Goal: Task Accomplishment & Management: Use online tool/utility

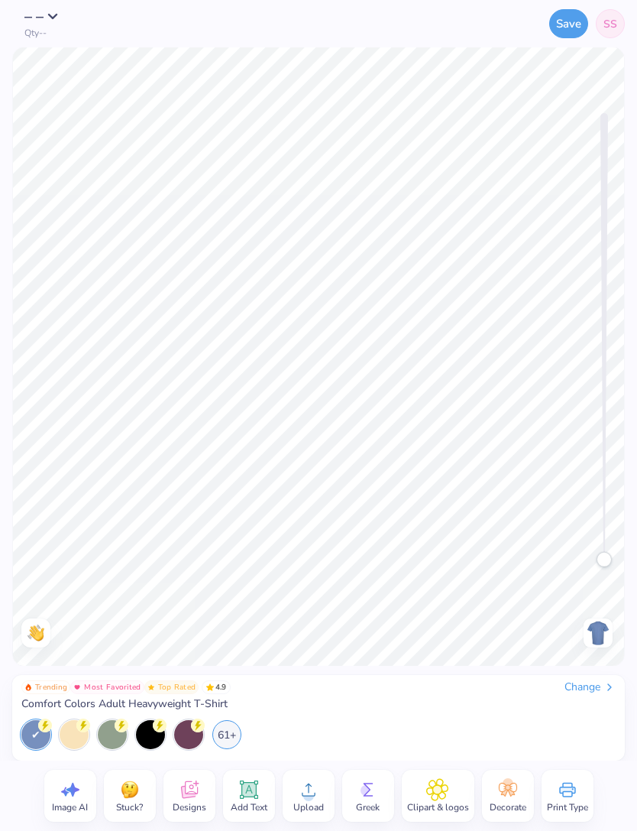
click at [57, 20] on button "– –" at bounding box center [45, 16] width 43 height 15
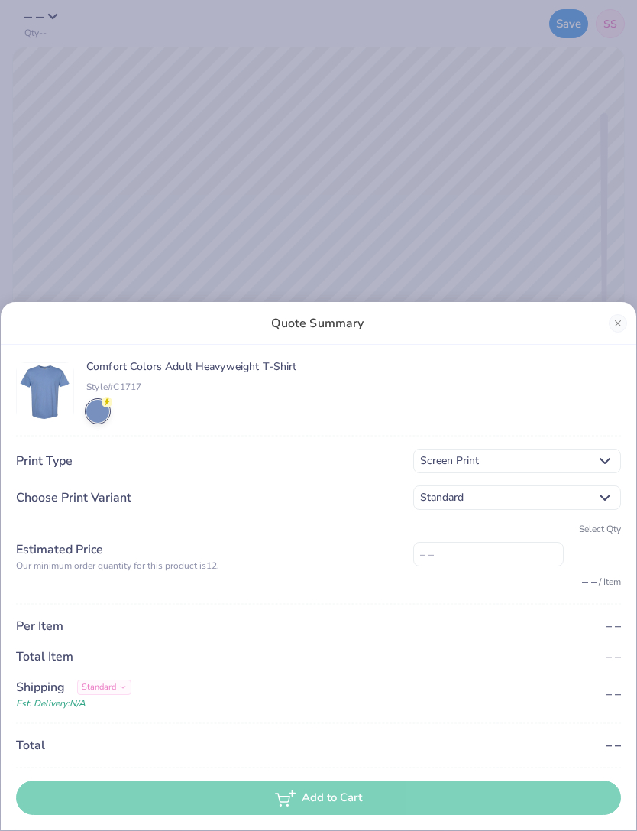
click at [118, 75] on div "Quote Summary Comfort Colors Adult Heavyweight T-Shirt Style# C1717 Print Type …" at bounding box center [318, 415] width 637 height 831
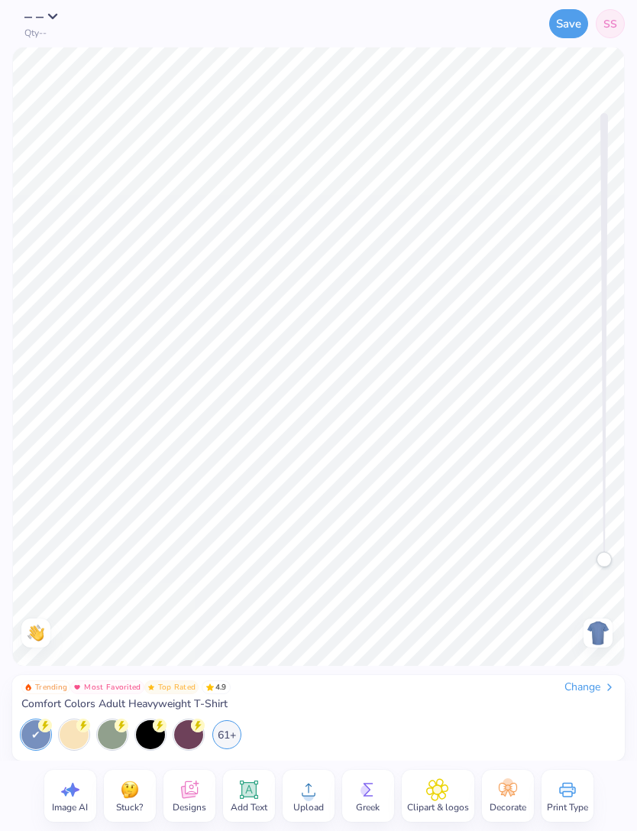
click at [584, 626] on div at bounding box center [598, 632] width 29 height 29
click at [581, 688] on div "Change" at bounding box center [590, 687] width 51 height 14
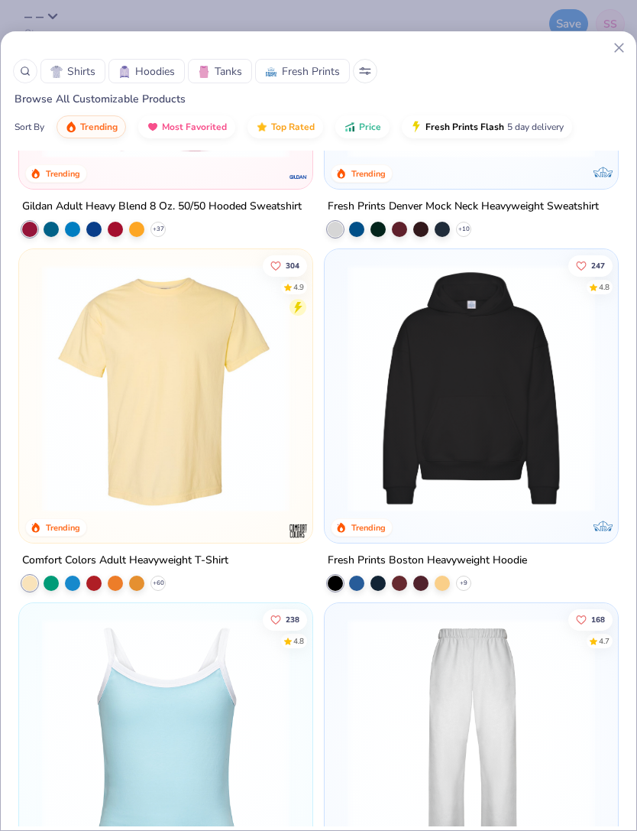
scroll to position [264, 0]
click at [475, 429] on img at bounding box center [471, 388] width 263 height 248
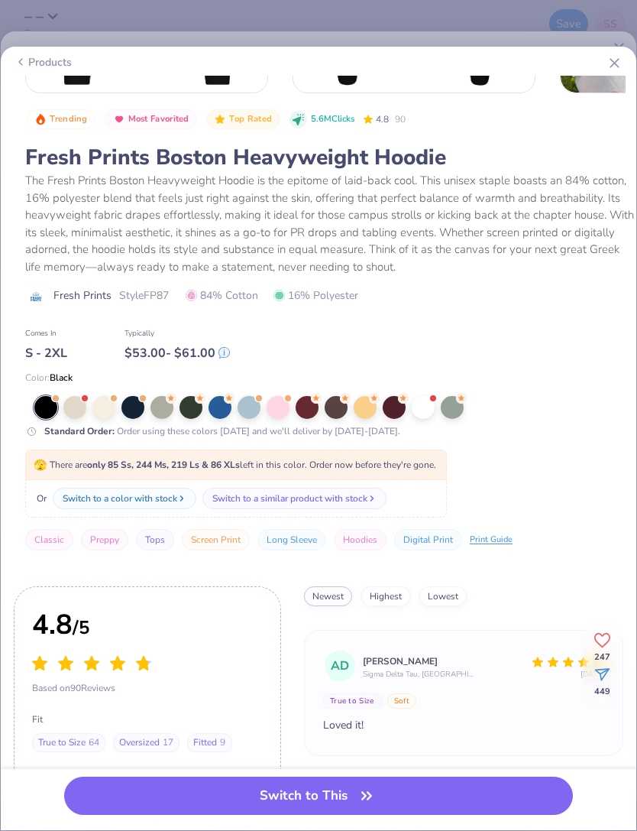
scroll to position [-5, 0]
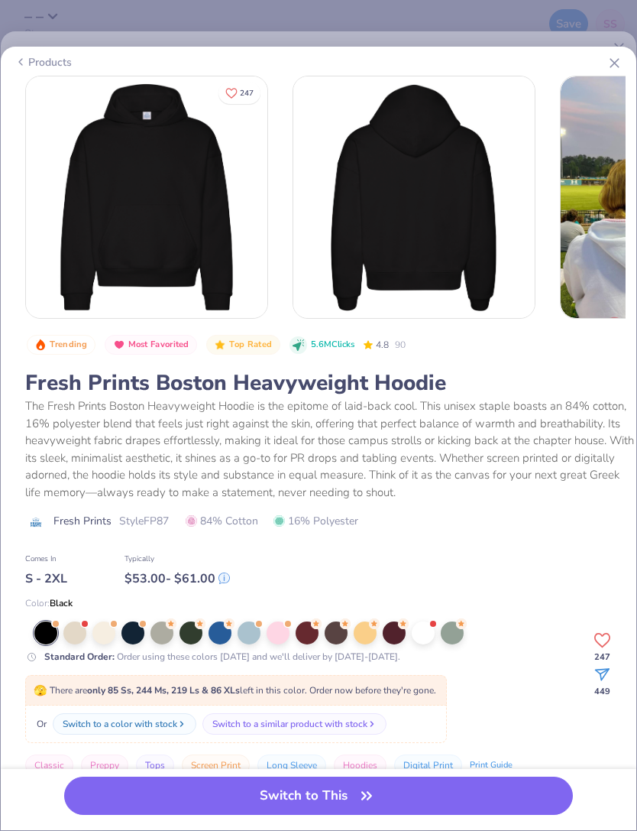
click at [608, 66] on icon at bounding box center [615, 63] width 16 height 16
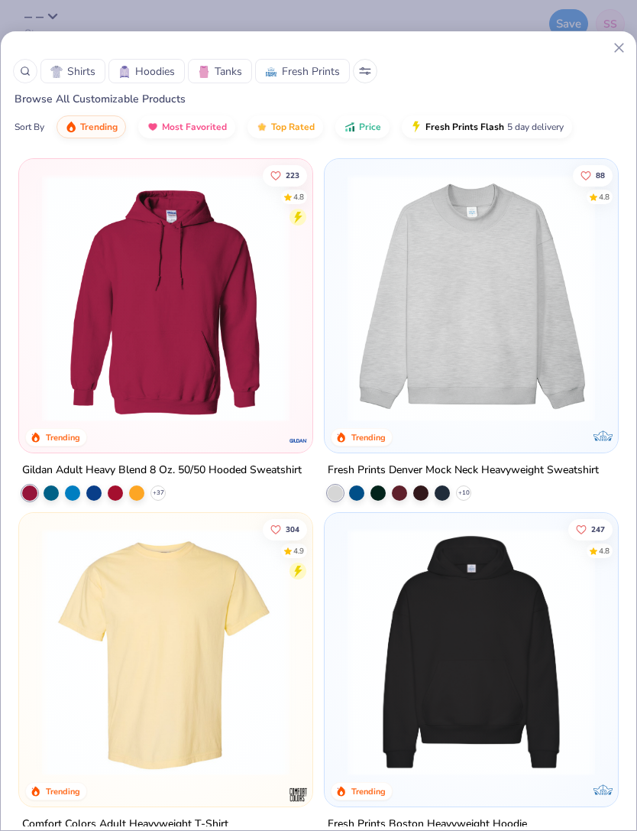
click at [217, 322] on img at bounding box center [165, 298] width 263 height 248
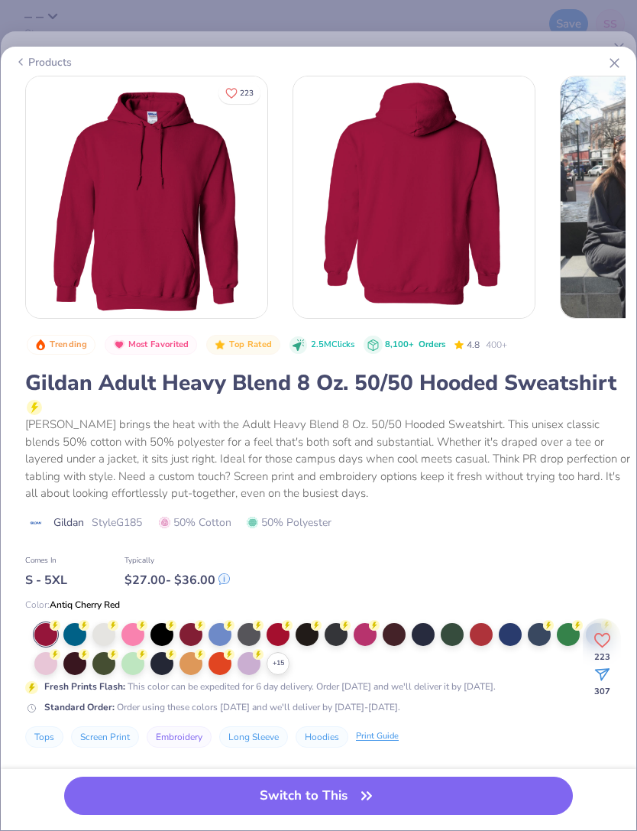
click at [330, 782] on button "Switch to This" at bounding box center [318, 795] width 509 height 38
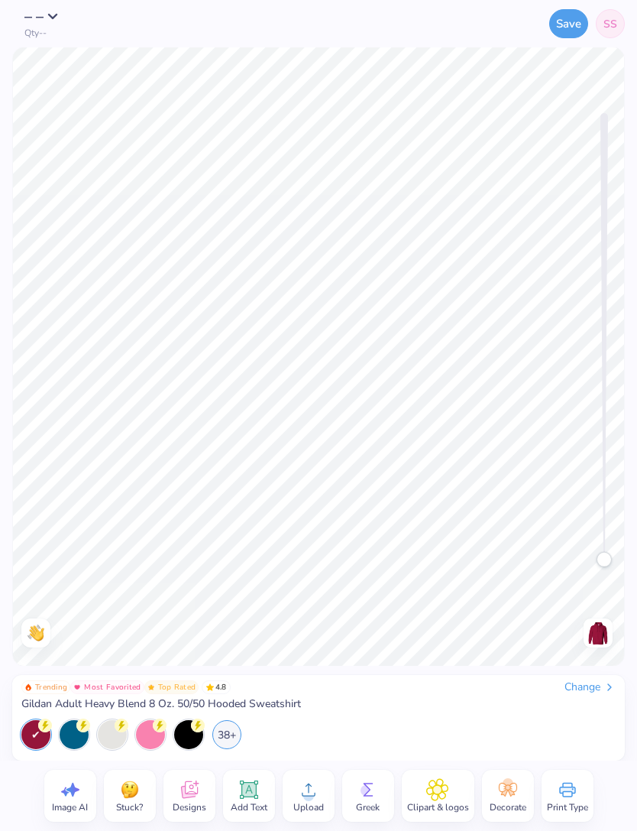
click at [591, 636] on img at bounding box center [598, 632] width 24 height 24
click at [198, 785] on icon at bounding box center [189, 789] width 23 height 23
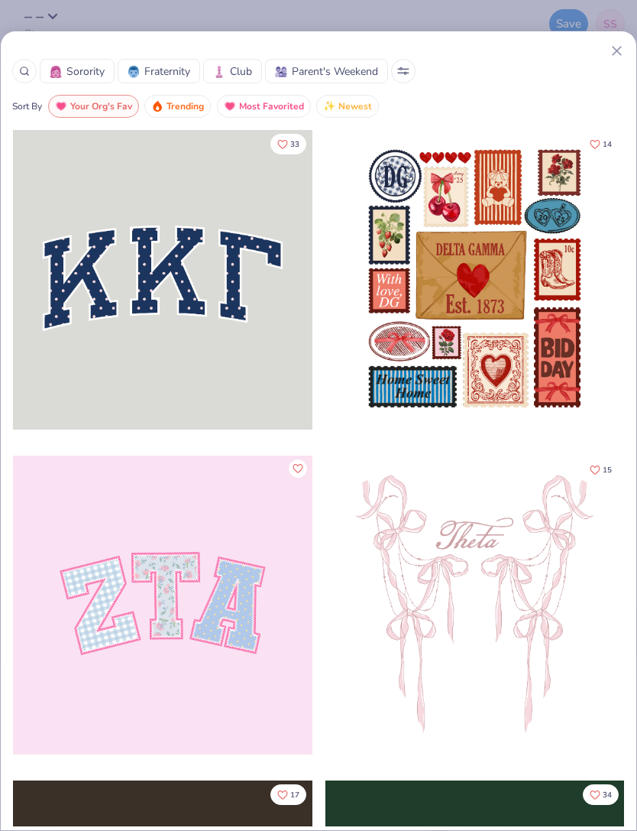
click at [614, 45] on icon at bounding box center [617, 51] width 16 height 16
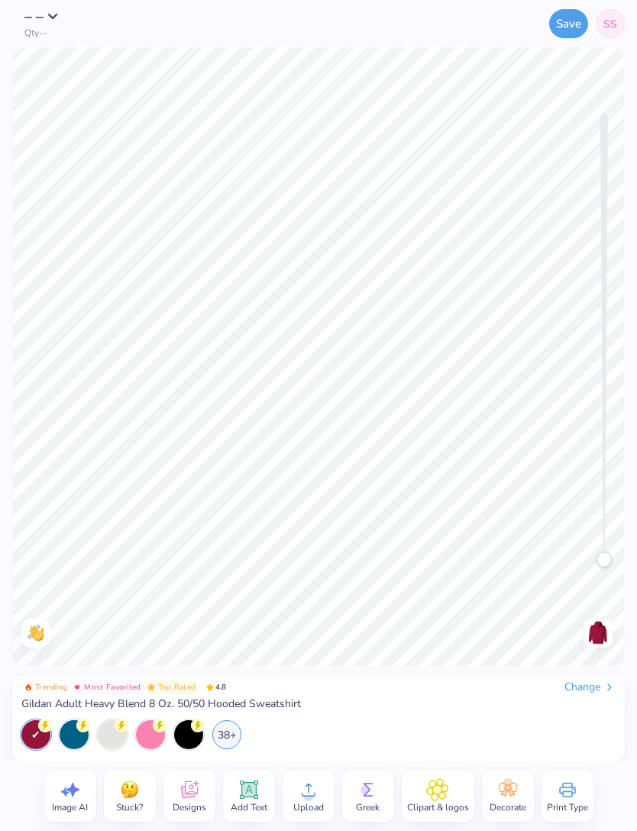
click at [324, 778] on div "Upload" at bounding box center [309, 795] width 52 height 52
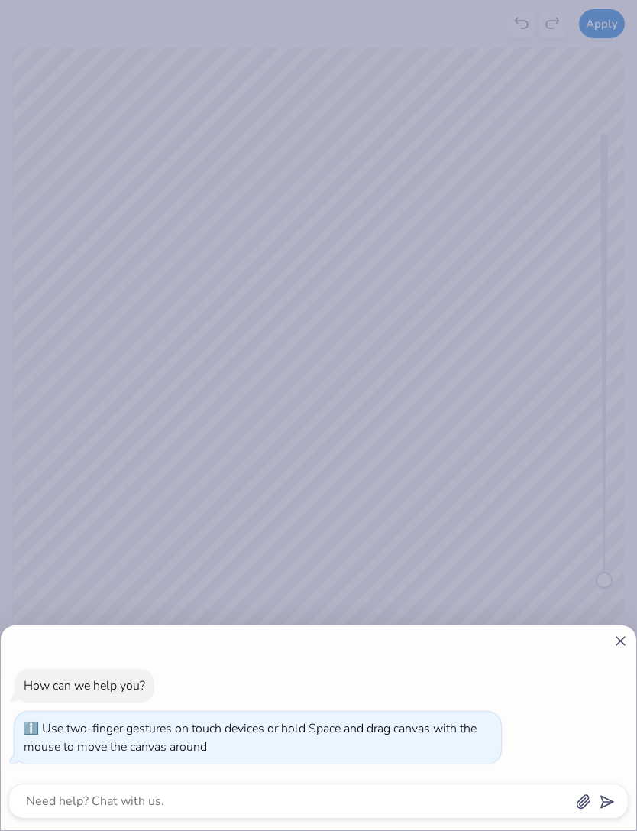
click at [614, 641] on icon at bounding box center [621, 641] width 16 height 16
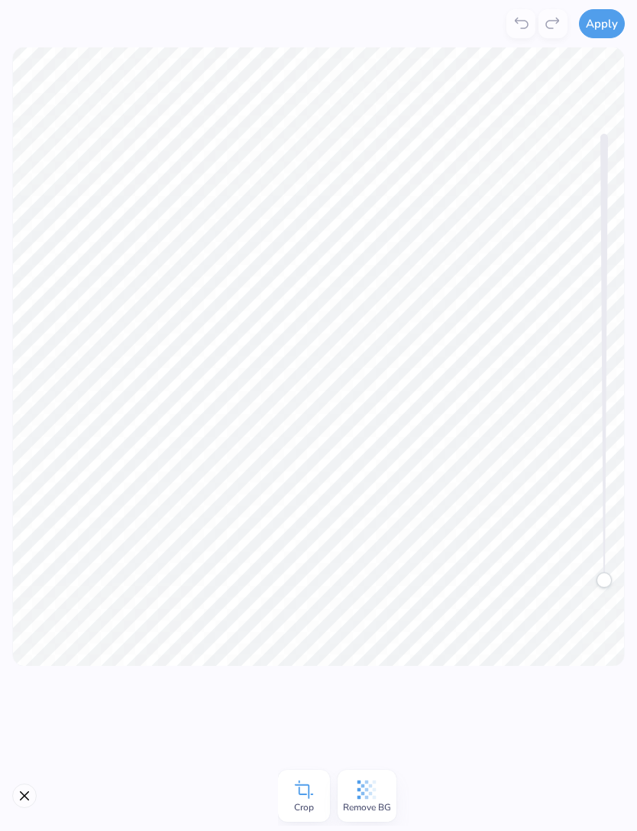
click at [604, 30] on button "Apply" at bounding box center [602, 23] width 46 height 29
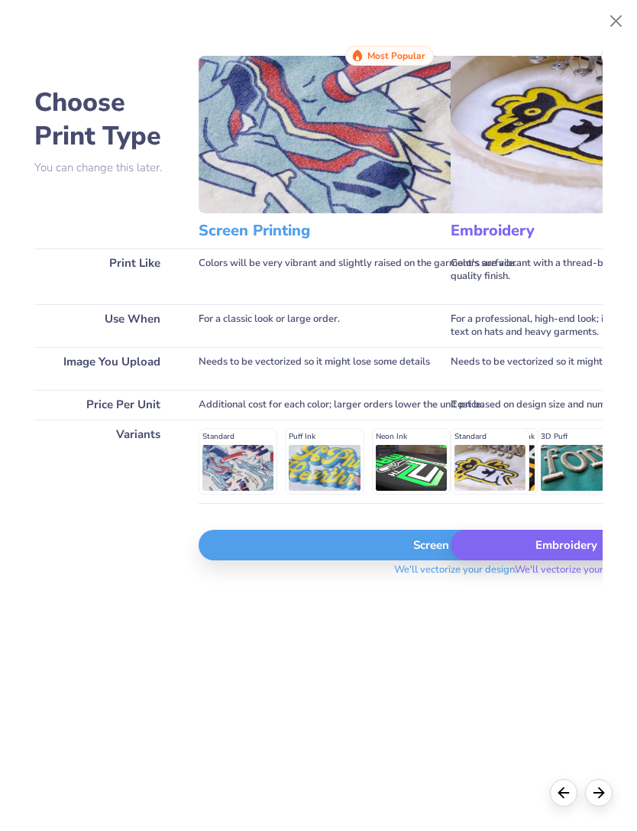
click at [483, 237] on h3 "Embroidery" at bounding box center [548, 231] width 195 height 20
click at [552, 170] on img at bounding box center [577, 134] width 252 height 157
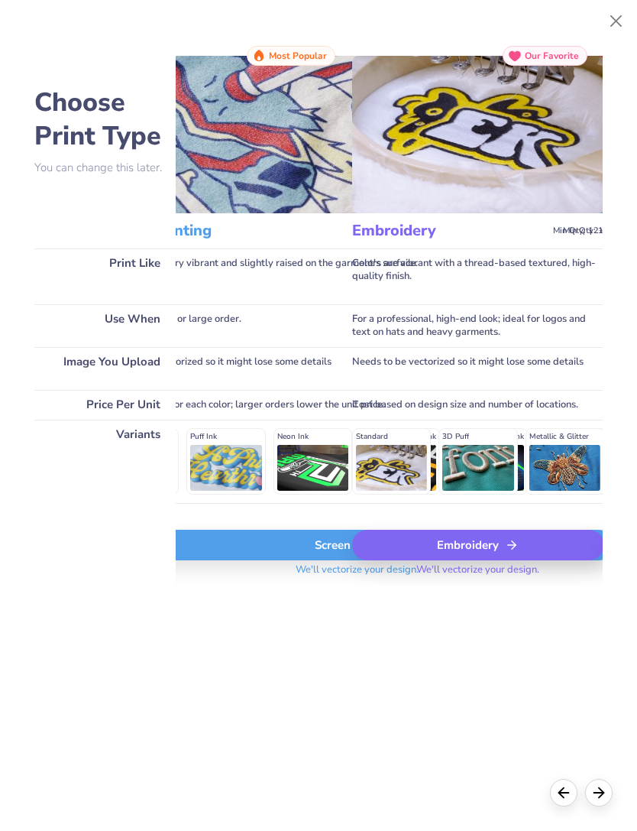
scroll to position [0, 116]
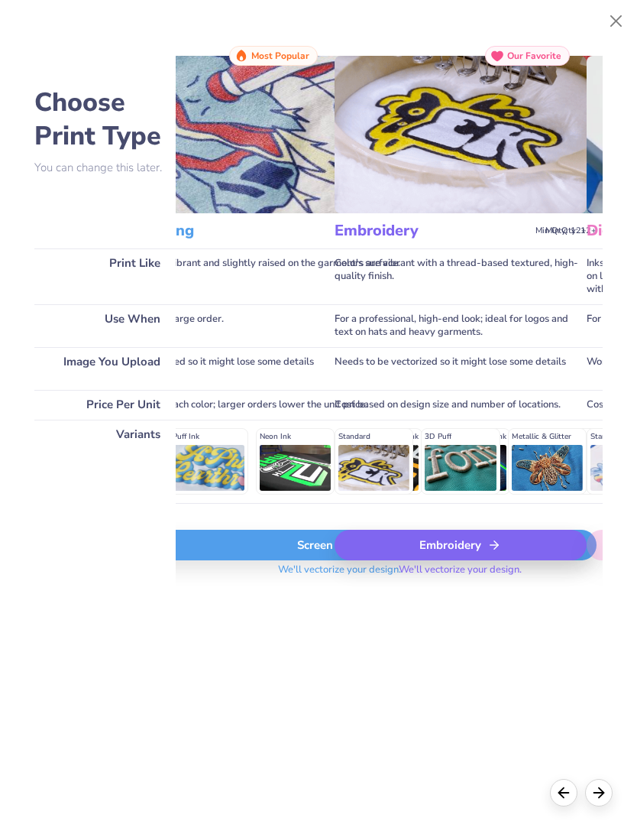
click at [504, 559] on div "Embroidery" at bounding box center [461, 544] width 252 height 31
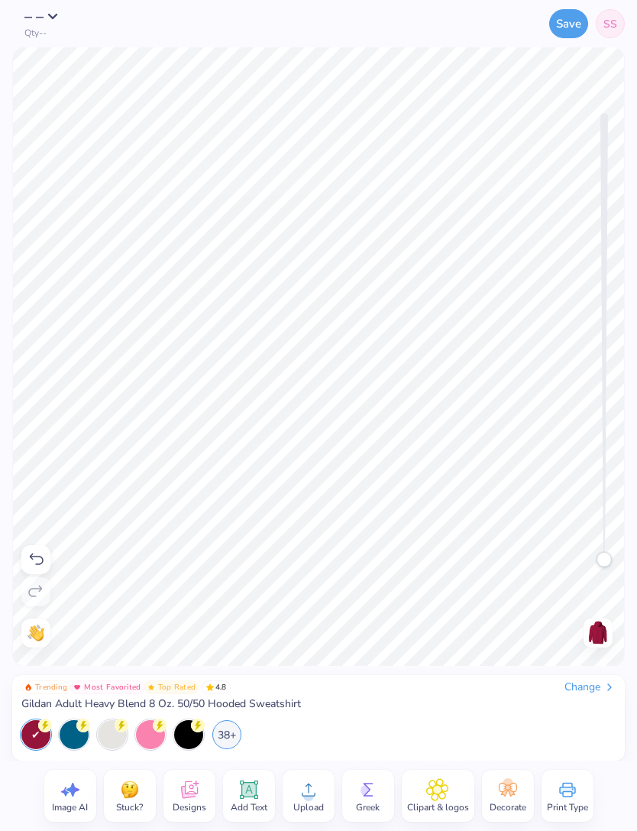
click at [585, 684] on div "Change" at bounding box center [590, 687] width 51 height 14
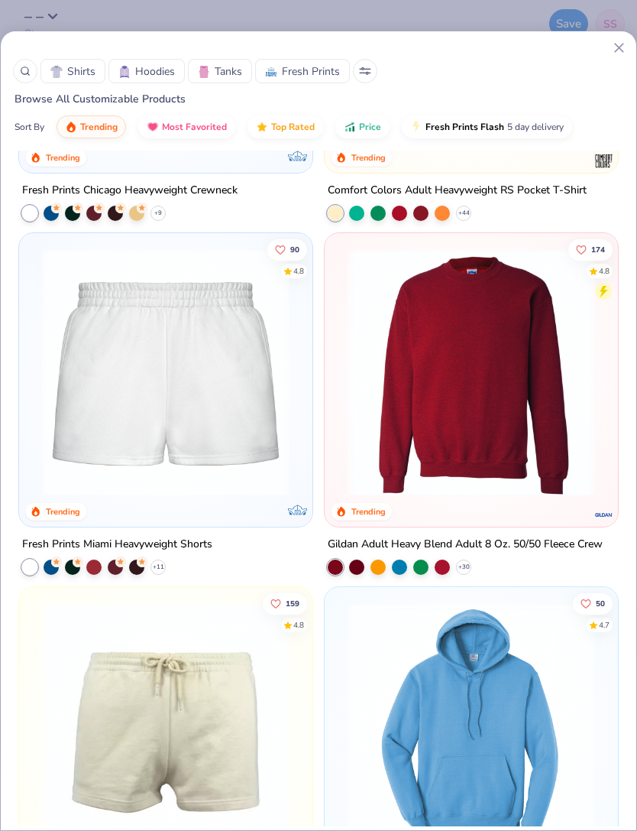
scroll to position [2401, 0]
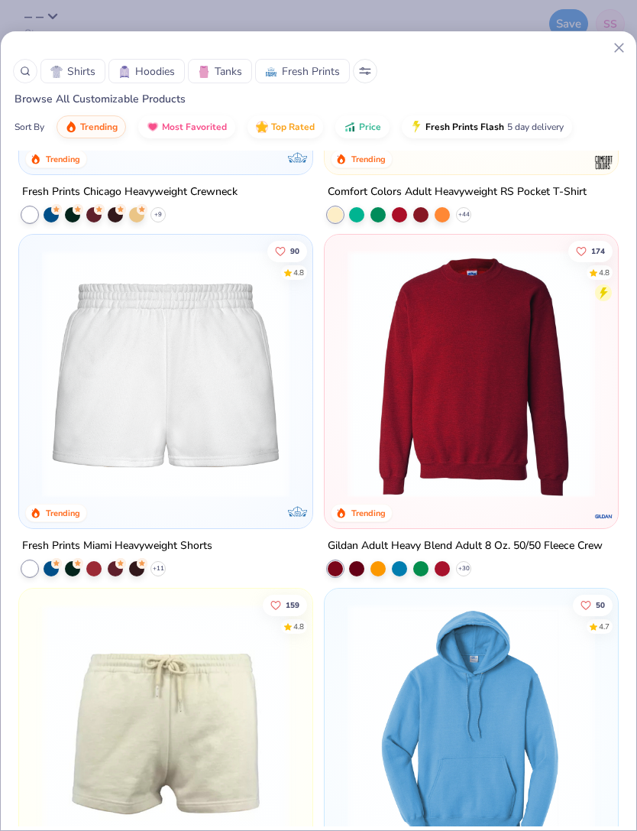
click at [492, 378] on img at bounding box center [471, 374] width 263 height 248
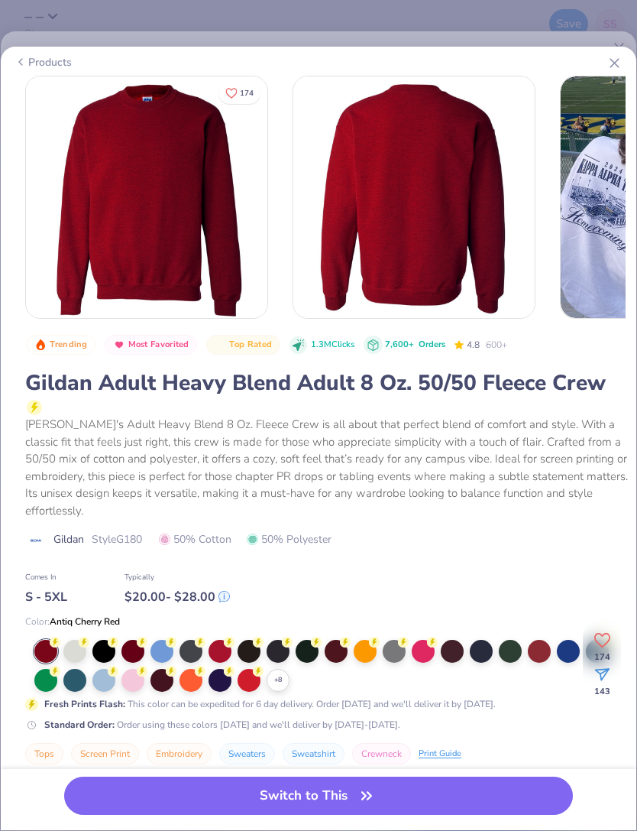
click at [436, 798] on button "Switch to This" at bounding box center [318, 795] width 509 height 38
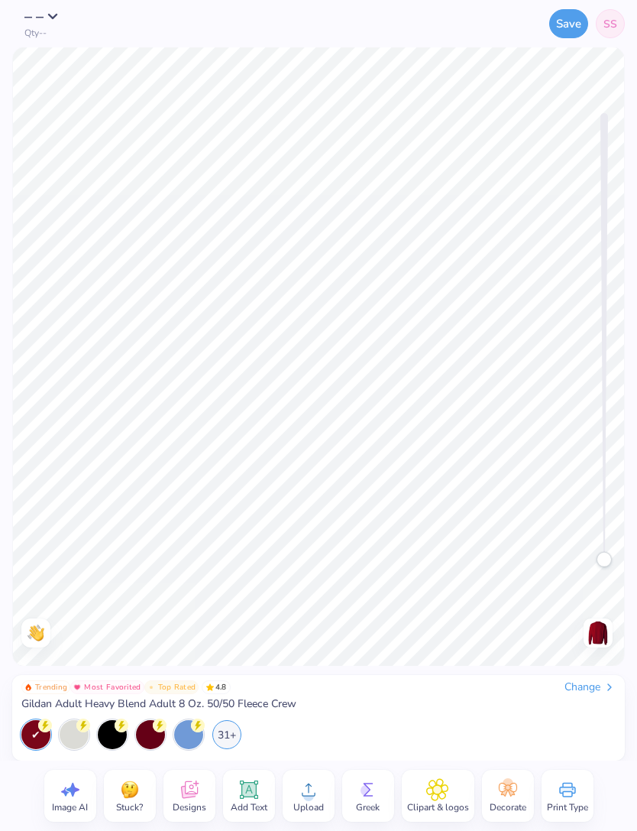
click at [369, 801] on span "Greek" at bounding box center [368, 807] width 24 height 12
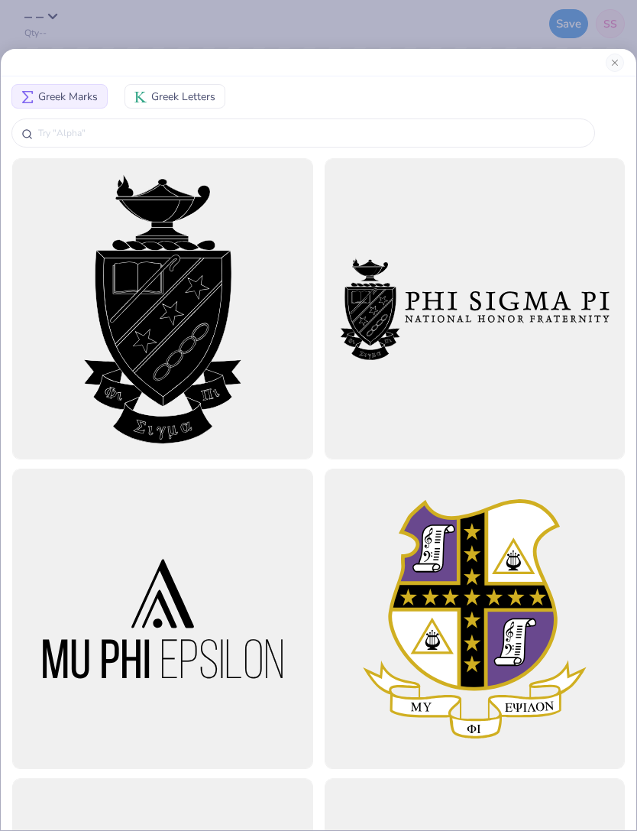
click at [608, 70] on div at bounding box center [319, 63] width 636 height 28
click at [609, 61] on button "Close" at bounding box center [615, 62] width 18 height 18
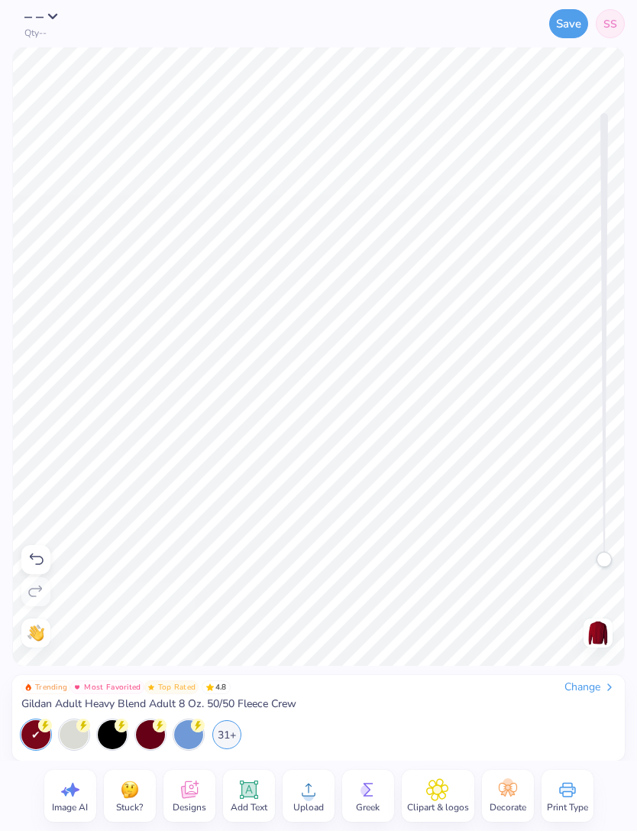
click at [599, 639] on img at bounding box center [598, 632] width 24 height 24
click at [309, 796] on circle at bounding box center [308, 795] width 11 height 11
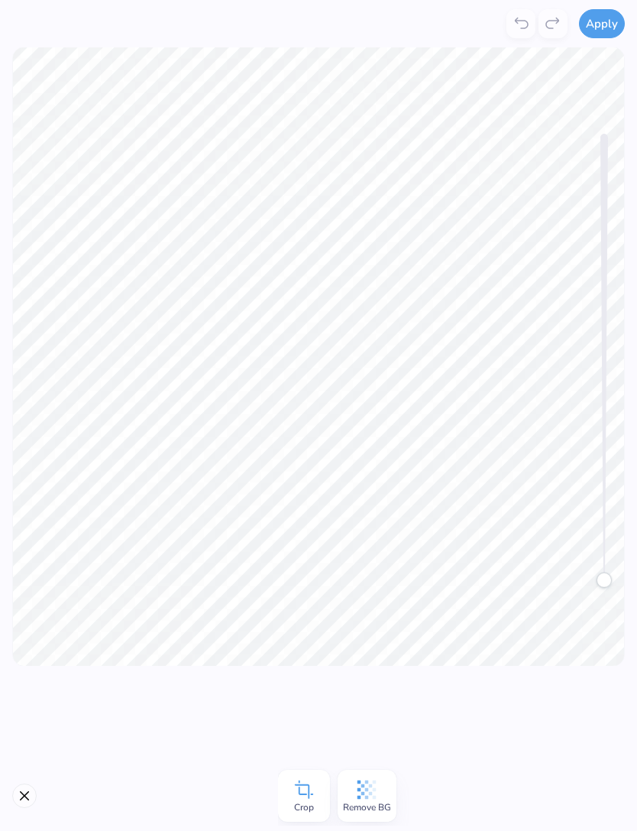
click at [601, 21] on button "Apply" at bounding box center [602, 23] width 46 height 29
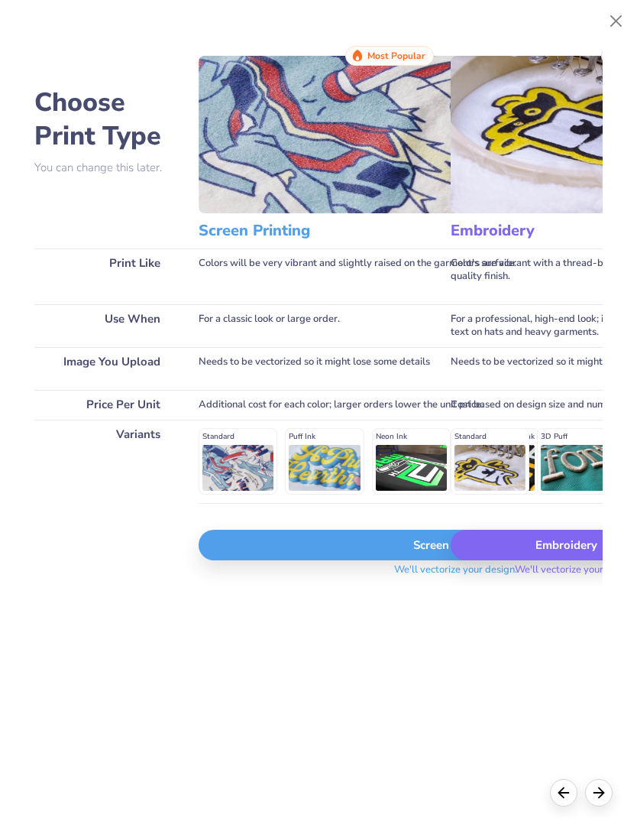
click at [559, 555] on div "Embroidery" at bounding box center [577, 544] width 252 height 31
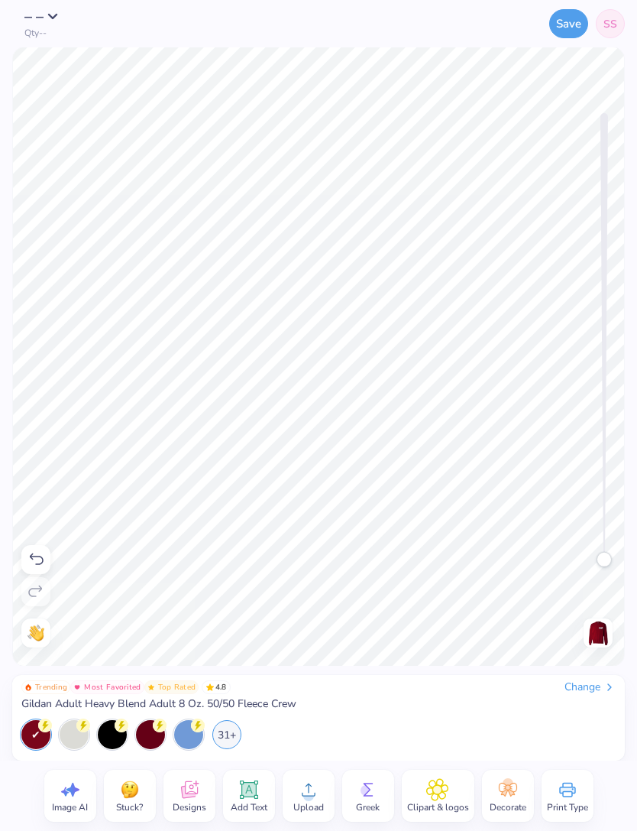
click at [591, 636] on img at bounding box center [598, 632] width 24 height 24
click at [601, 629] on img at bounding box center [598, 632] width 24 height 24
click at [584, 637] on div at bounding box center [598, 632] width 29 height 29
click at [587, 627] on img at bounding box center [598, 632] width 24 height 24
click at [584, 627] on div at bounding box center [598, 632] width 29 height 29
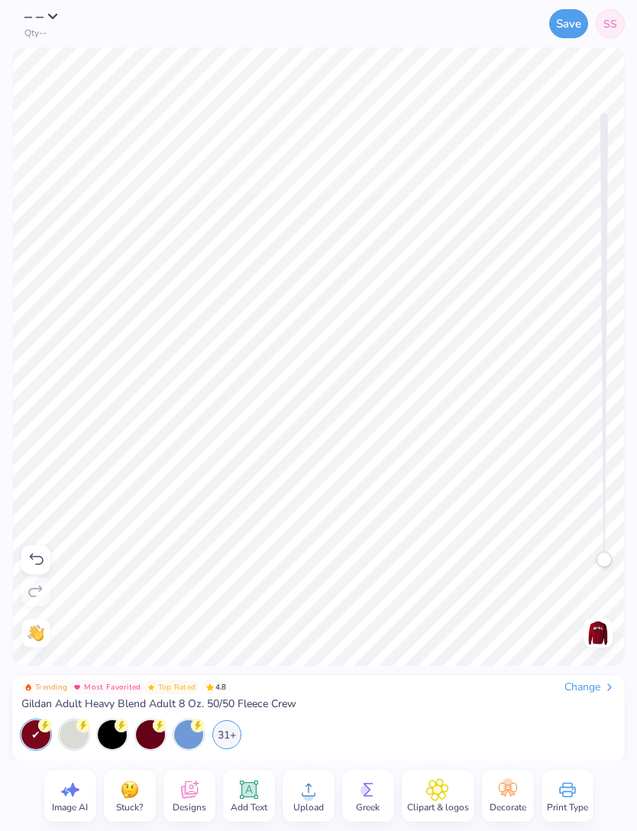
click at [595, 633] on img at bounding box center [598, 632] width 24 height 24
click at [598, 620] on img at bounding box center [598, 632] width 24 height 24
click at [598, 634] on img at bounding box center [598, 632] width 24 height 24
click at [594, 630] on img at bounding box center [598, 632] width 24 height 24
click at [585, 622] on div at bounding box center [598, 632] width 29 height 29
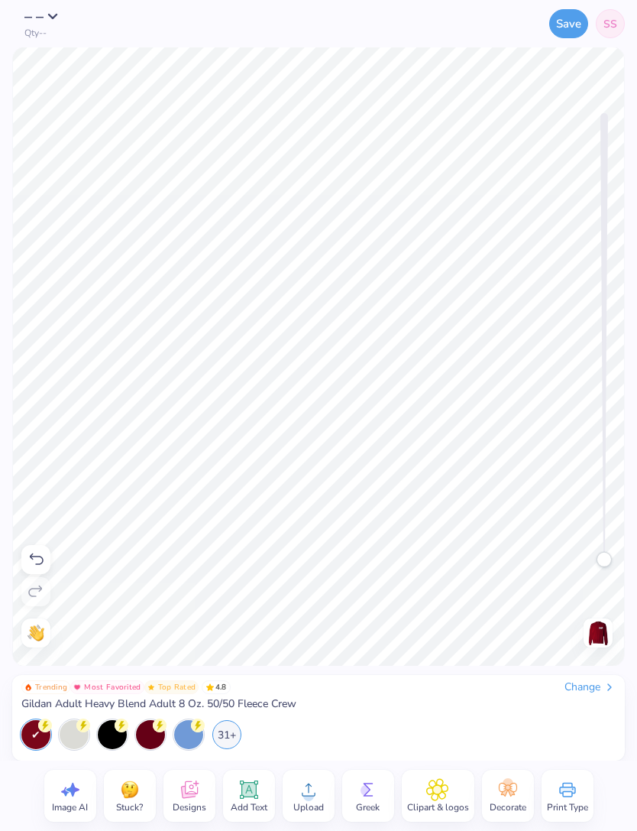
click at [596, 625] on img at bounding box center [598, 632] width 24 height 24
click at [584, 628] on div at bounding box center [598, 632] width 29 height 29
click at [591, 637] on img at bounding box center [598, 632] width 24 height 24
click at [509, 788] on circle at bounding box center [508, 783] width 11 height 11
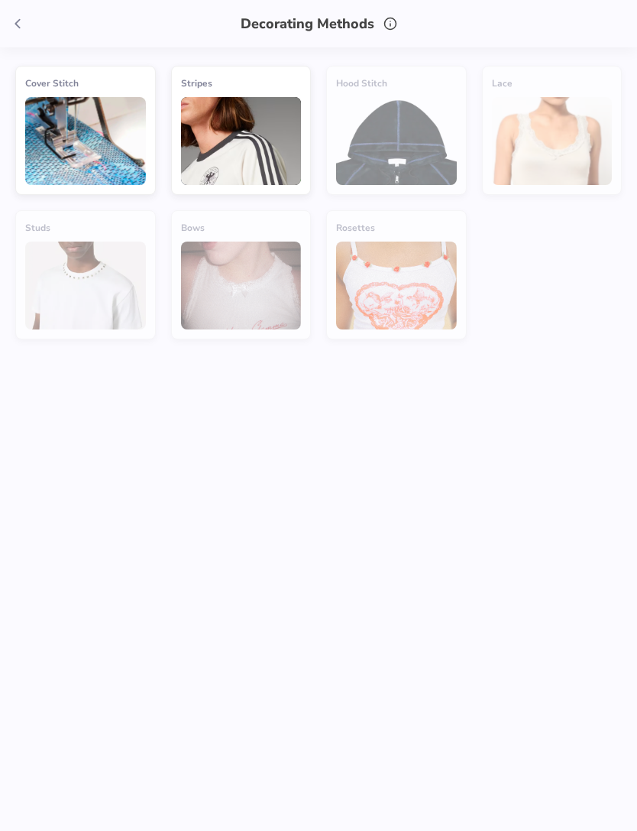
click at [265, 113] on img at bounding box center [241, 141] width 121 height 88
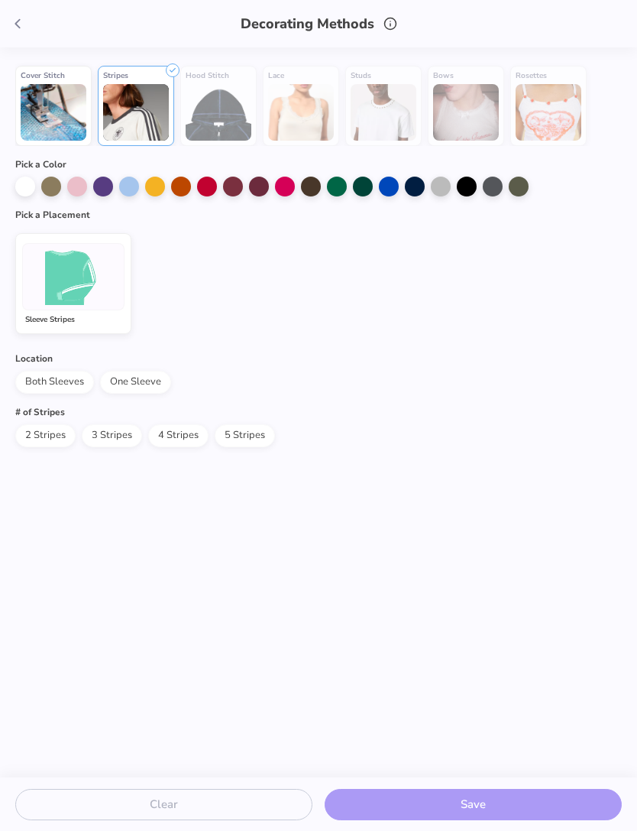
click at [21, 193] on div at bounding box center [25, 186] width 20 height 20
click at [71, 379] on span "Both Sleeves" at bounding box center [54, 382] width 79 height 23
click at [53, 434] on span "2 Stripes" at bounding box center [45, 435] width 60 height 23
click at [76, 122] on img at bounding box center [54, 112] width 66 height 57
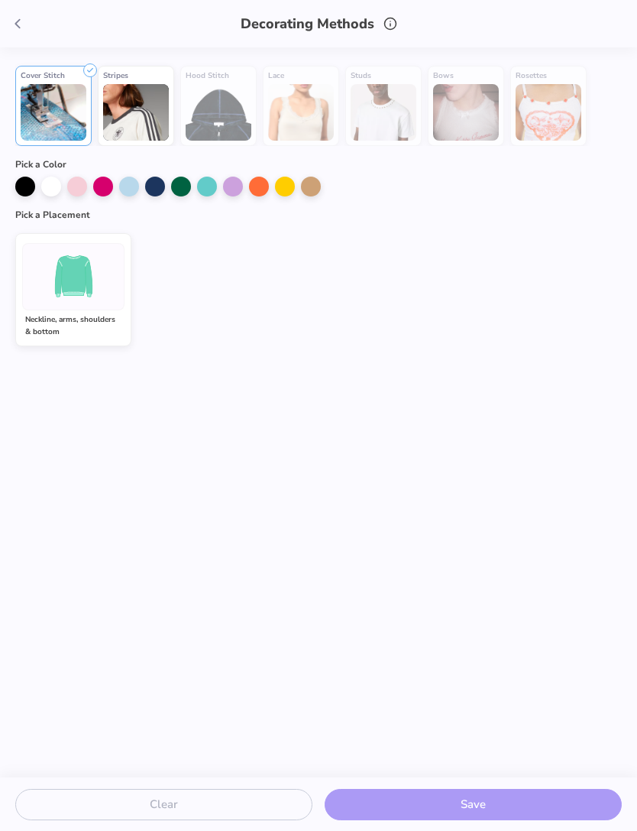
click at [50, 196] on div at bounding box center [51, 186] width 20 height 20
click at [105, 280] on div at bounding box center [73, 276] width 102 height 67
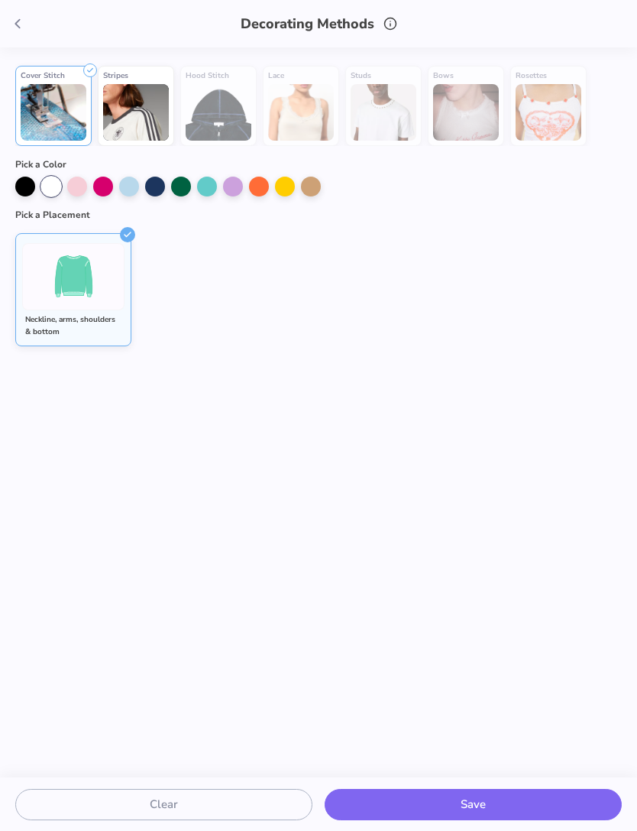
click at [454, 814] on button "Save" at bounding box center [473, 803] width 297 height 31
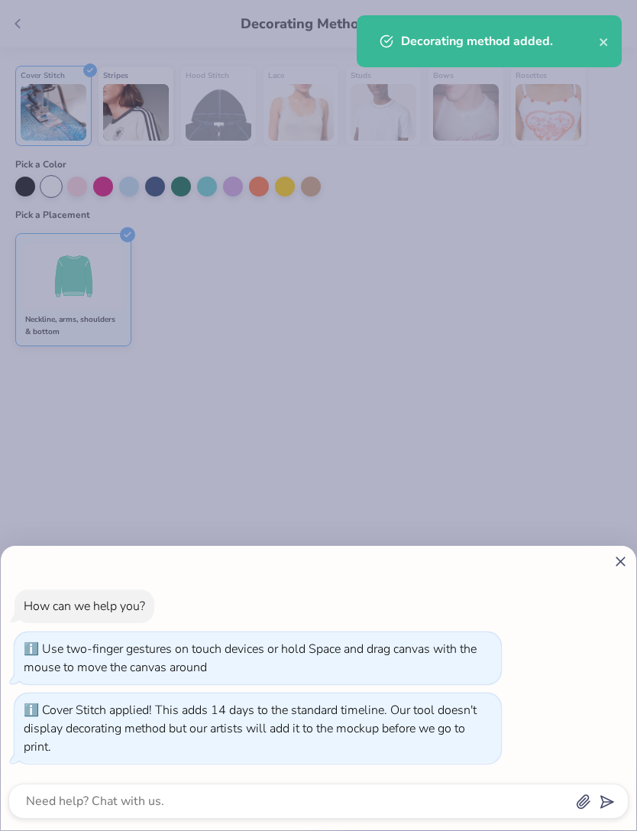
click at [613, 567] on icon at bounding box center [621, 561] width 16 height 16
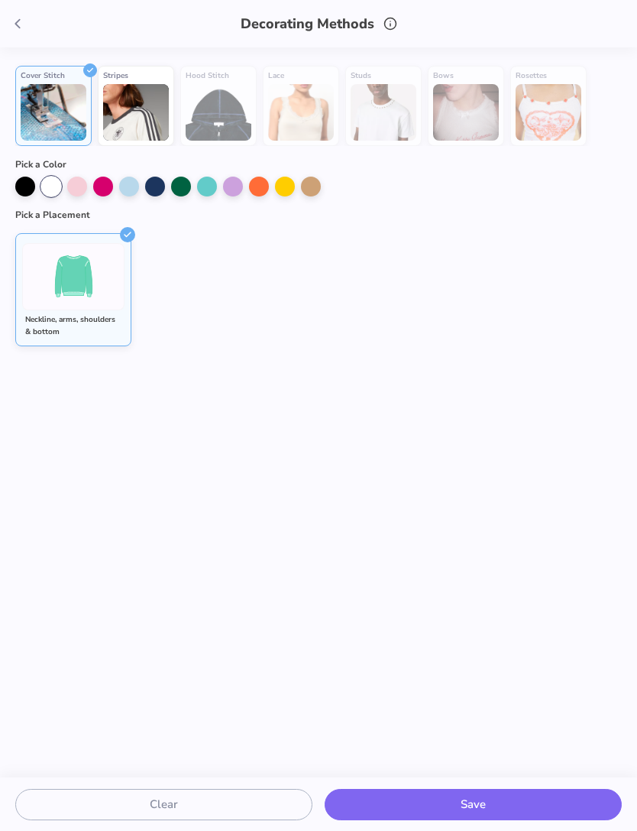
click at [487, 801] on button "Save" at bounding box center [473, 803] width 297 height 31
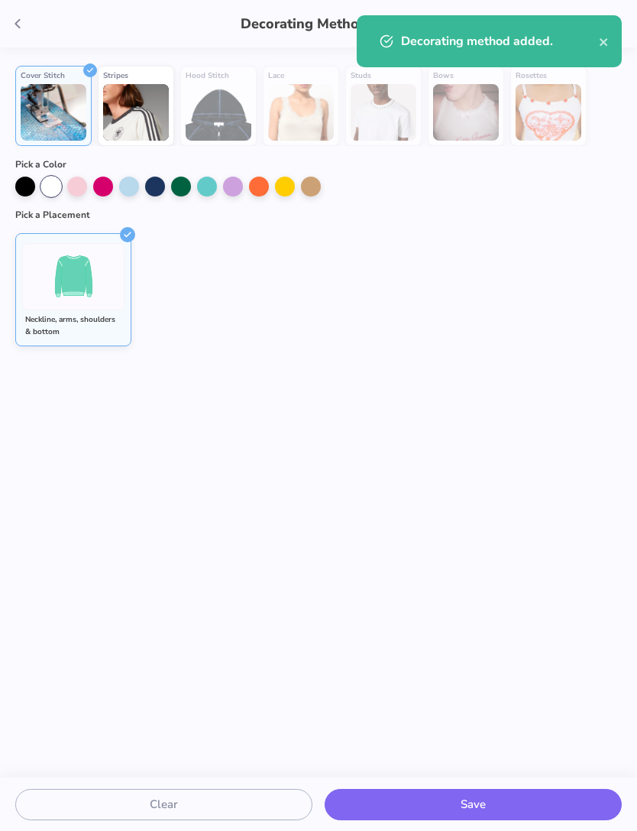
click at [600, 44] on icon "close" at bounding box center [604, 42] width 11 height 12
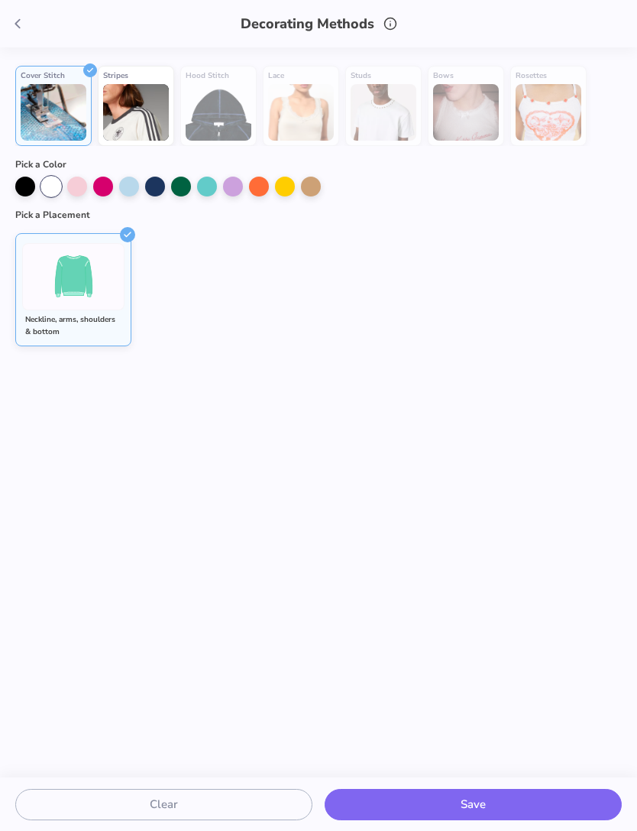
click at [24, 21] on icon at bounding box center [17, 23] width 17 height 17
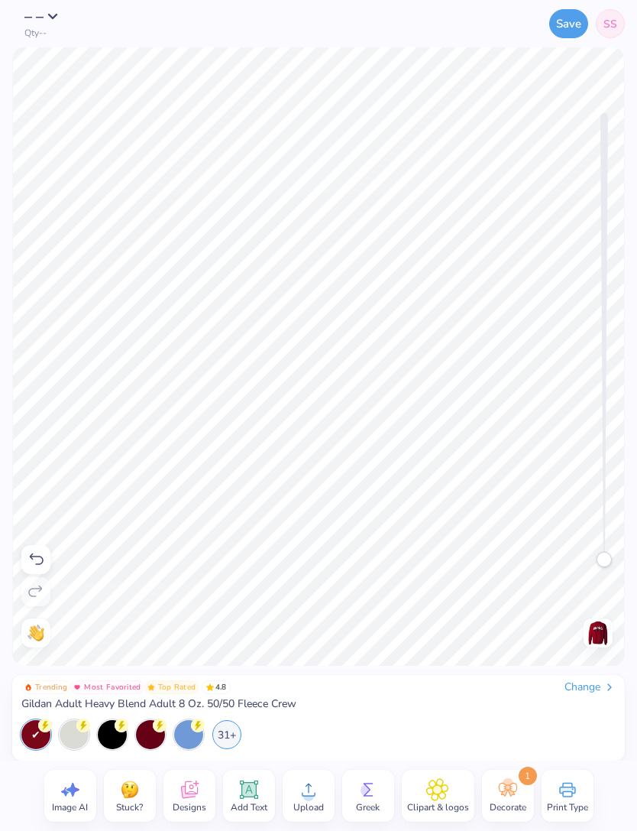
click at [507, 812] on span "Decorate" at bounding box center [508, 807] width 37 height 12
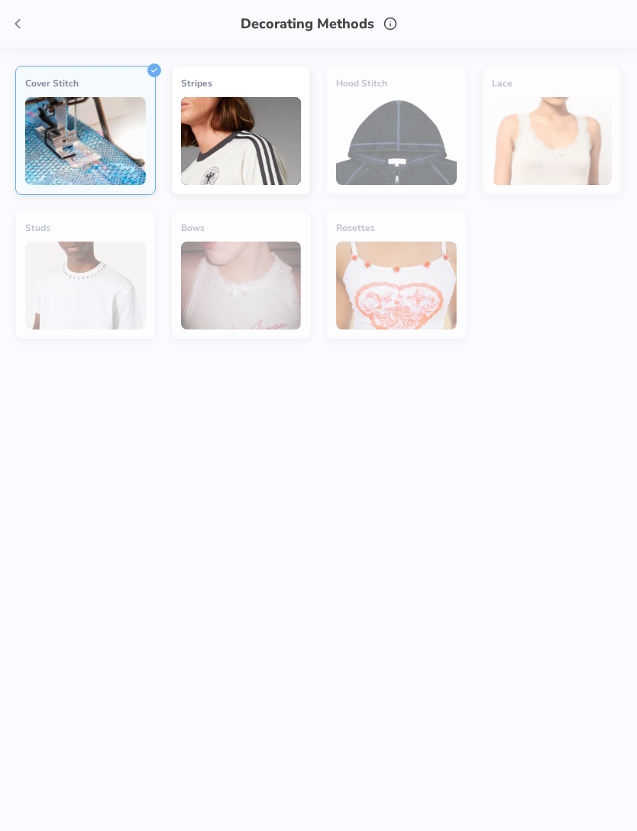
click at [143, 76] on div "Cover Stitch" at bounding box center [85, 83] width 121 height 15
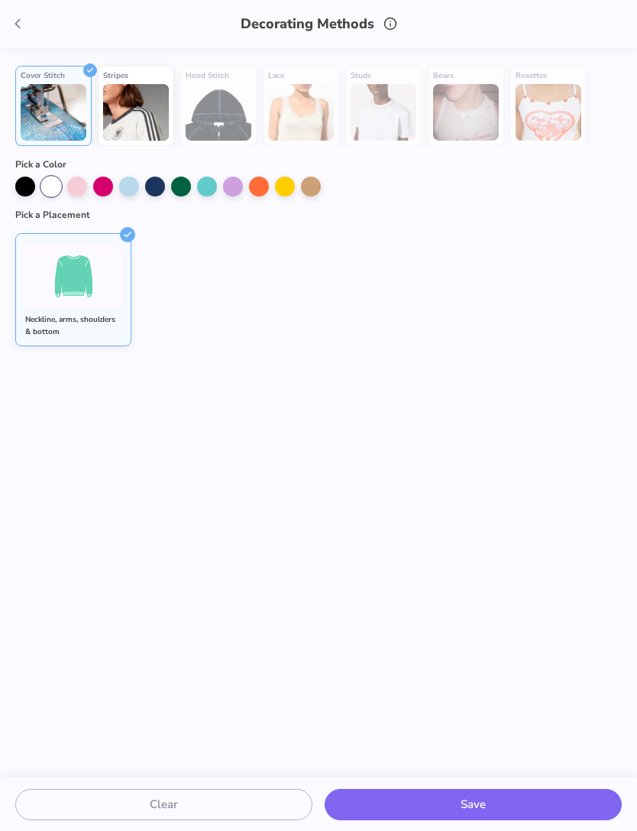
click at [85, 80] on div "Cover Stitch" at bounding box center [53, 106] width 76 height 80
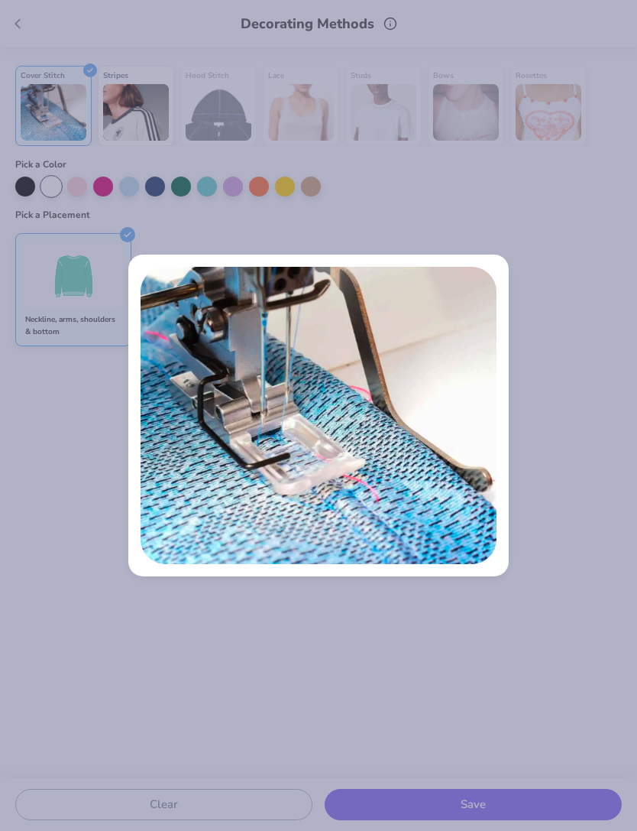
click at [109, 241] on div at bounding box center [318, 415] width 637 height 831
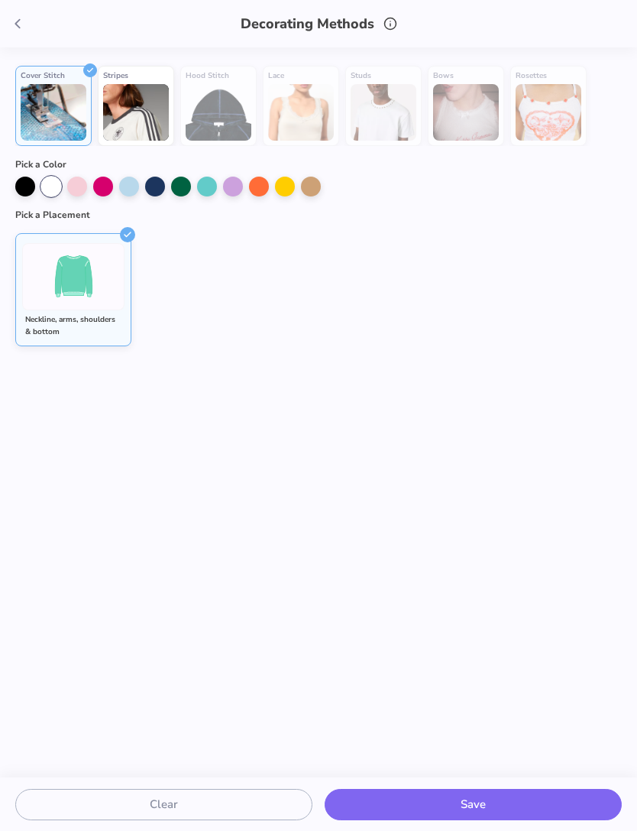
click at [124, 249] on div at bounding box center [73, 276] width 102 height 67
click at [123, 246] on div at bounding box center [73, 276] width 102 height 67
click at [245, 805] on button "Clear" at bounding box center [163, 803] width 297 height 31
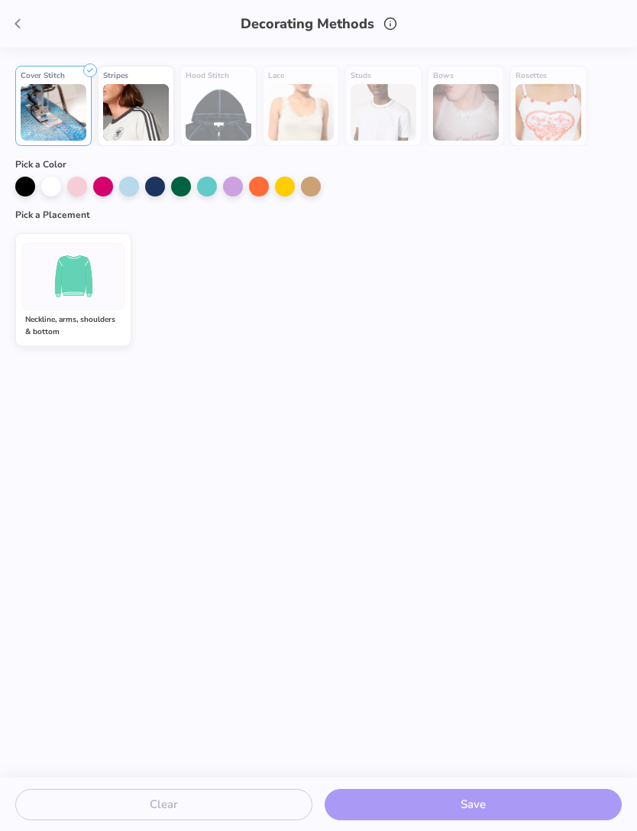
click at [25, 15] on span at bounding box center [17, 23] width 23 height 23
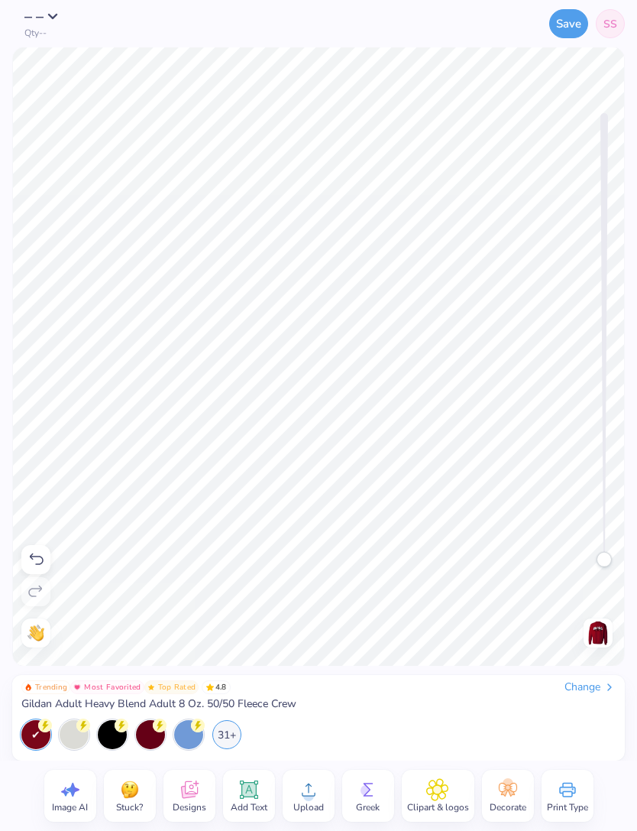
click at [505, 801] on span "Decorate" at bounding box center [508, 807] width 37 height 12
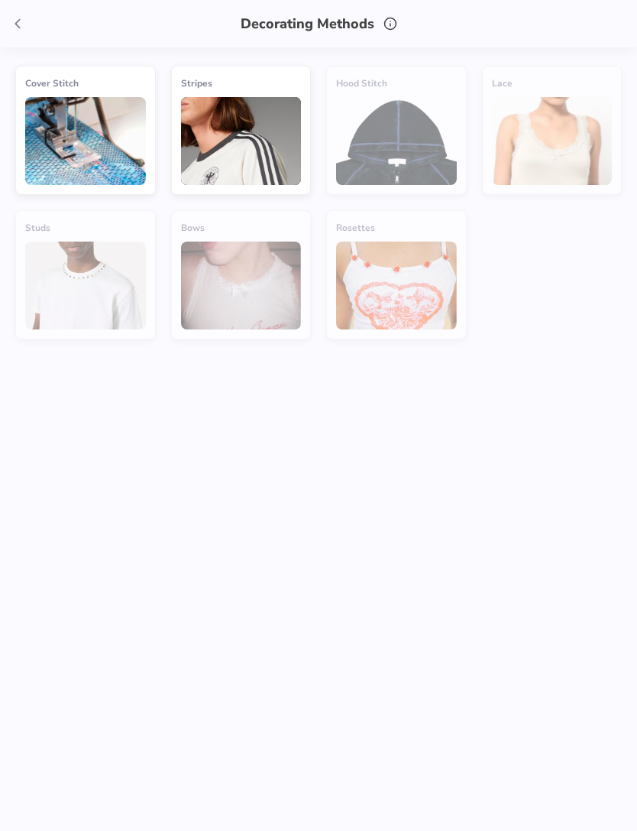
click at [281, 157] on img at bounding box center [241, 141] width 121 height 88
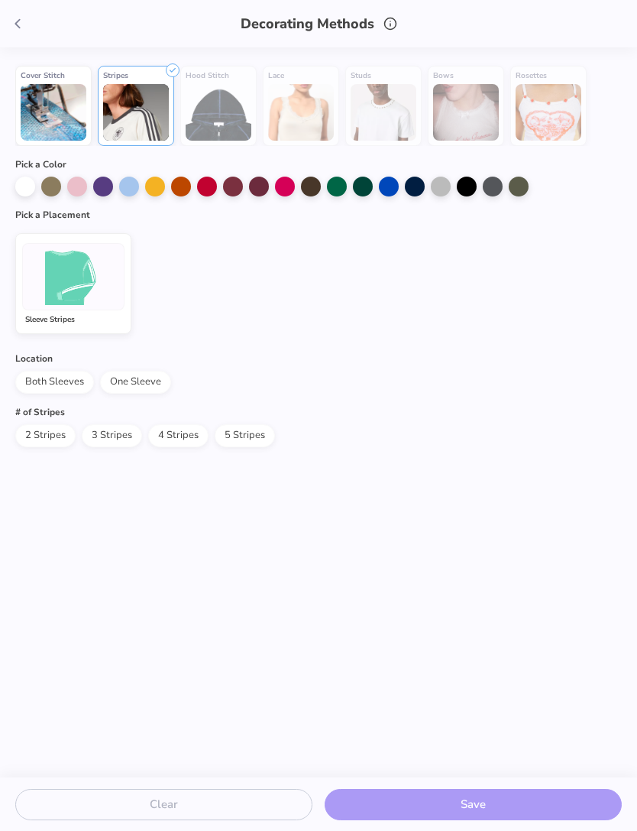
click at [25, 186] on div at bounding box center [25, 186] width 20 height 20
click at [63, 385] on span "Both Sleeves" at bounding box center [54, 382] width 79 height 23
click at [47, 432] on span "2 Stripes" at bounding box center [45, 435] width 60 height 23
click at [442, 802] on div "Clear Save" at bounding box center [318, 804] width 637 height 54
click at [151, 116] on img at bounding box center [136, 112] width 66 height 57
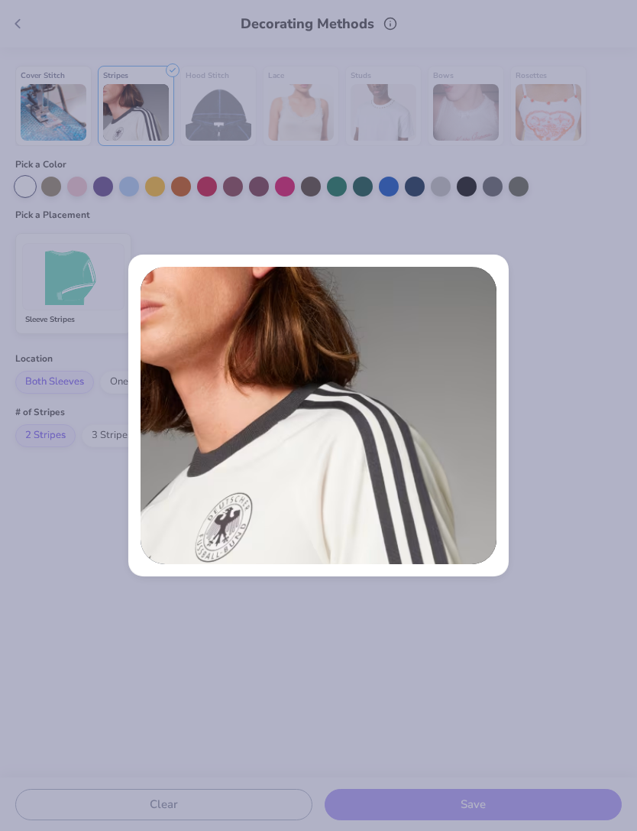
click at [100, 289] on div at bounding box center [318, 415] width 637 height 831
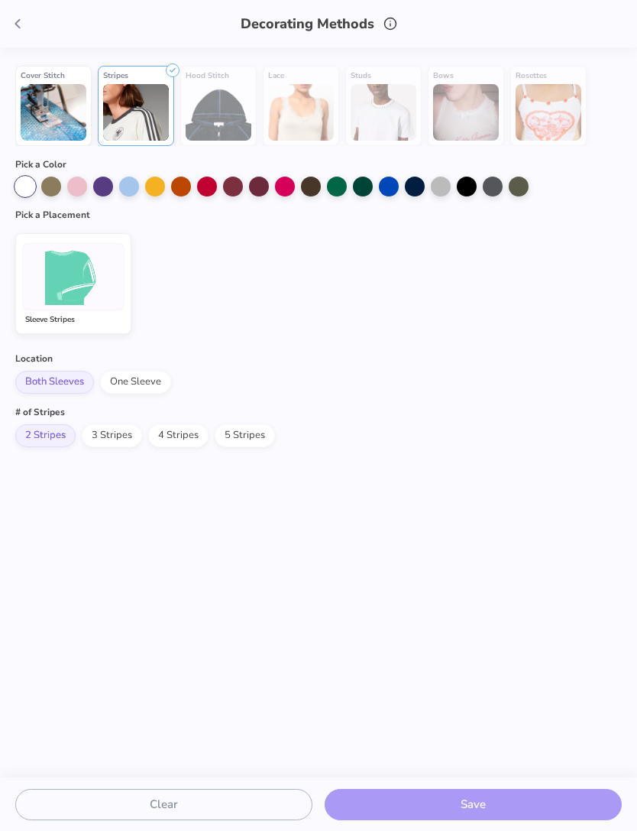
click at [95, 291] on img at bounding box center [73, 276] width 57 height 57
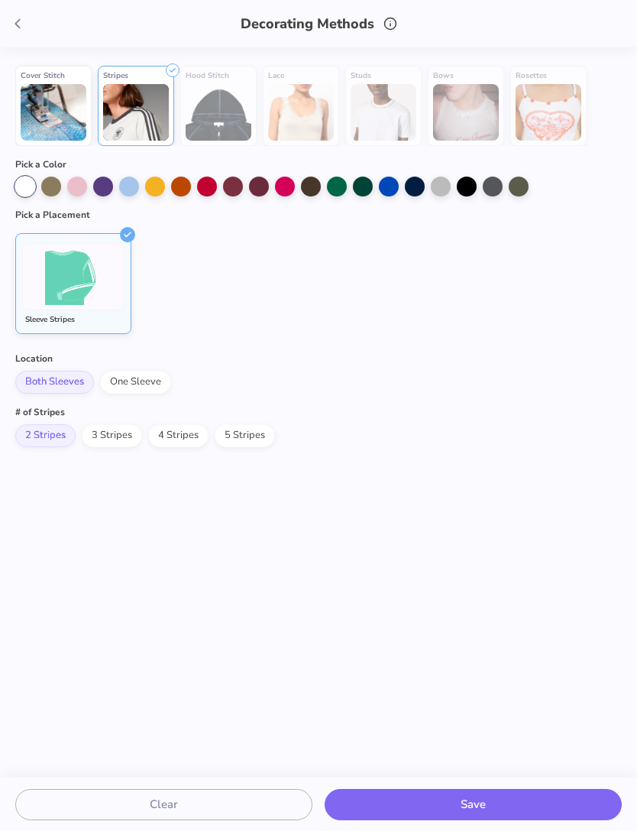
click at [422, 763] on div "Cover Stitch Hood Stitch Lace Stripes Studs Bows Rosettes Pick a Color Pick a P…" at bounding box center [318, 412] width 637 height 730
click at [438, 799] on button "Save" at bounding box center [473, 803] width 297 height 31
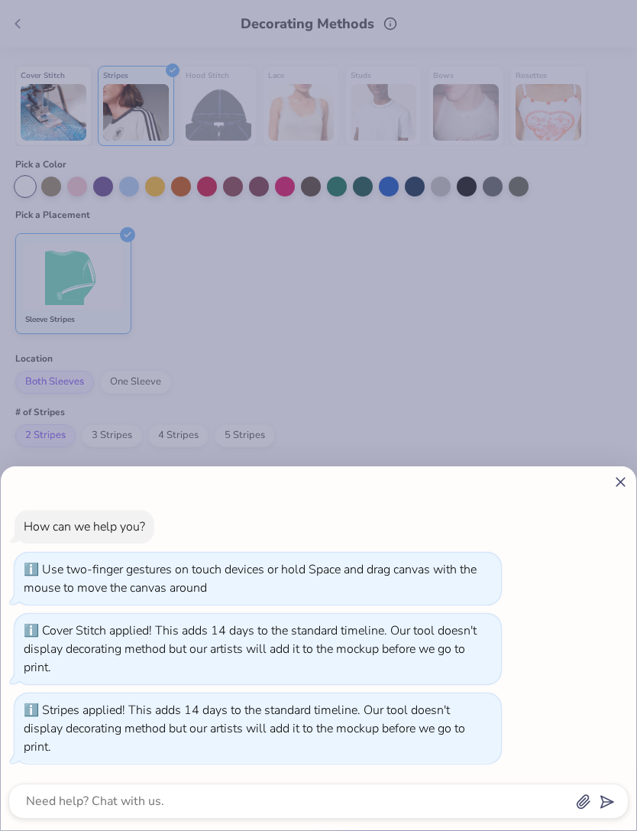
click at [614, 483] on icon at bounding box center [621, 482] width 16 height 16
type textarea "x"
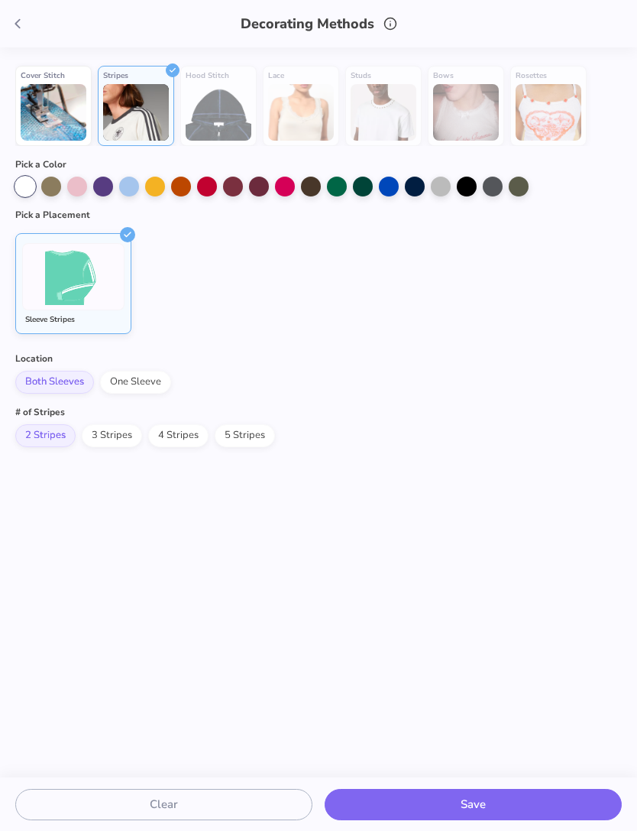
click at [152, 93] on img at bounding box center [136, 112] width 66 height 57
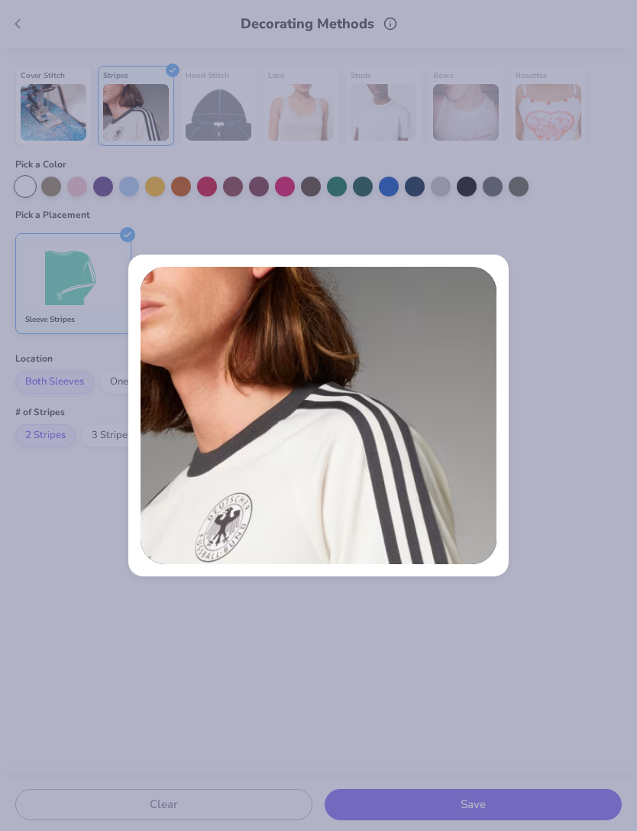
click at [179, 228] on div at bounding box center [318, 415] width 637 height 831
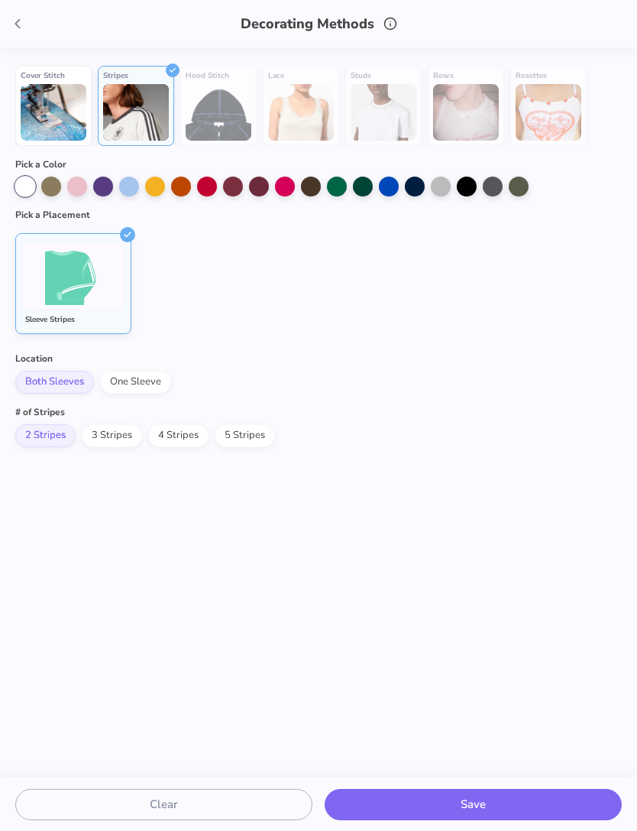
click at [127, 236] on polyline at bounding box center [128, 234] width 6 height 5
click at [159, 87] on img at bounding box center [136, 112] width 66 height 57
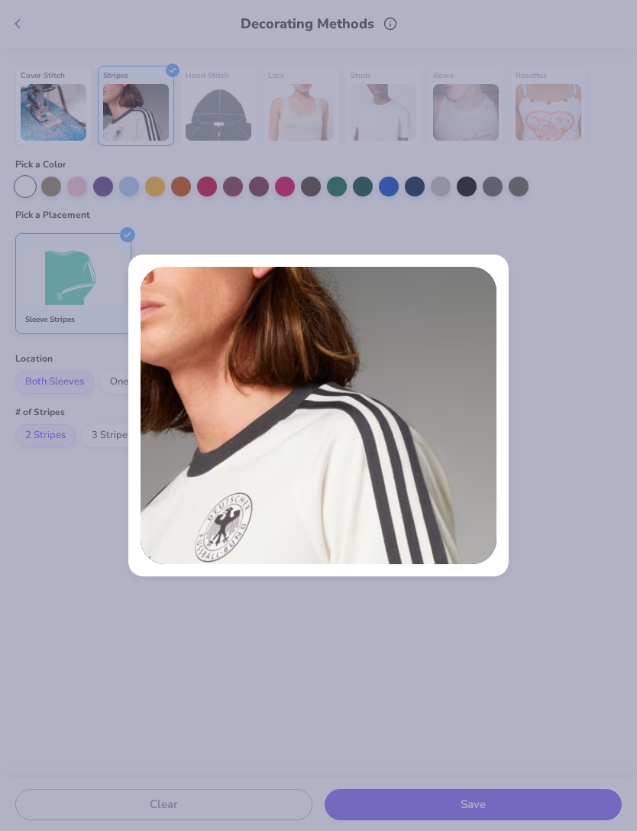
click at [171, 220] on div at bounding box center [318, 415] width 637 height 831
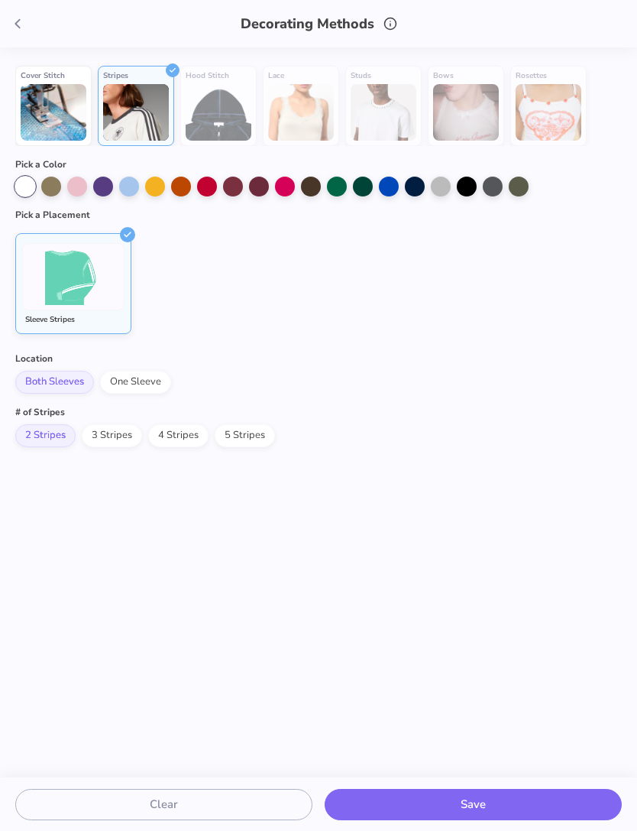
click at [127, 245] on li "Sleeve Stripes" at bounding box center [73, 283] width 116 height 101
click at [214, 805] on button "Clear" at bounding box center [163, 803] width 297 height 31
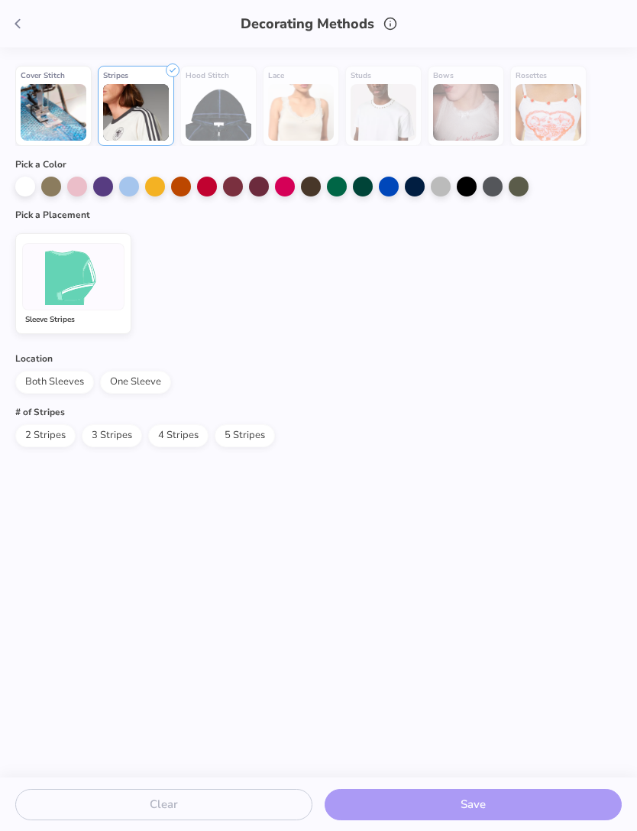
click at [18, 25] on polyline at bounding box center [17, 24] width 4 height 8
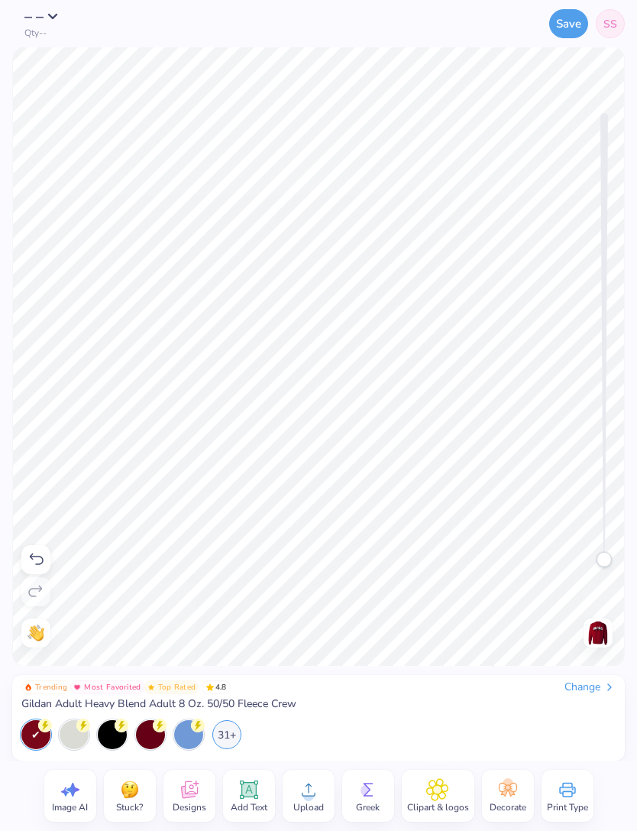
click at [442, 792] on icon at bounding box center [437, 789] width 21 height 21
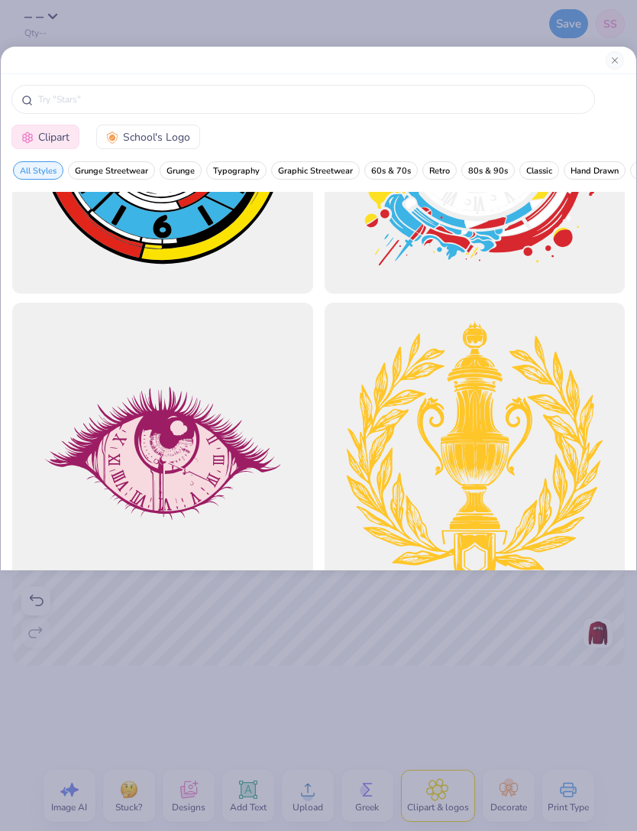
scroll to position [2994, 0]
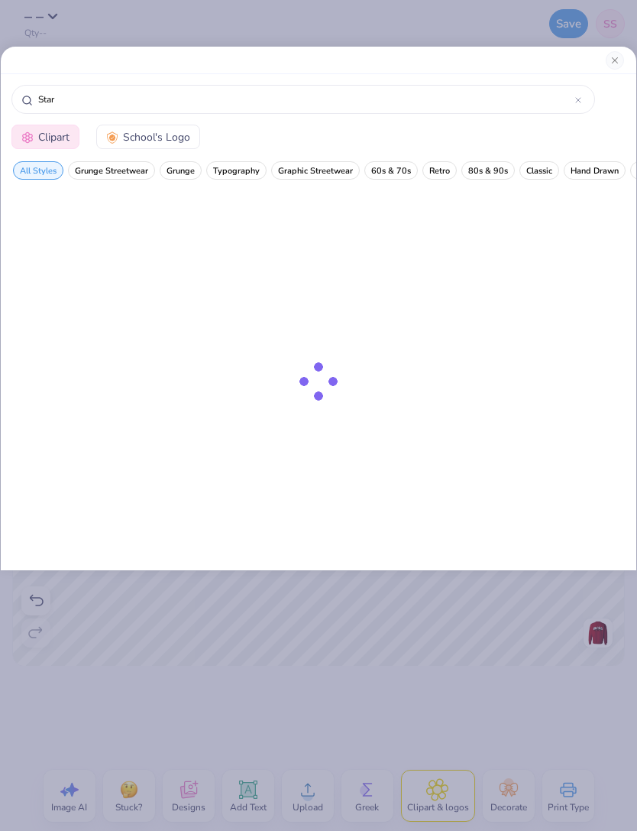
type input "Star"
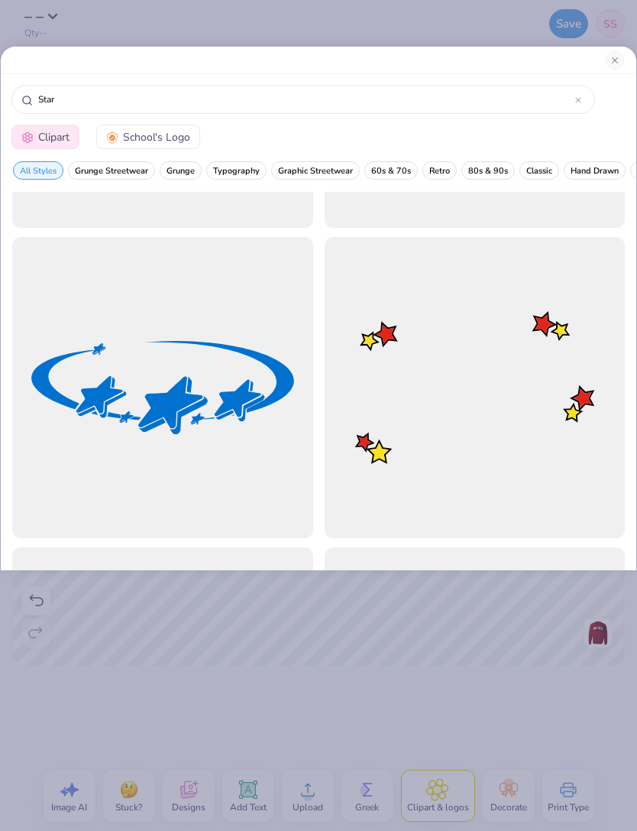
scroll to position [8701, 0]
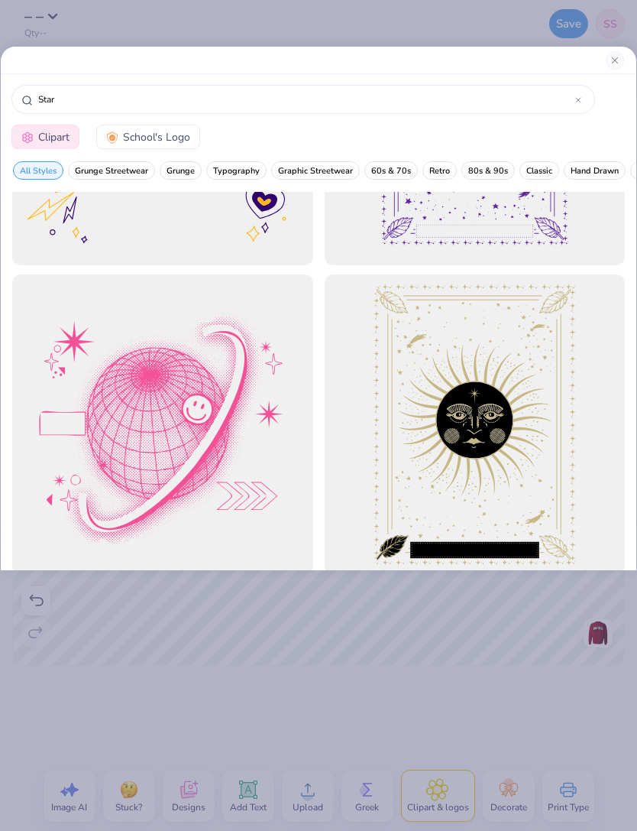
click at [605, 66] on div at bounding box center [319, 61] width 636 height 28
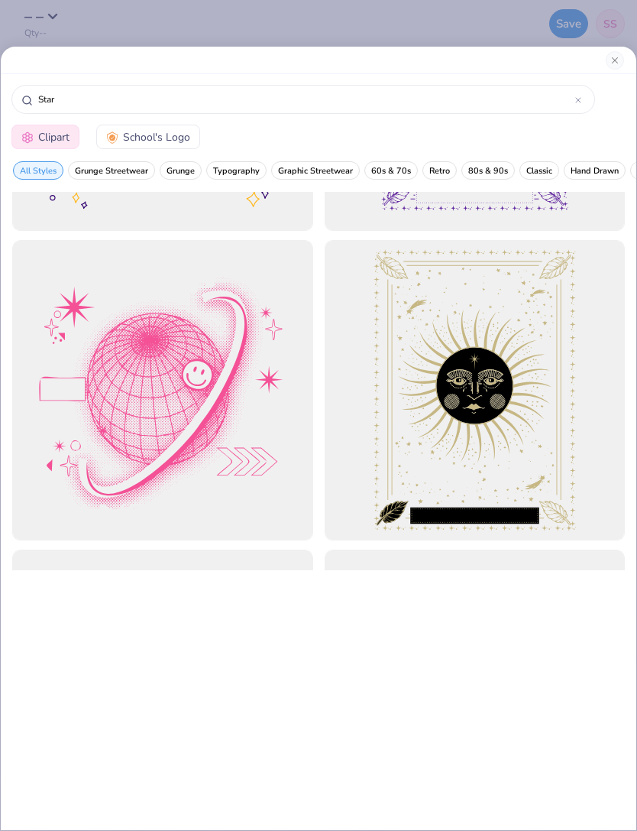
scroll to position [15147, 0]
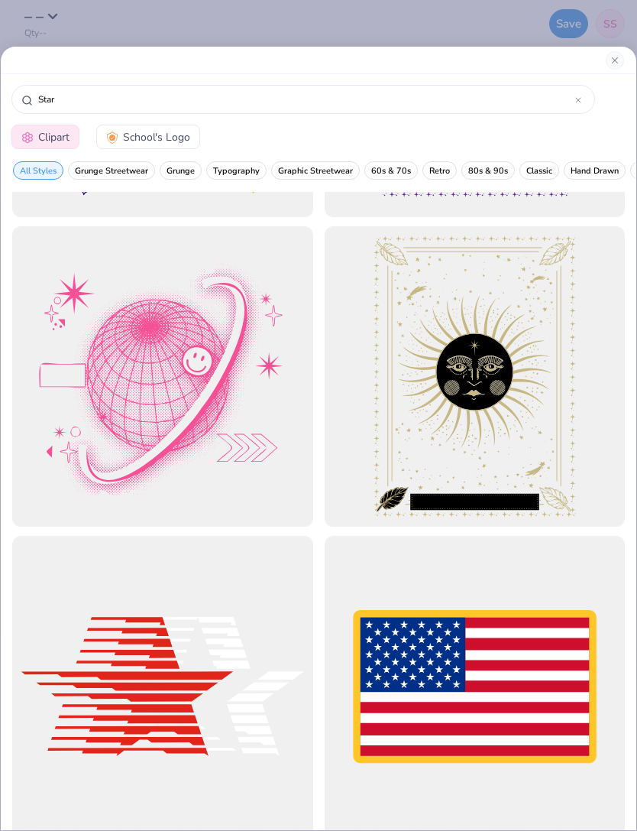
click at [613, 60] on button "Close" at bounding box center [615, 60] width 18 height 18
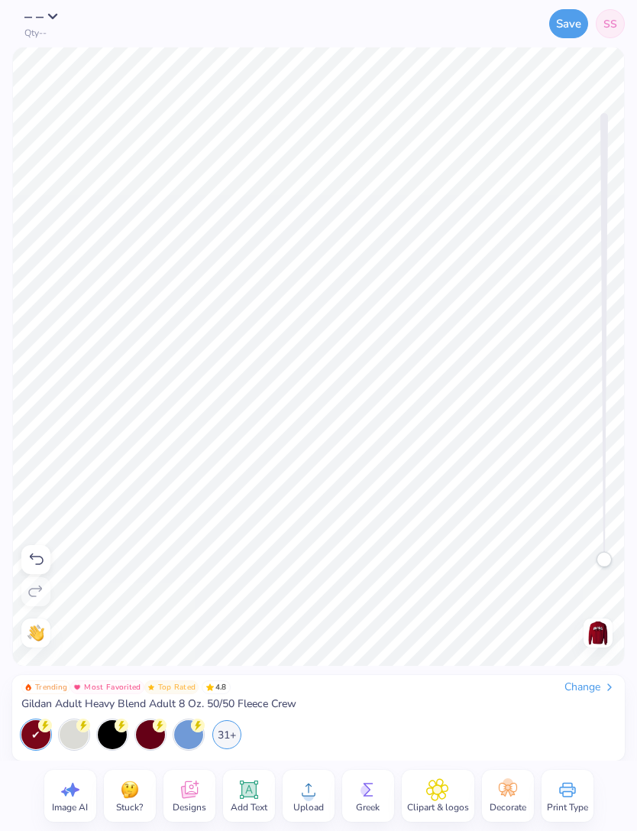
click at [585, 633] on div at bounding box center [598, 632] width 29 height 29
click at [590, 632] on img at bounding box center [598, 632] width 24 height 24
click at [600, 643] on img at bounding box center [598, 632] width 24 height 24
click at [589, 633] on img at bounding box center [598, 632] width 24 height 24
click at [603, 633] on img at bounding box center [598, 632] width 24 height 24
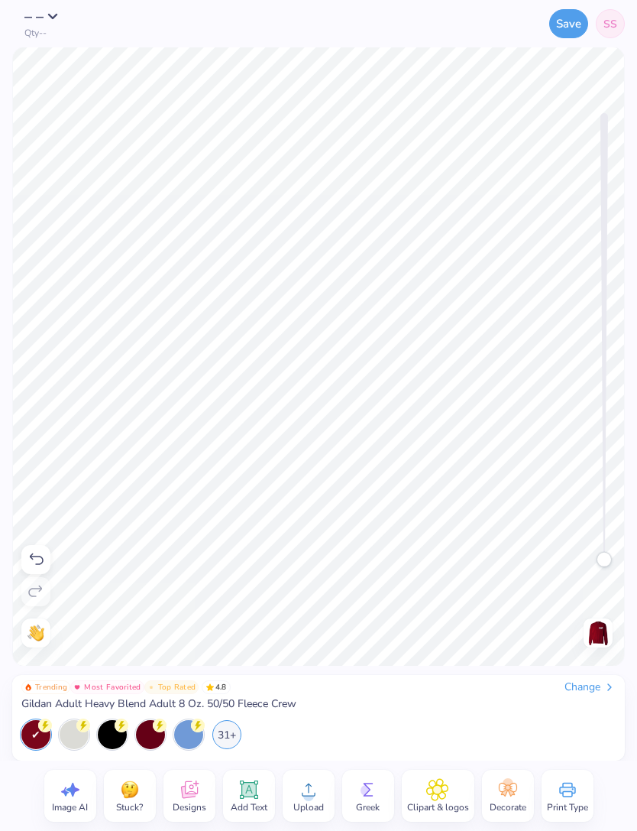
click at [601, 633] on img at bounding box center [598, 632] width 24 height 24
click at [597, 638] on img at bounding box center [598, 632] width 24 height 24
click at [592, 632] on img at bounding box center [598, 632] width 24 height 24
click at [559, 30] on button "Save" at bounding box center [568, 23] width 39 height 29
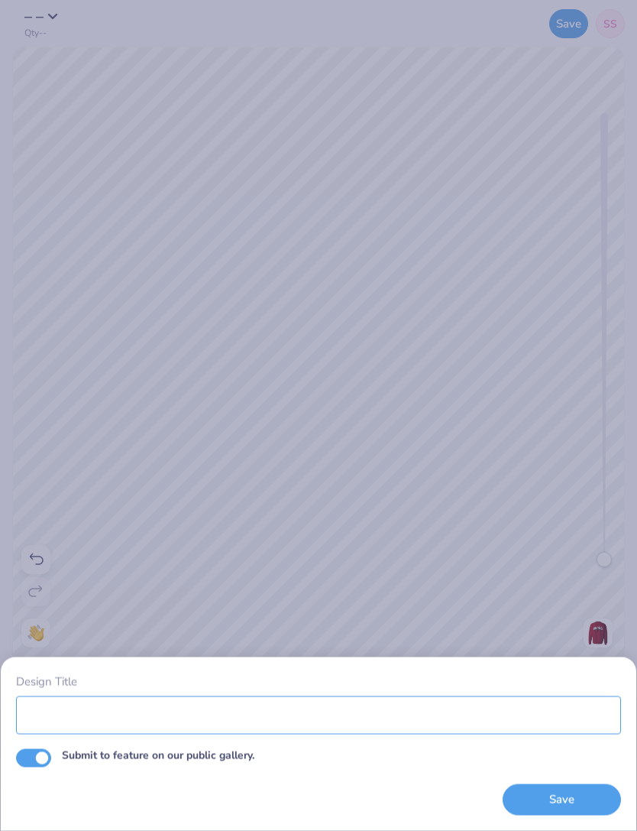
click at [304, 733] on input "Design Title" at bounding box center [318, 714] width 605 height 38
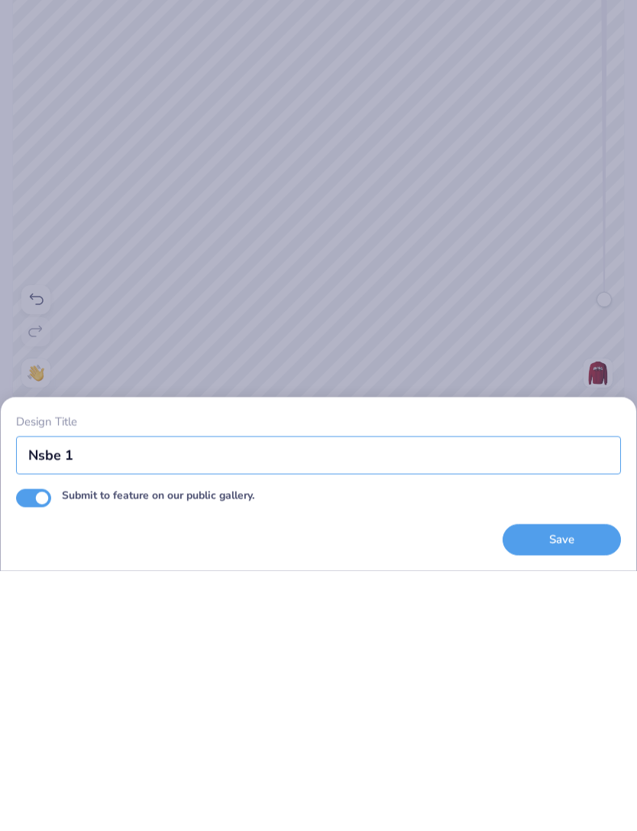
type input "Nsbe 1"
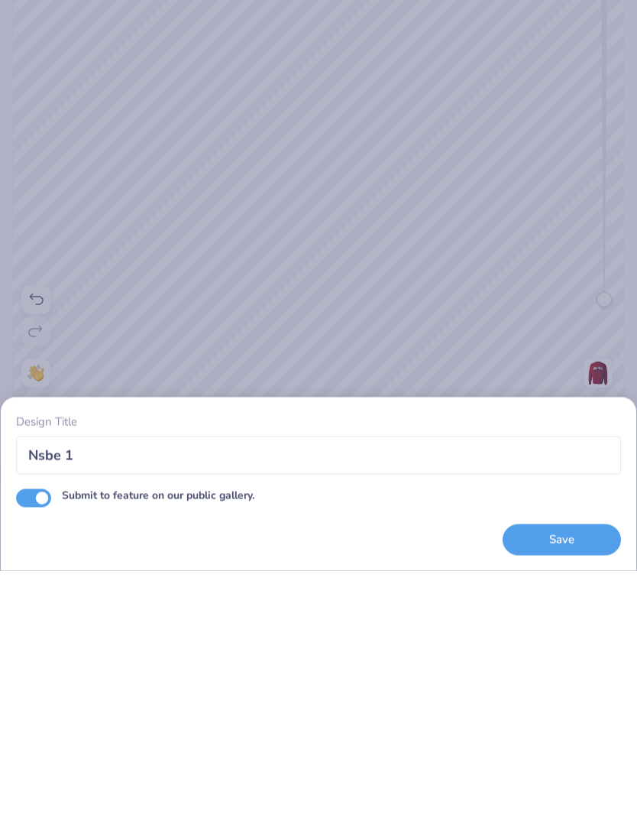
click at [559, 784] on button "Save" at bounding box center [562, 799] width 118 height 31
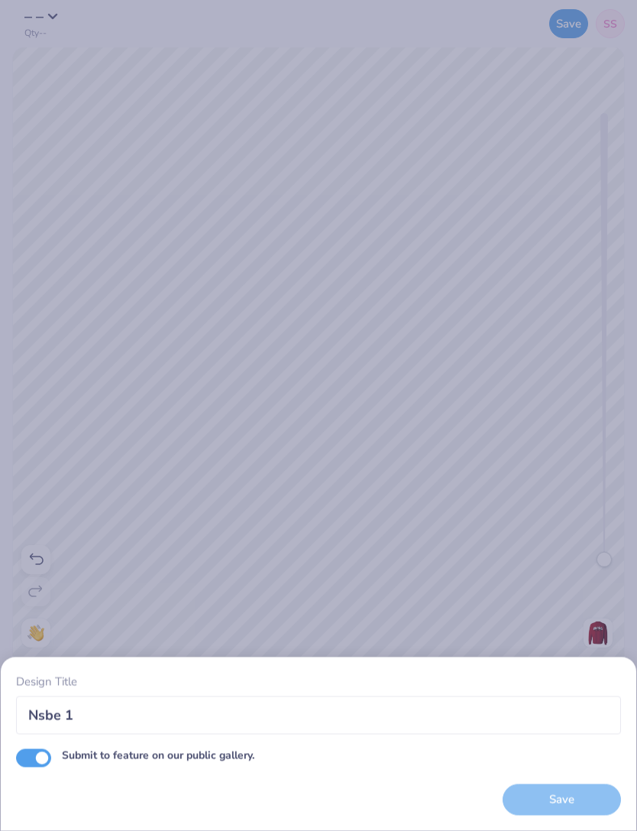
click at [534, 802] on div "Save" at bounding box center [562, 799] width 118 height 31
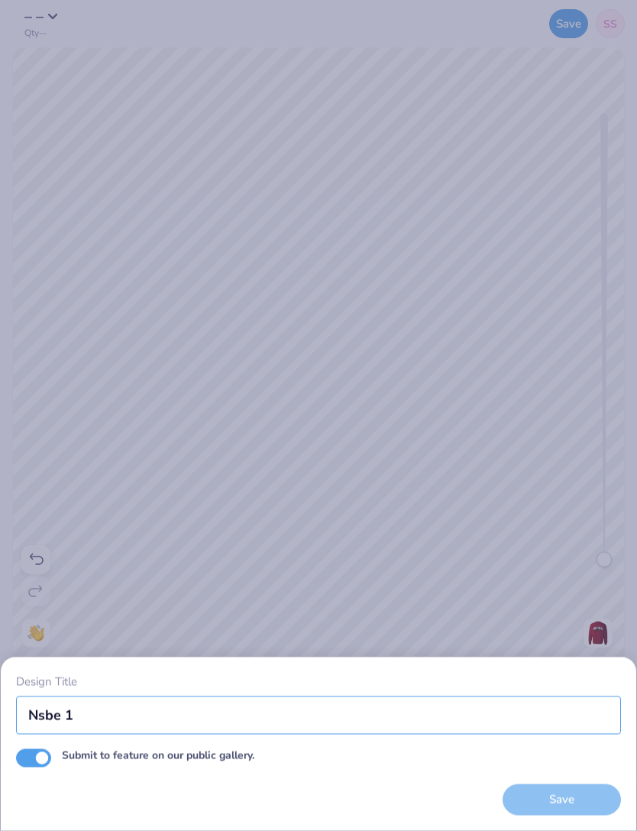
click at [423, 722] on input "Nsbe 1" at bounding box center [318, 714] width 605 height 38
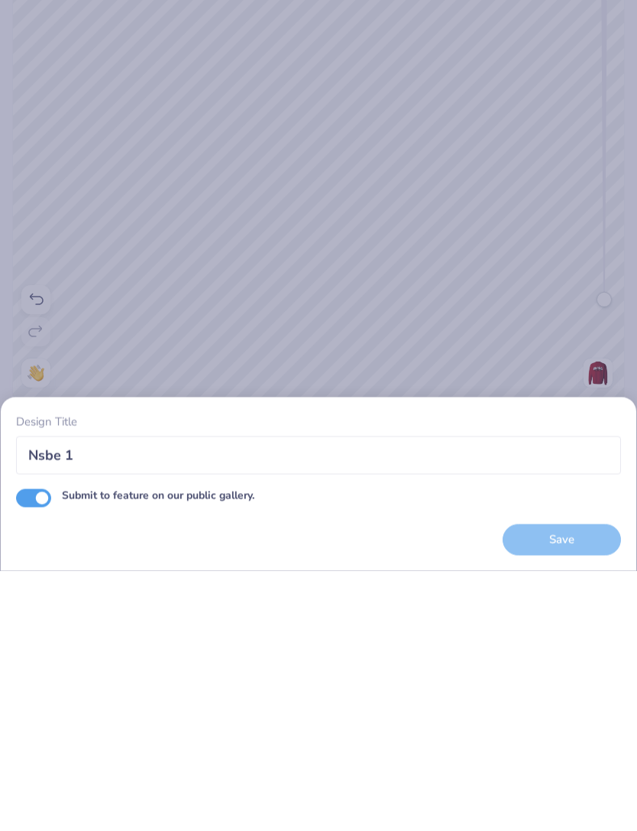
click at [536, 784] on div "Save" at bounding box center [562, 799] width 118 height 31
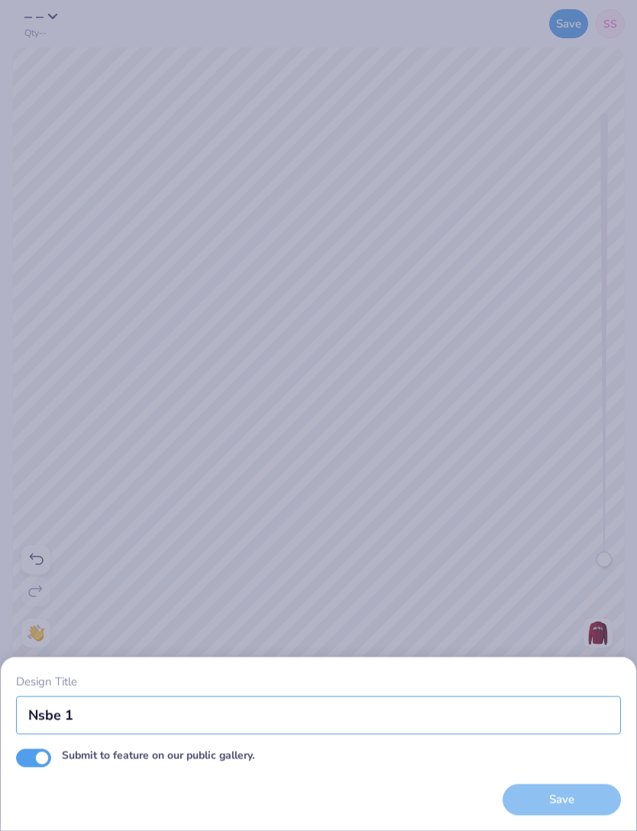
click at [507, 711] on input "Nsbe 1" at bounding box center [318, 714] width 605 height 38
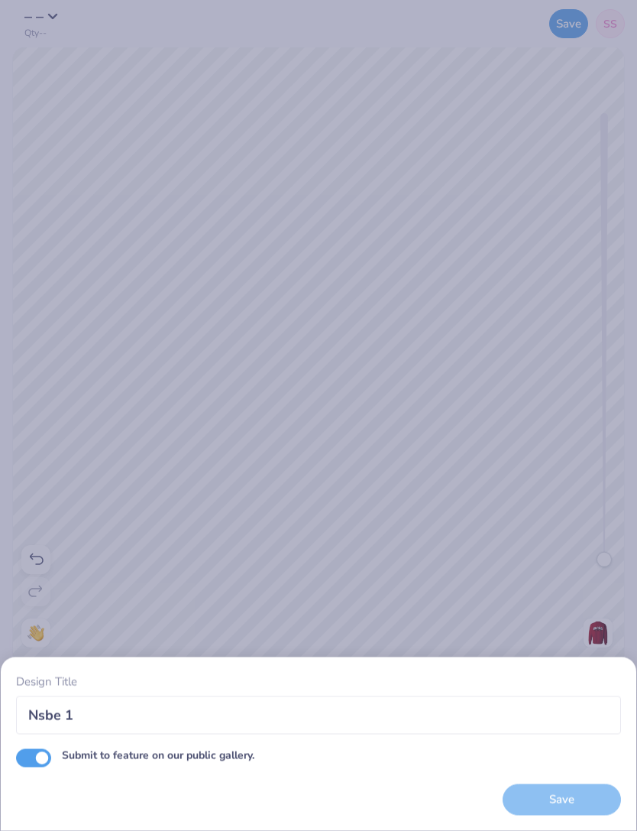
click at [566, 800] on div "Save" at bounding box center [562, 799] width 118 height 31
click at [565, 799] on div "Save" at bounding box center [562, 799] width 118 height 31
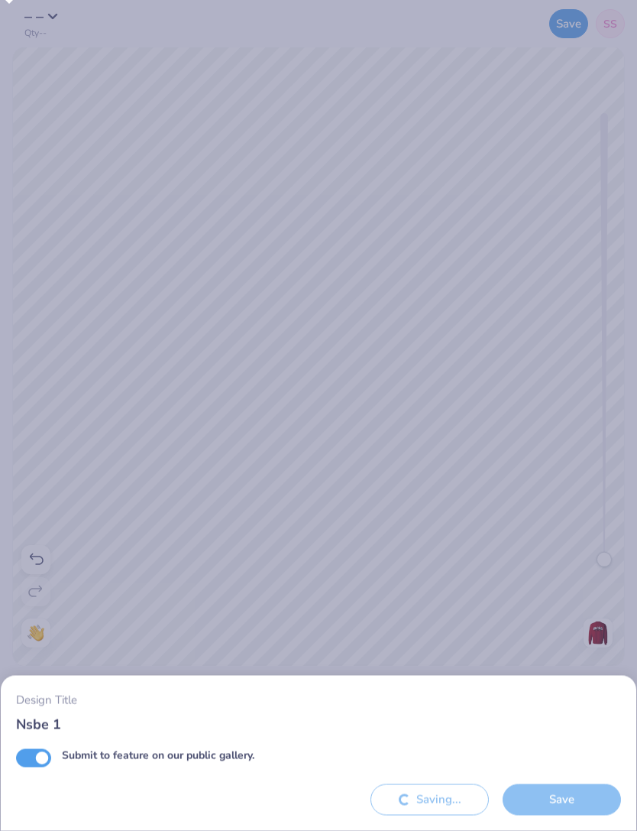
click at [567, 799] on div "Save" at bounding box center [562, 799] width 118 height 31
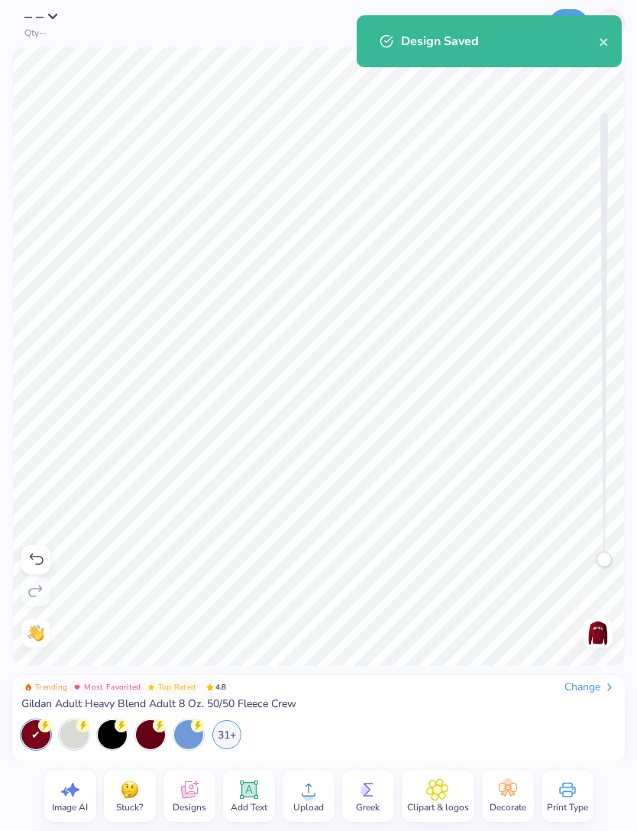
click at [594, 47] on div "Design Saved" at bounding box center [500, 41] width 198 height 18
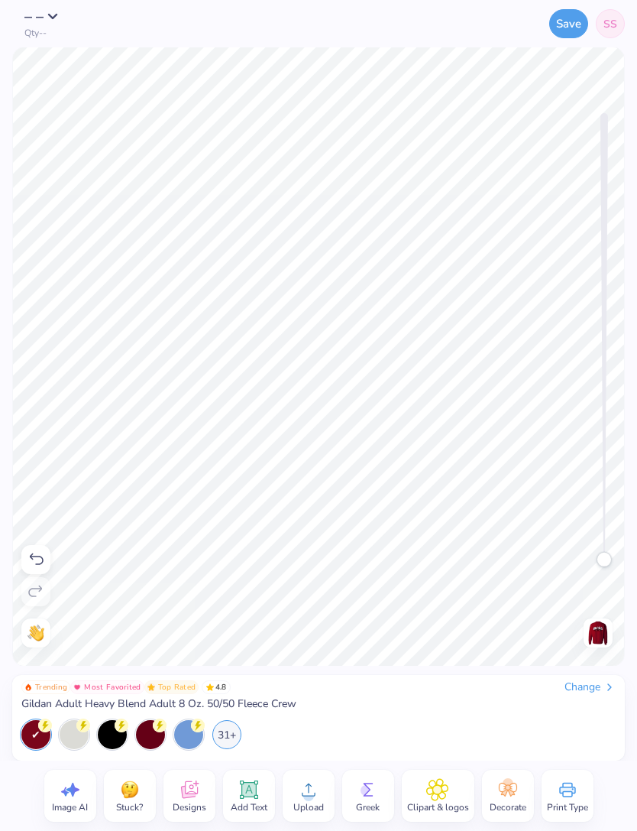
click at [600, 47] on div "Design Saved" at bounding box center [489, 47] width 271 height 70
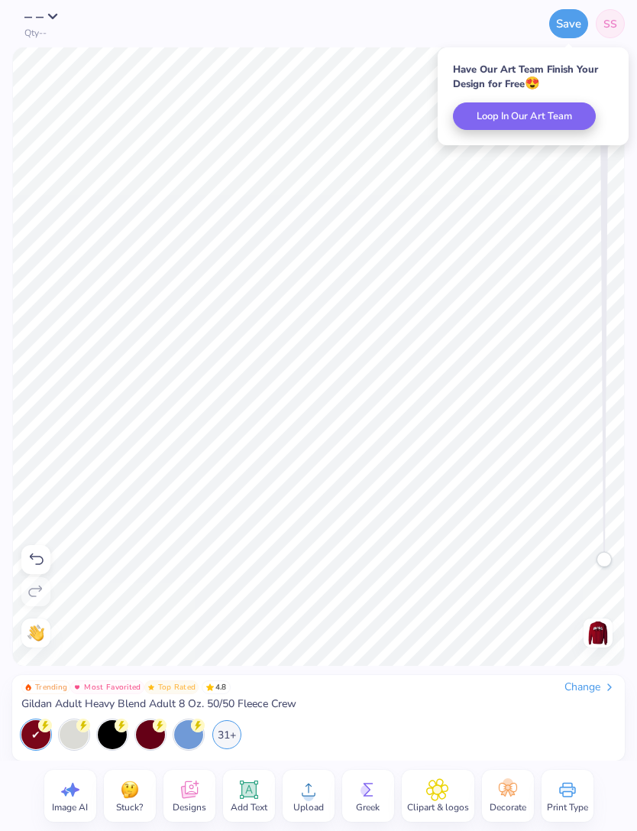
click at [610, 31] on span "SS" at bounding box center [611, 24] width 14 height 16
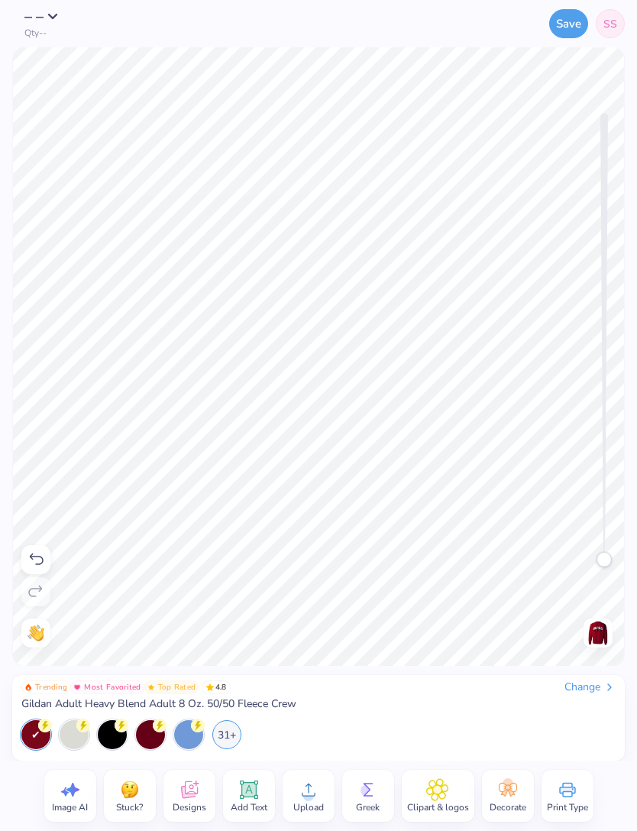
click at [610, 32] on link "SS" at bounding box center [610, 23] width 29 height 29
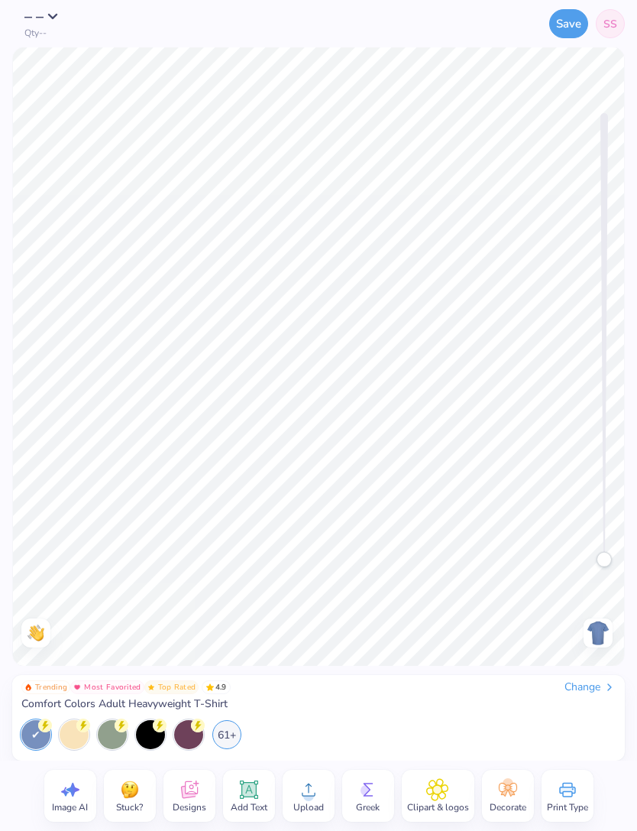
click at [227, 734] on div "61+" at bounding box center [226, 734] width 29 height 29
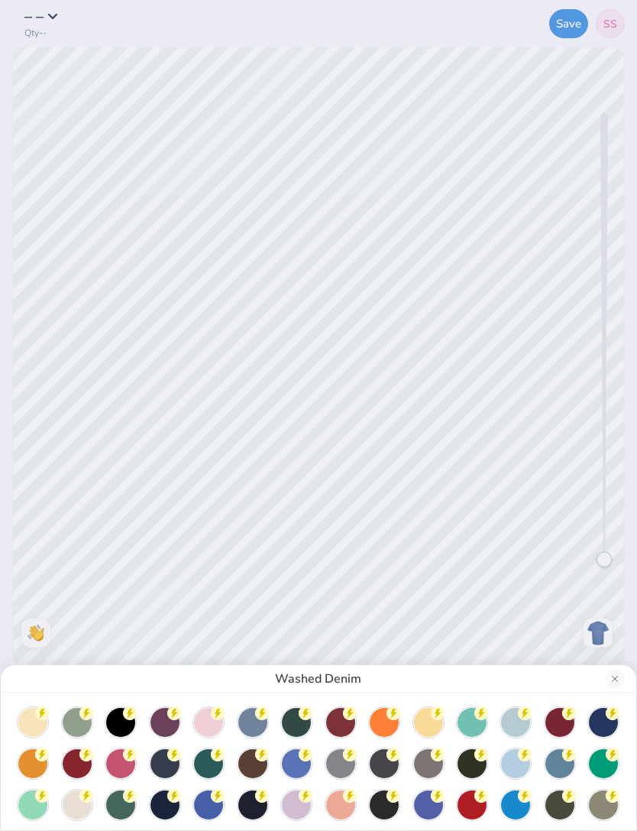
click at [474, 805] on div at bounding box center [472, 804] width 29 height 29
click at [608, 672] on button "Close" at bounding box center [615, 678] width 18 height 18
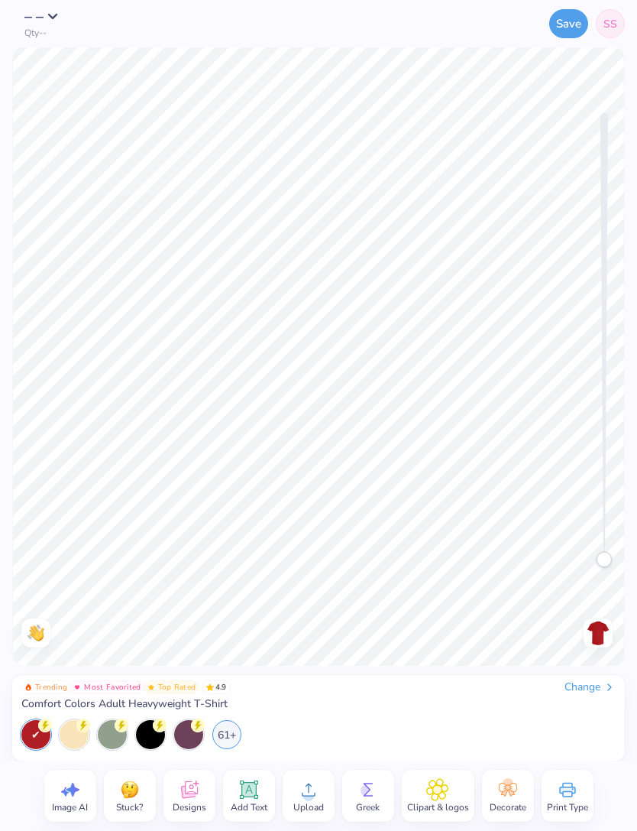
click at [311, 790] on icon at bounding box center [308, 789] width 23 height 23
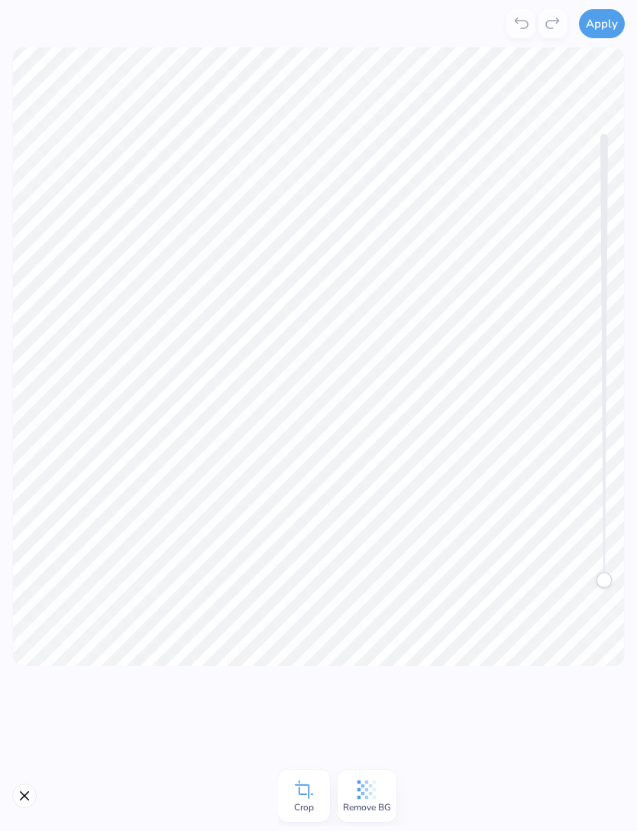
click at [595, 27] on button "Apply" at bounding box center [602, 23] width 46 height 29
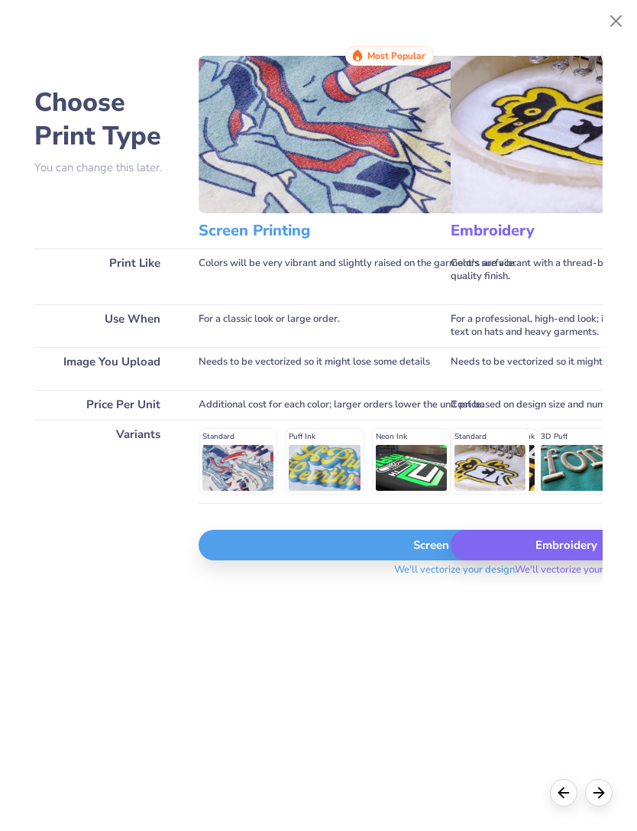
click at [548, 560] on div "Embroidery" at bounding box center [577, 544] width 252 height 31
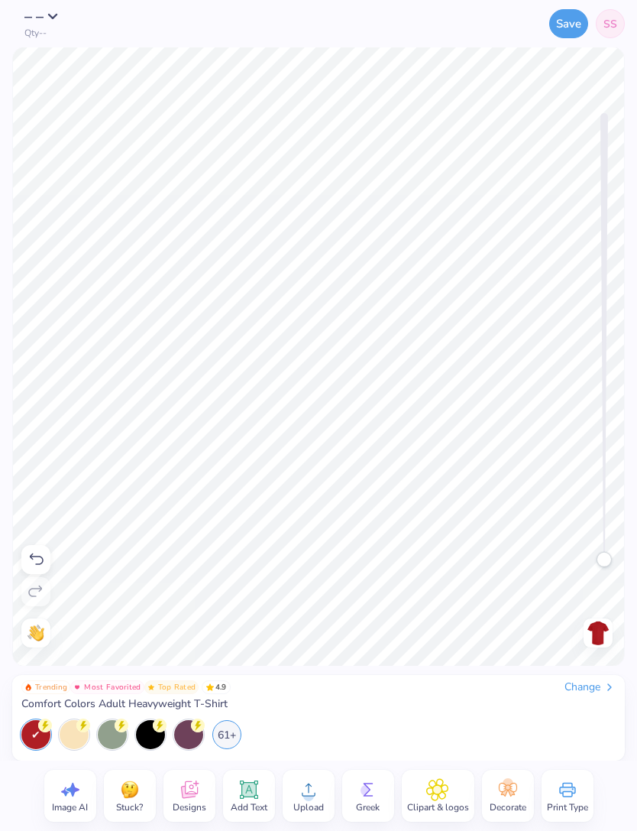
click at [562, 33] on button "Save" at bounding box center [568, 23] width 39 height 29
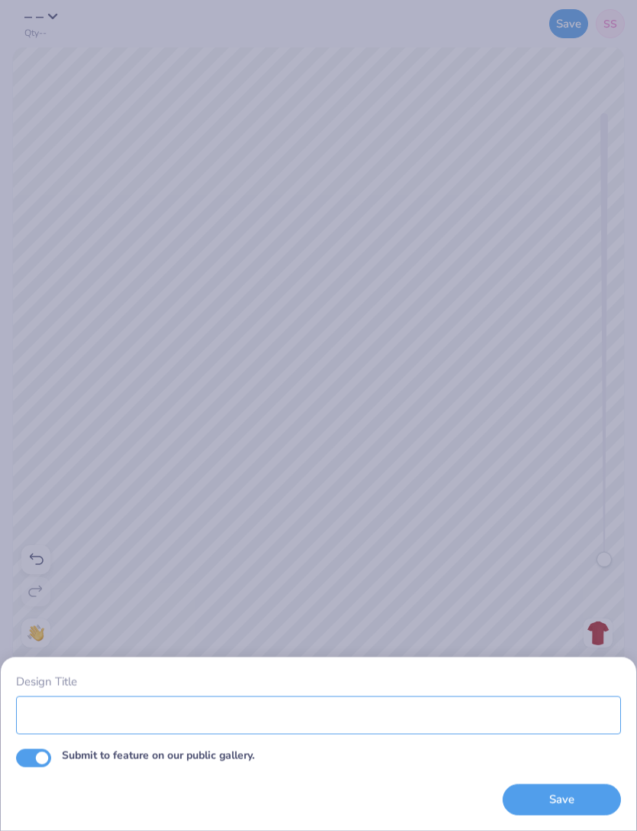
click at [348, 722] on input "Design Title" at bounding box center [318, 714] width 605 height 38
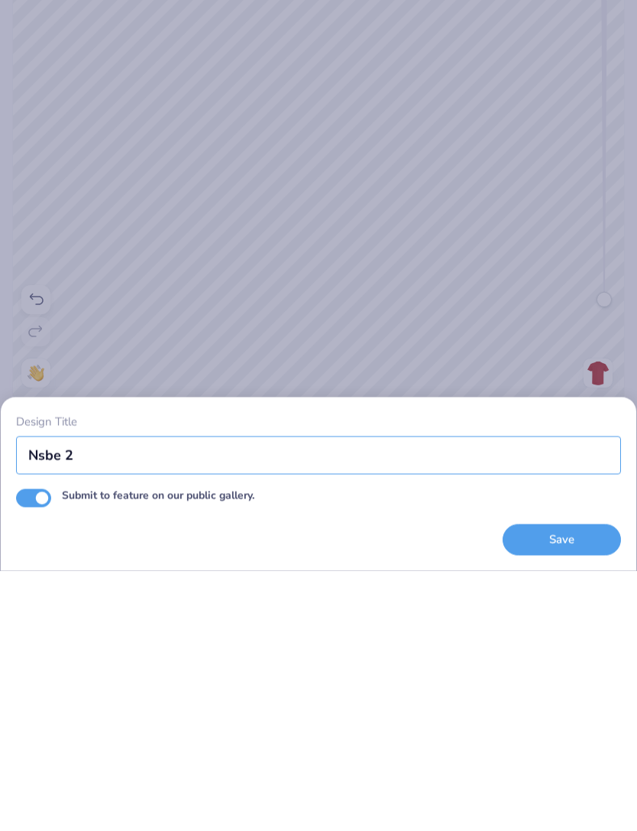
type input "Nsbe 2"
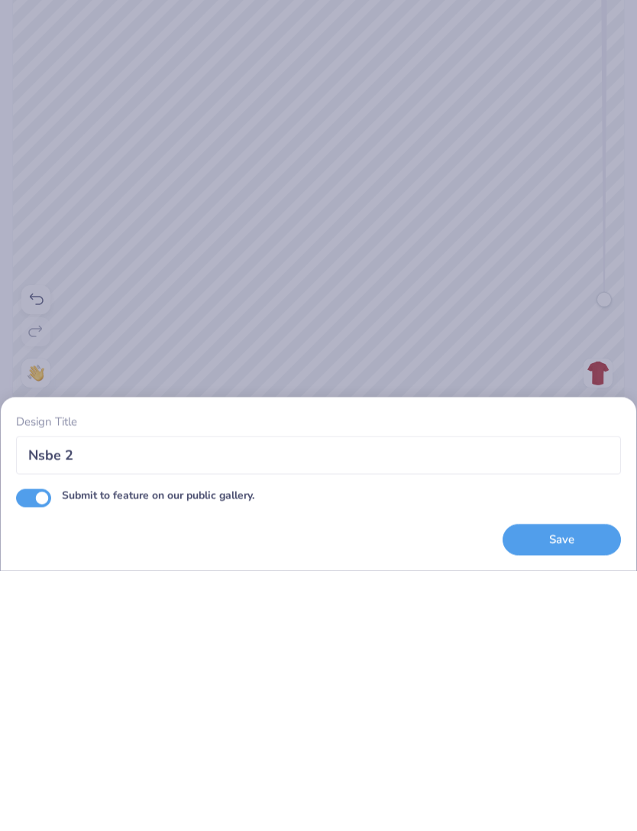
click at [537, 784] on button "Save" at bounding box center [562, 799] width 118 height 31
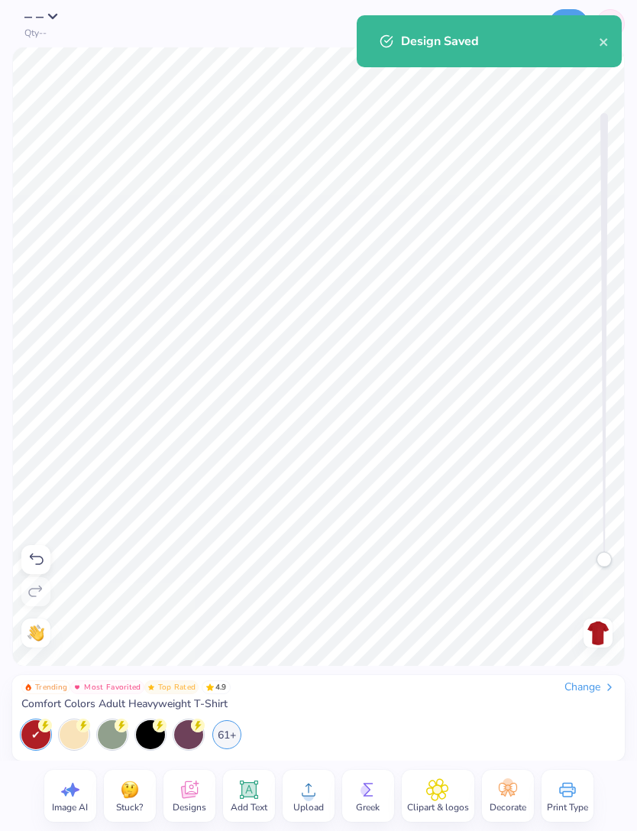
click at [604, 46] on icon "close" at bounding box center [604, 42] width 11 height 12
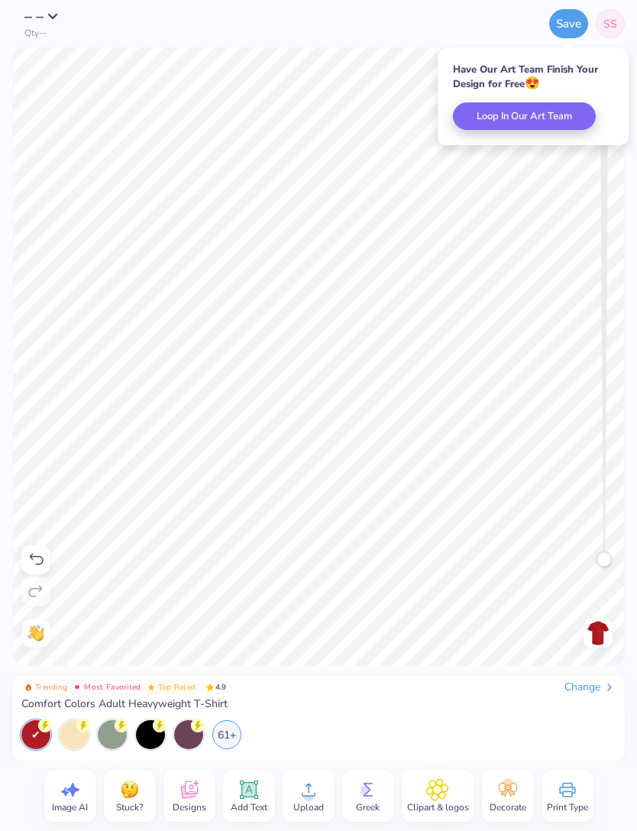
click at [607, 32] on link "SS" at bounding box center [610, 23] width 29 height 29
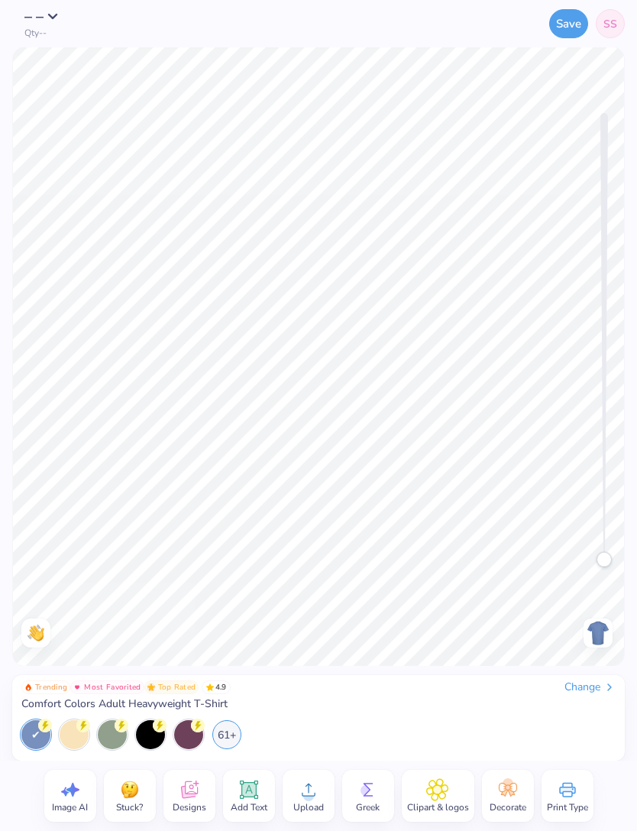
click at [565, 688] on div "Change" at bounding box center [590, 687] width 51 height 14
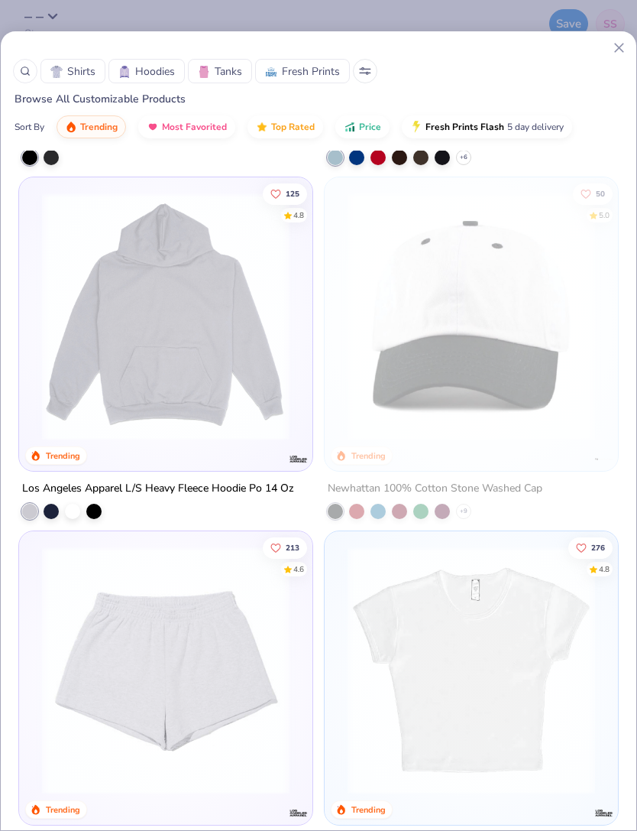
scroll to position [3790, 0]
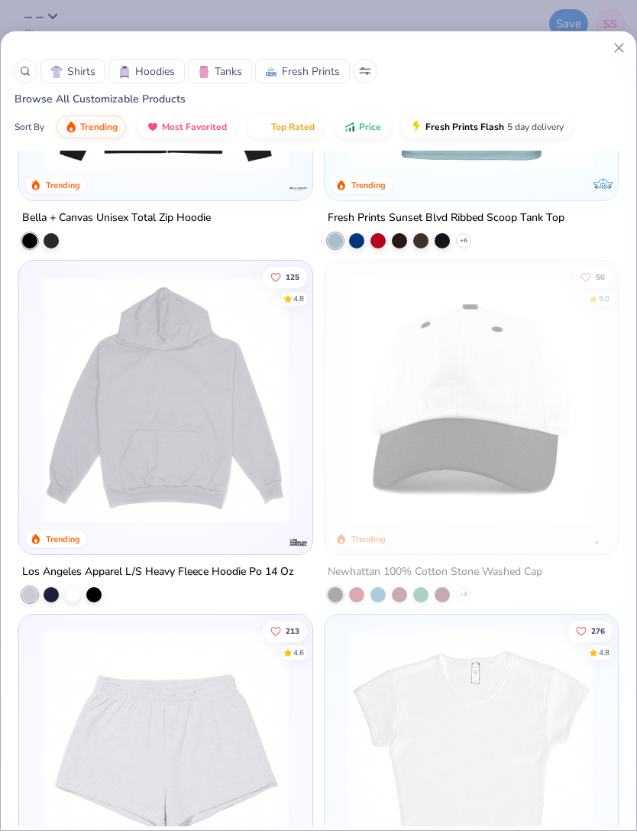
click at [516, 425] on img at bounding box center [471, 400] width 263 height 248
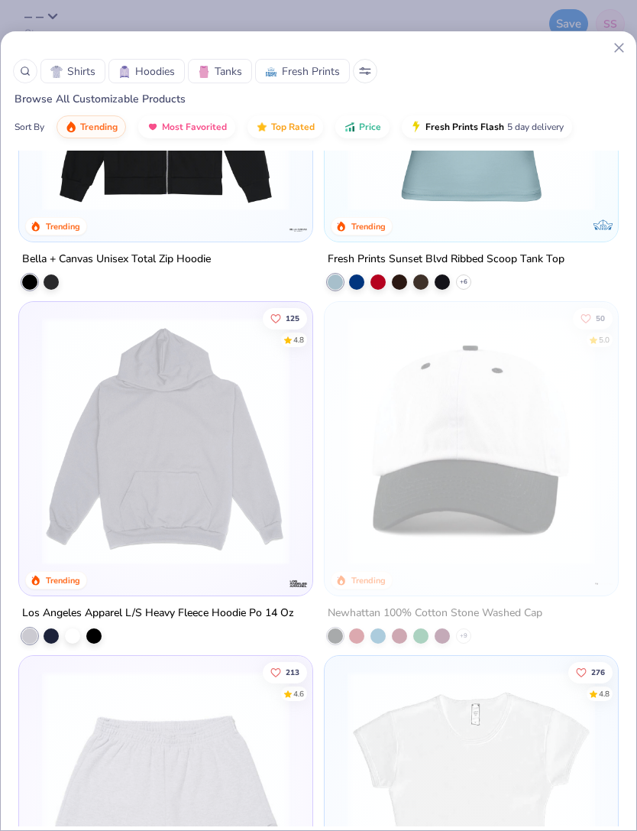
scroll to position [3748, 0]
click at [588, 315] on icon "Like" at bounding box center [586, 318] width 11 height 11
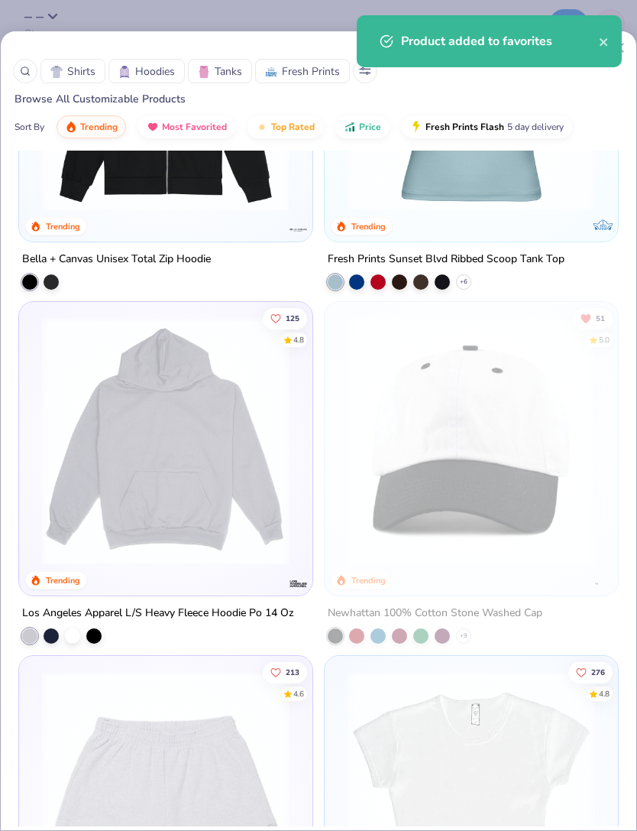
click at [582, 322] on icon "Unlike" at bounding box center [586, 318] width 11 height 11
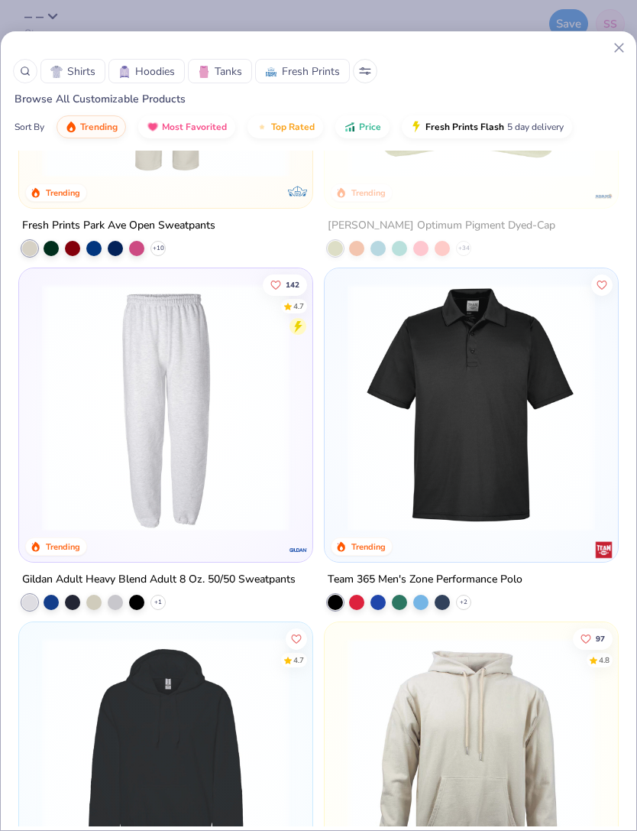
scroll to position [6966, 0]
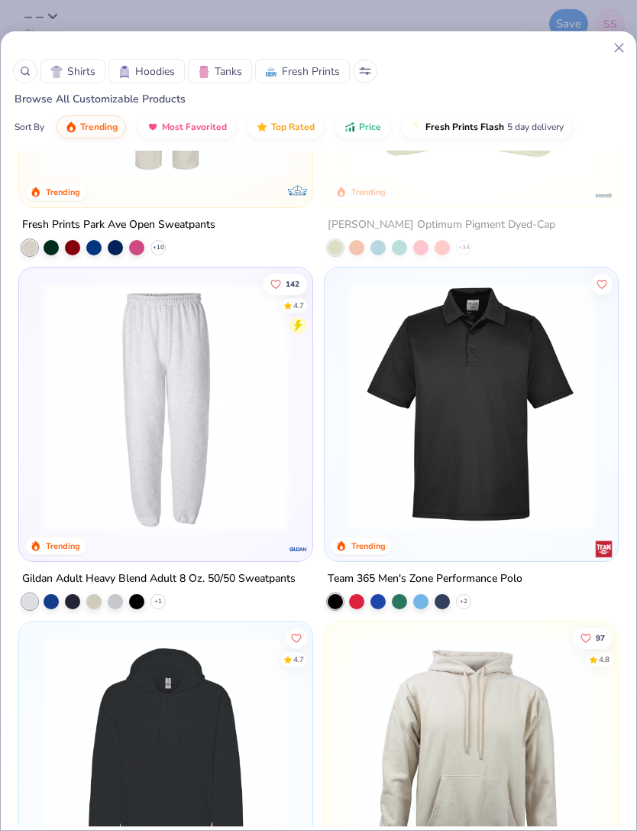
click at [362, 597] on div at bounding box center [356, 601] width 15 height 15
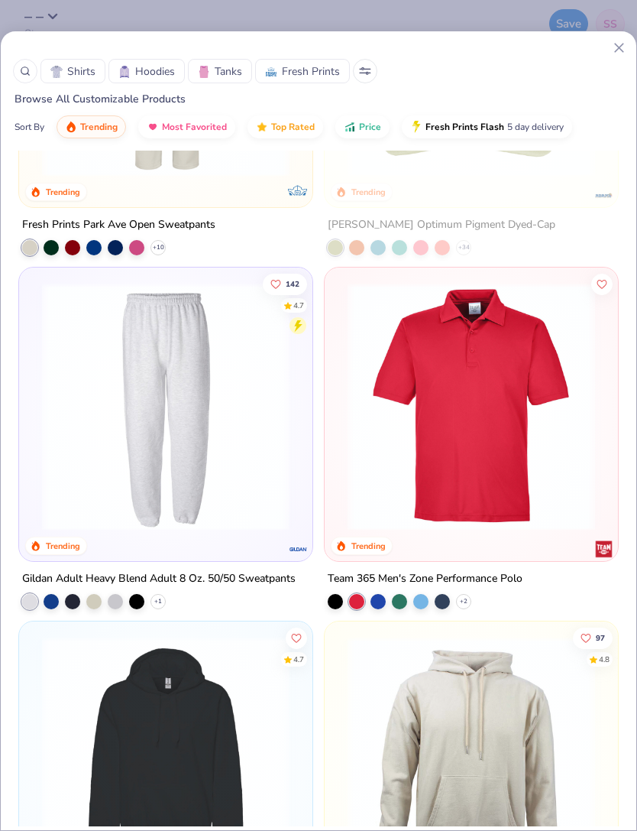
click at [536, 395] on img at bounding box center [471, 407] width 263 height 248
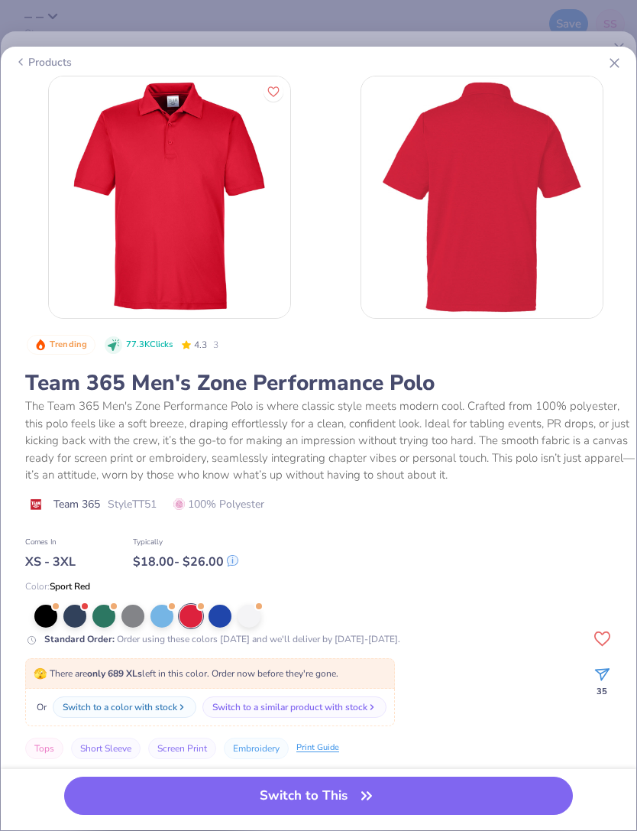
click at [295, 801] on button "Switch to This" at bounding box center [318, 795] width 509 height 38
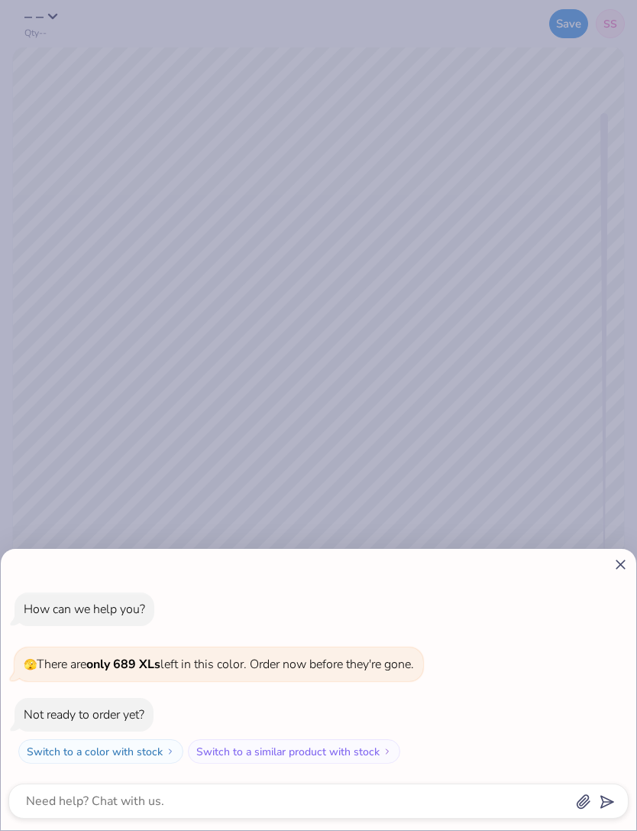
click at [583, 494] on div "How can we help you? 🫣 There are only 689 XLs left in this color. Order now bef…" at bounding box center [318, 415] width 637 height 831
type textarea "x"
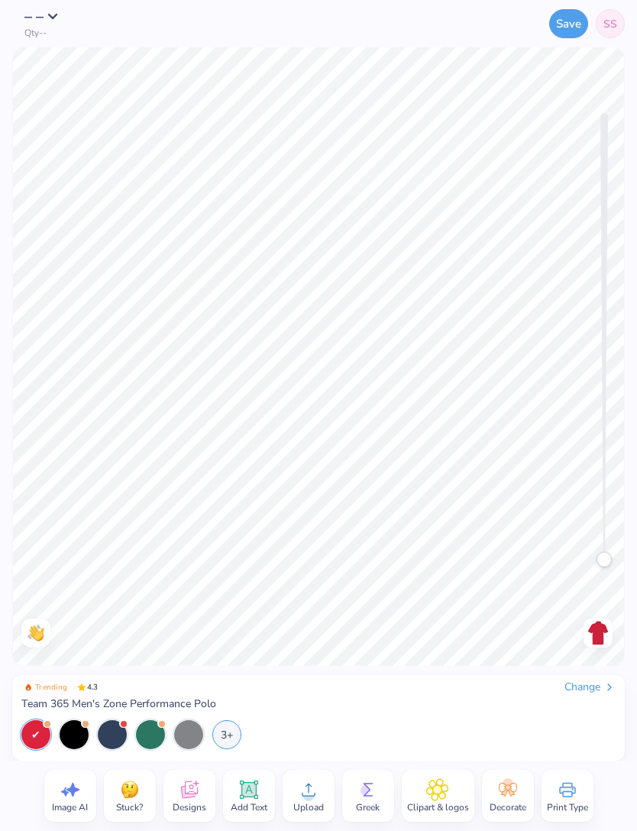
click at [303, 803] on span "Upload" at bounding box center [308, 807] width 31 height 12
click at [310, 783] on icon at bounding box center [308, 789] width 23 height 23
click at [310, 786] on icon at bounding box center [309, 789] width 14 height 13
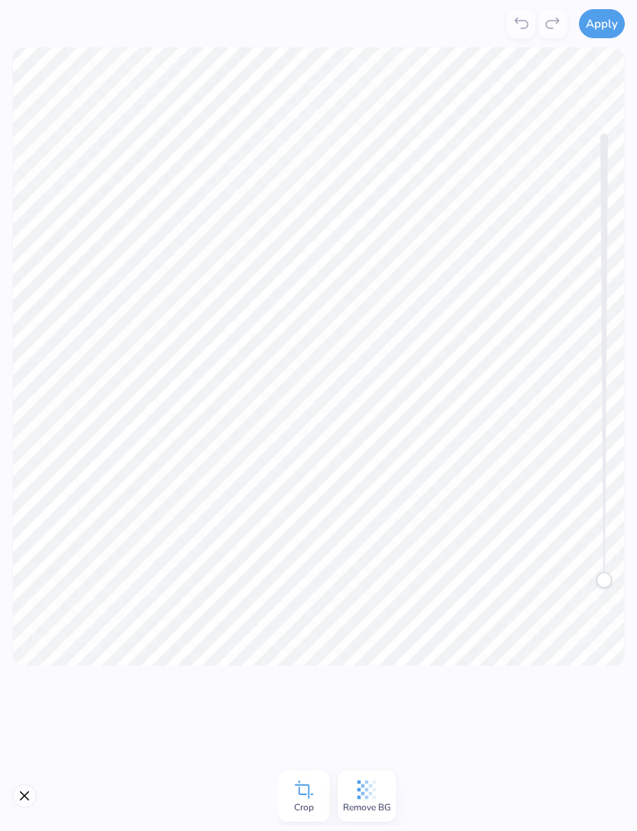
click at [591, 31] on button "Apply" at bounding box center [602, 23] width 46 height 29
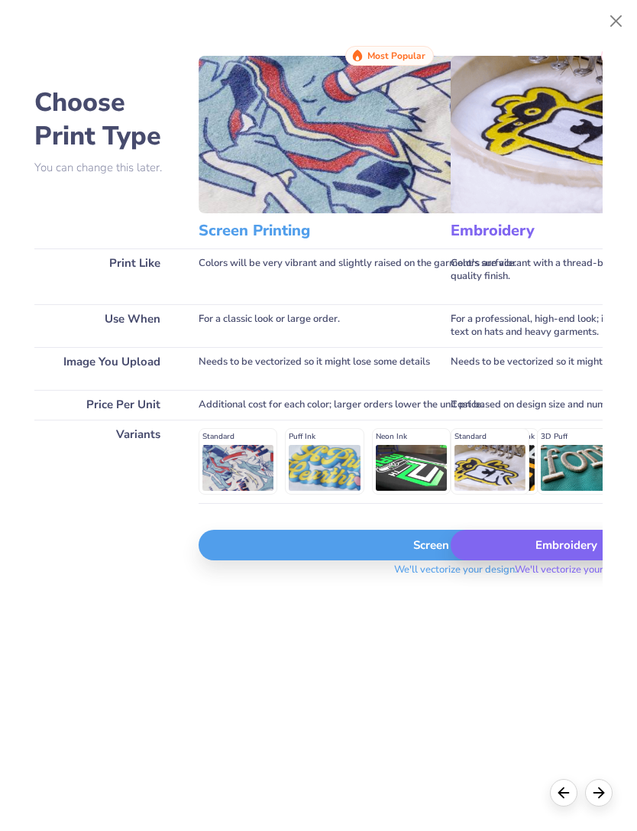
click at [520, 559] on div "Embroidery" at bounding box center [577, 544] width 252 height 31
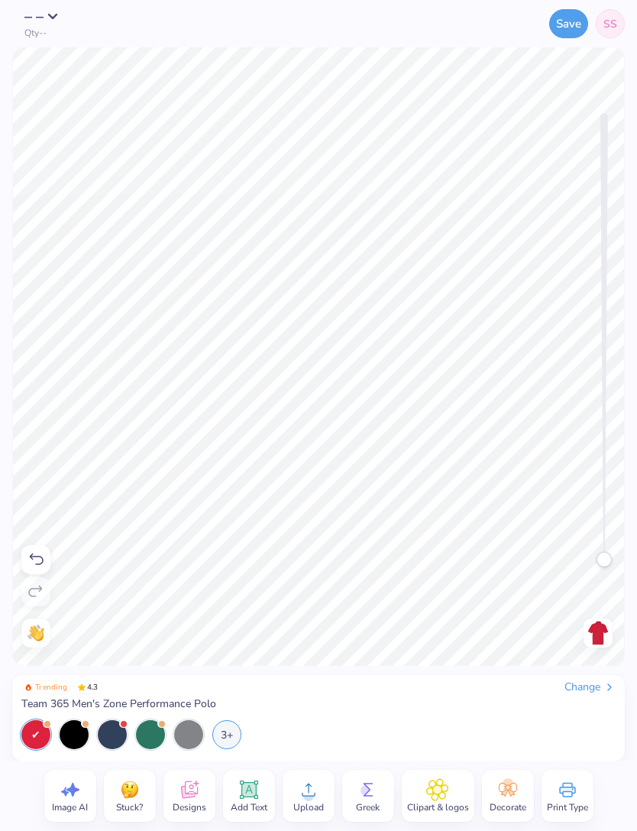
click at [599, 636] on img at bounding box center [598, 632] width 24 height 24
click at [592, 623] on img at bounding box center [598, 632] width 24 height 24
click at [565, 34] on button "Save" at bounding box center [568, 23] width 39 height 29
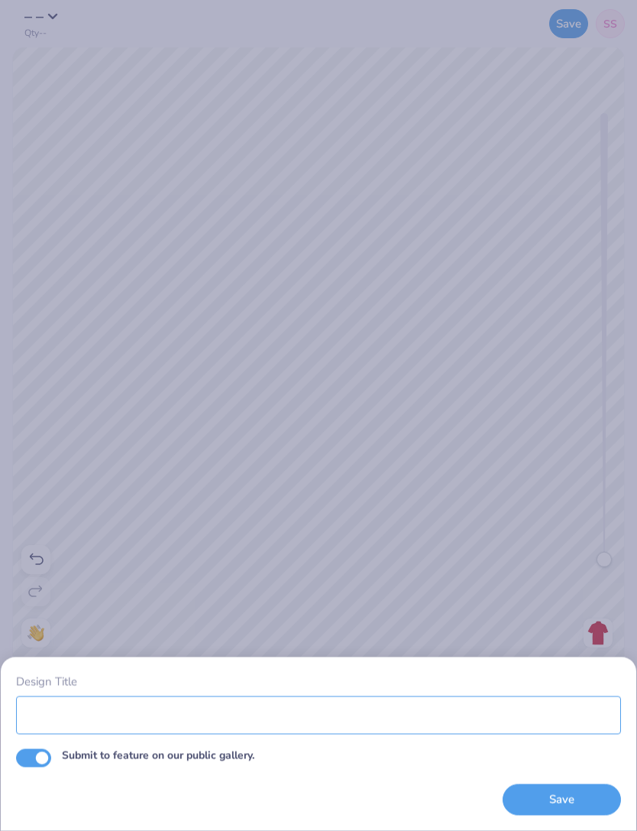
click at [296, 731] on input "Design Title" at bounding box center [318, 714] width 605 height 38
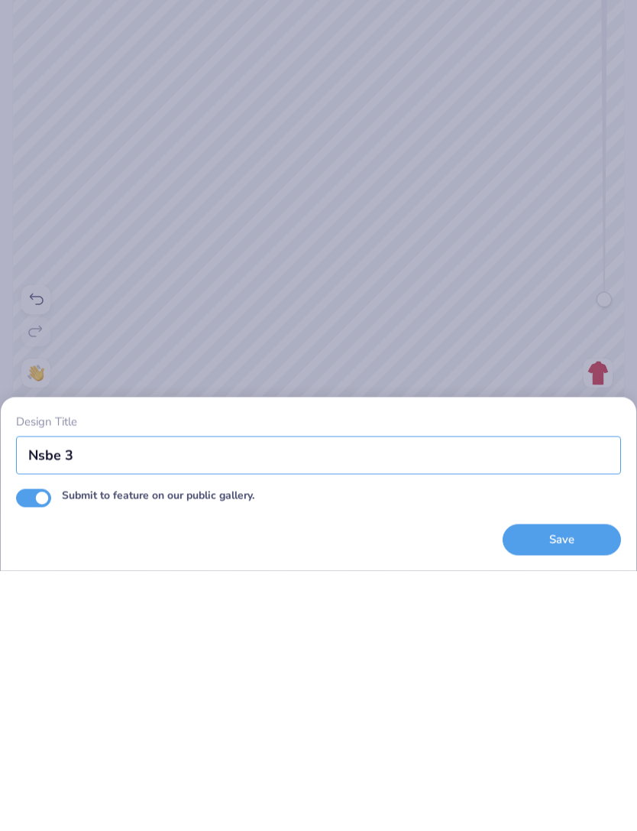
type input "Nsbe 3"
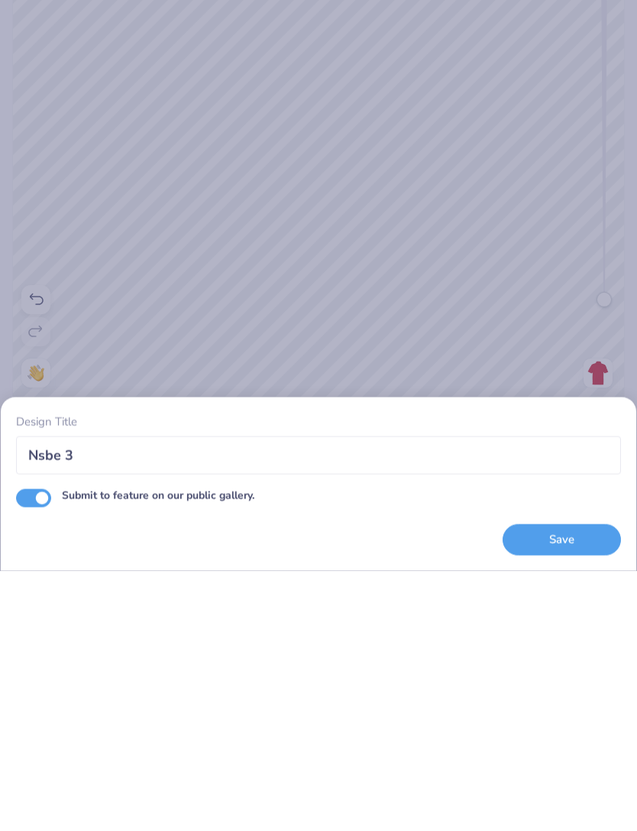
click at [601, 784] on button "Save" at bounding box center [562, 799] width 118 height 31
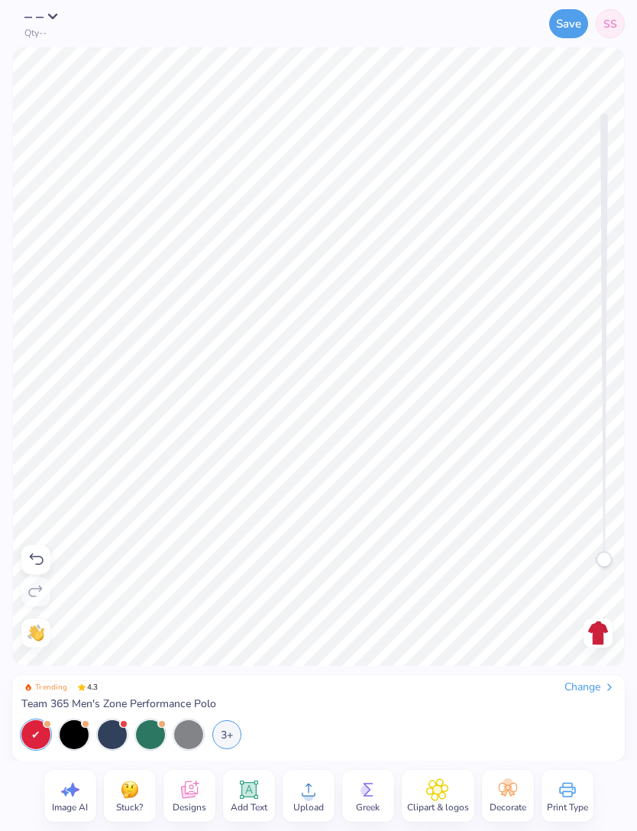
click at [611, 27] on span "SS" at bounding box center [611, 24] width 14 height 16
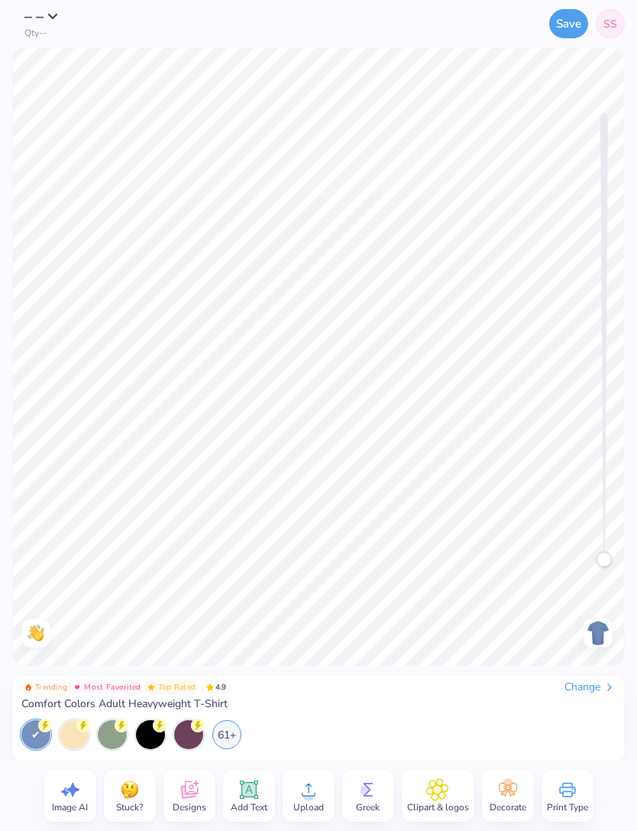
click at [577, 683] on div "Change" at bounding box center [590, 687] width 51 height 14
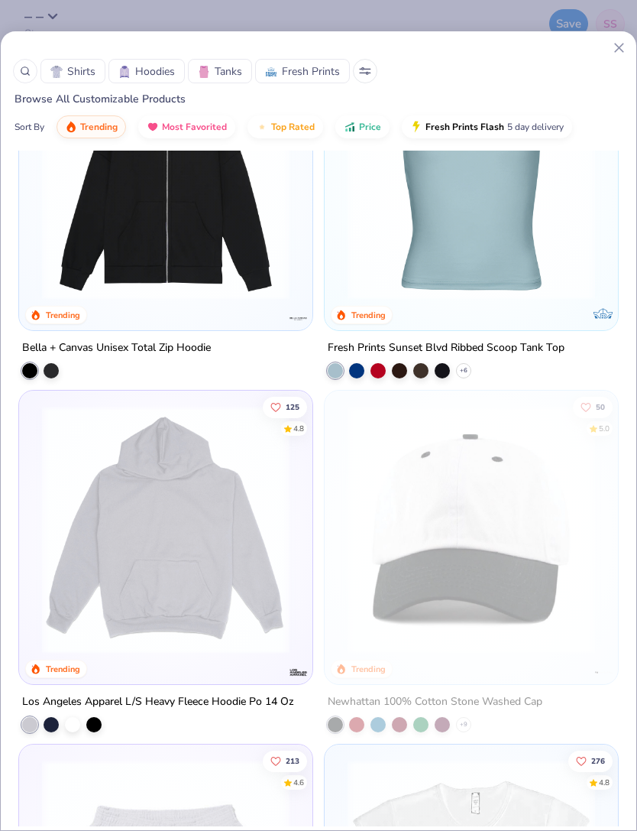
scroll to position [3693, 0]
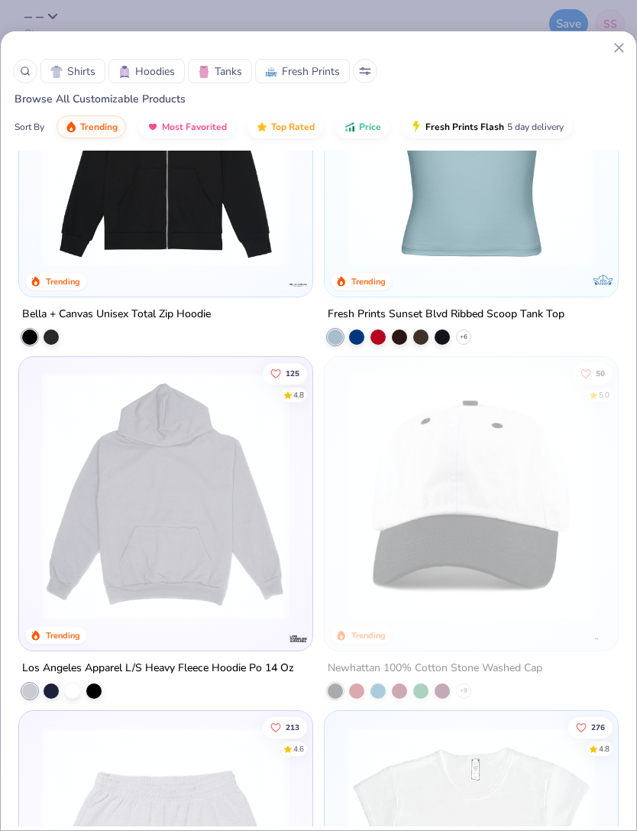
click at [522, 469] on img at bounding box center [471, 496] width 263 height 248
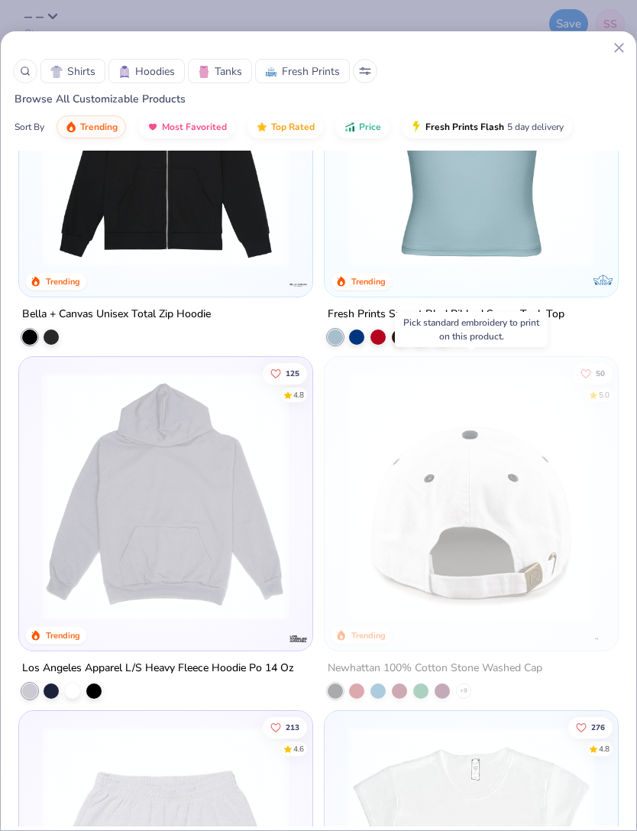
click at [510, 322] on div "Pick standard embroidery to print on this product." at bounding box center [471, 330] width 136 height 28
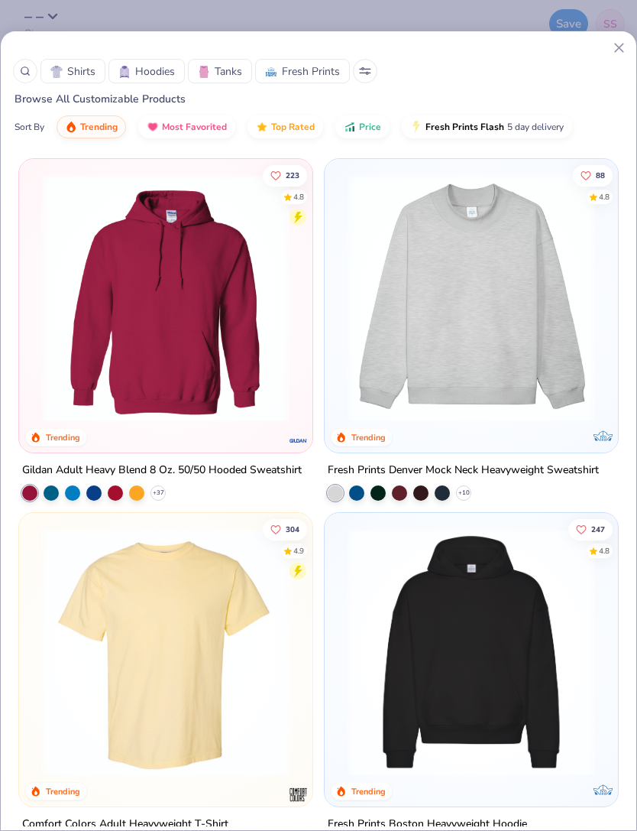
scroll to position [0, 0]
click at [619, 50] on icon at bounding box center [619, 48] width 16 height 16
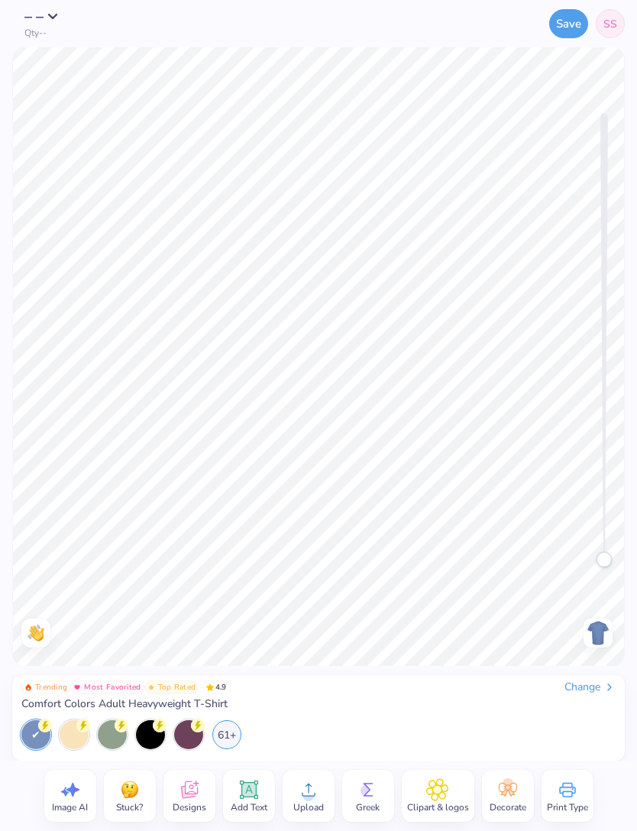
click at [564, 783] on icon at bounding box center [567, 789] width 16 height 15
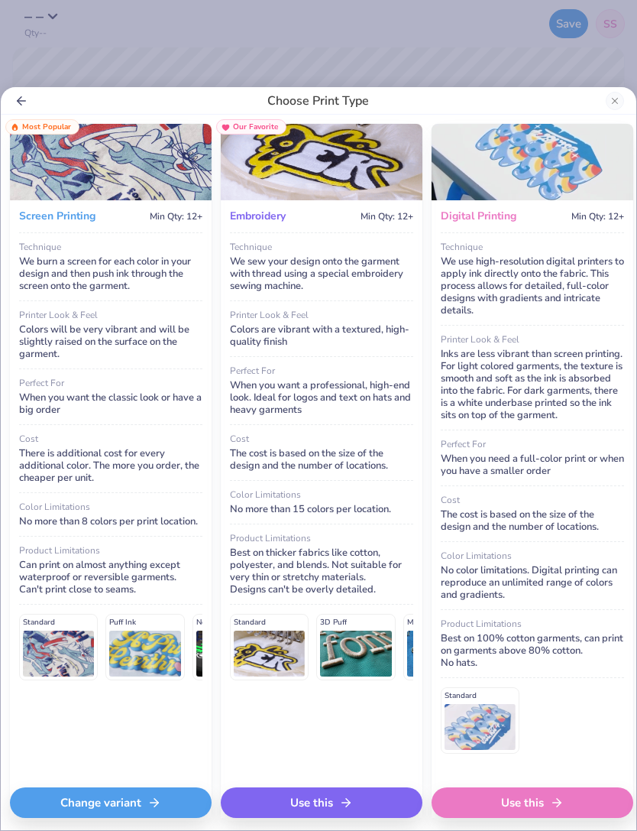
click at [371, 792] on div "Use this" at bounding box center [322, 802] width 202 height 31
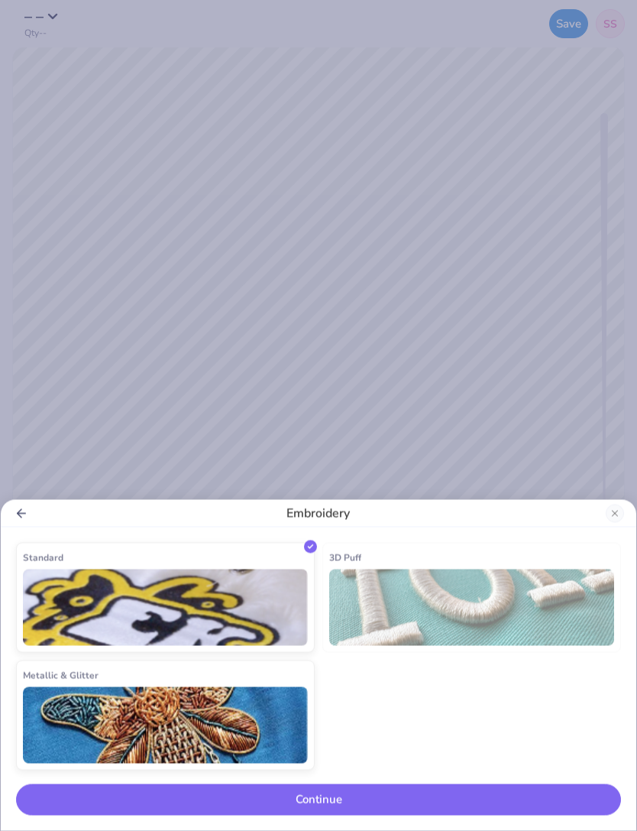
click at [376, 801] on button "Continue" at bounding box center [318, 799] width 605 height 31
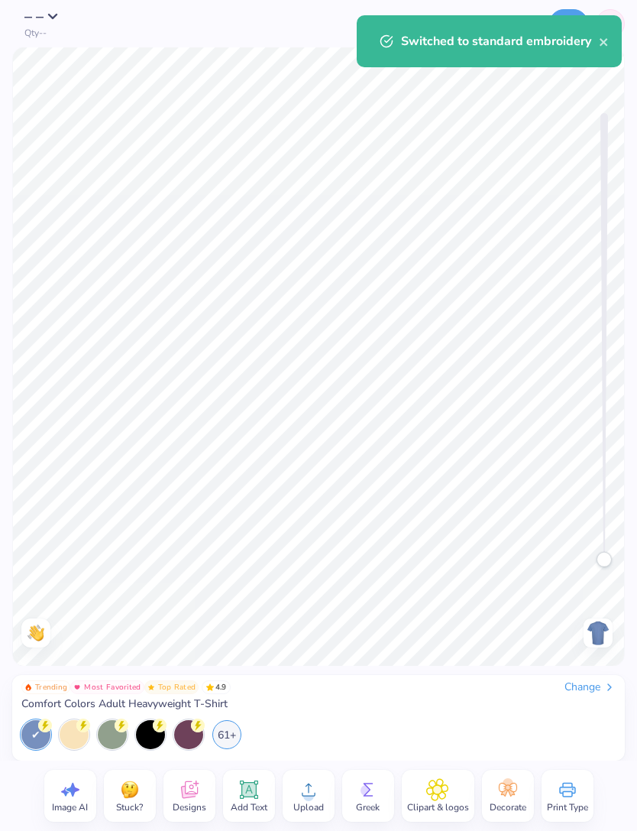
click at [565, 693] on div "Change" at bounding box center [590, 687] width 51 height 14
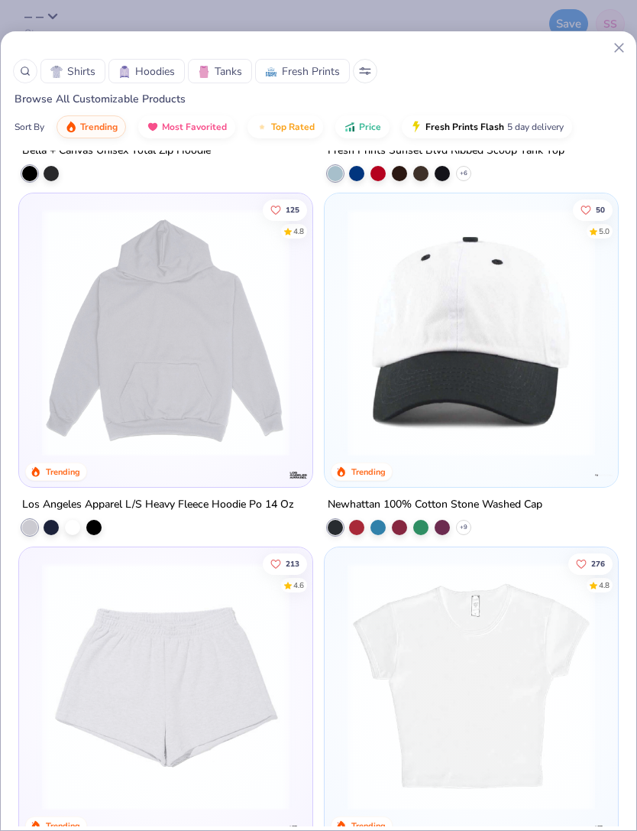
scroll to position [3834, 0]
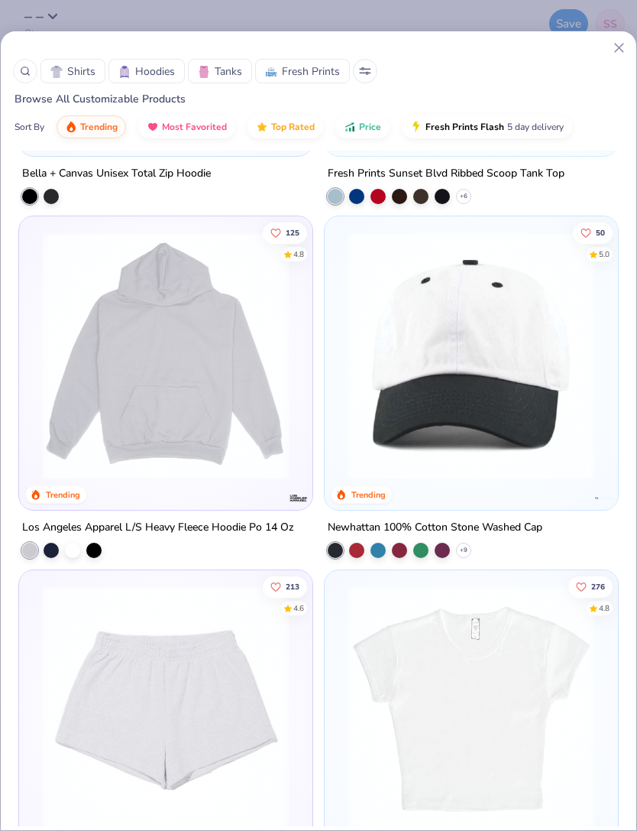
click at [505, 375] on img at bounding box center [471, 356] width 263 height 248
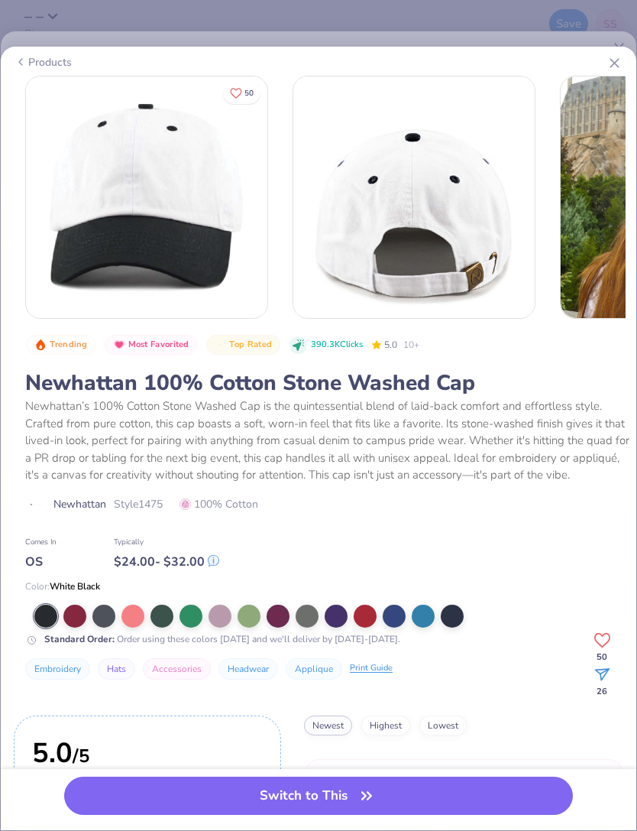
click at [371, 615] on div at bounding box center [365, 615] width 23 height 23
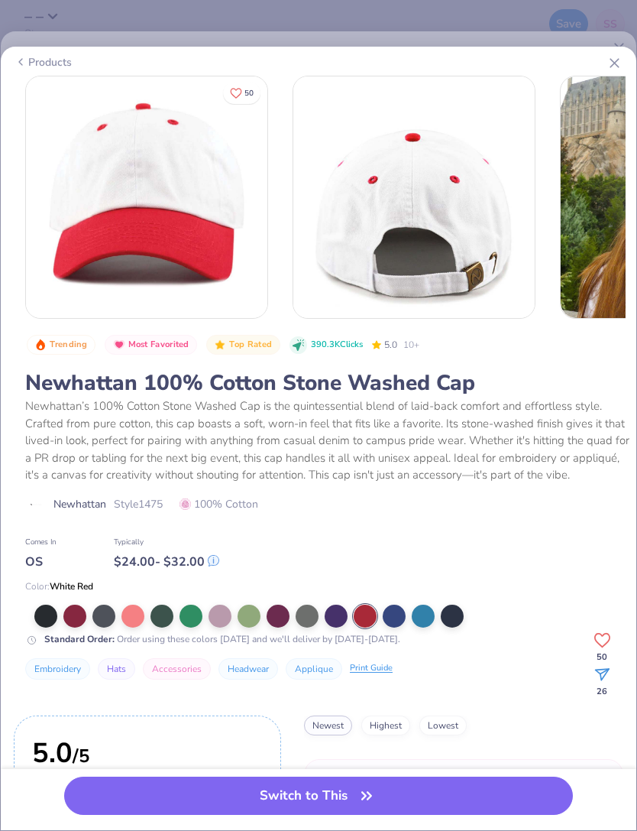
click at [277, 800] on button "Switch to This" at bounding box center [318, 795] width 509 height 38
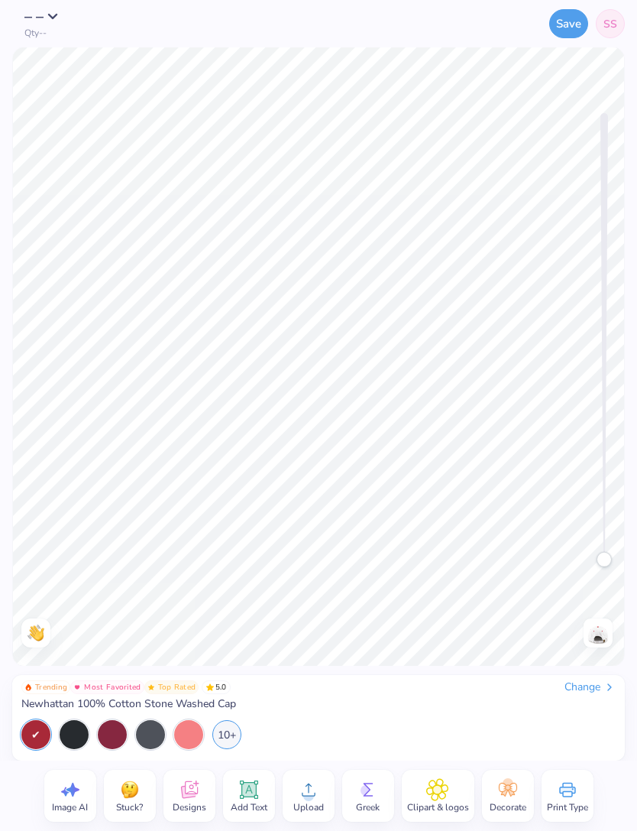
click at [303, 793] on circle at bounding box center [308, 795] width 11 height 11
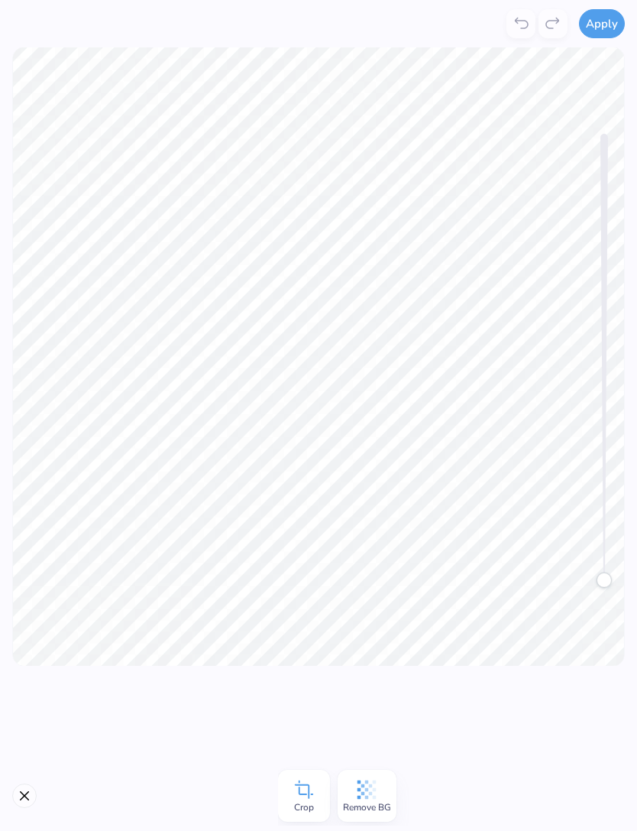
click at [604, 28] on button "Apply" at bounding box center [602, 23] width 46 height 29
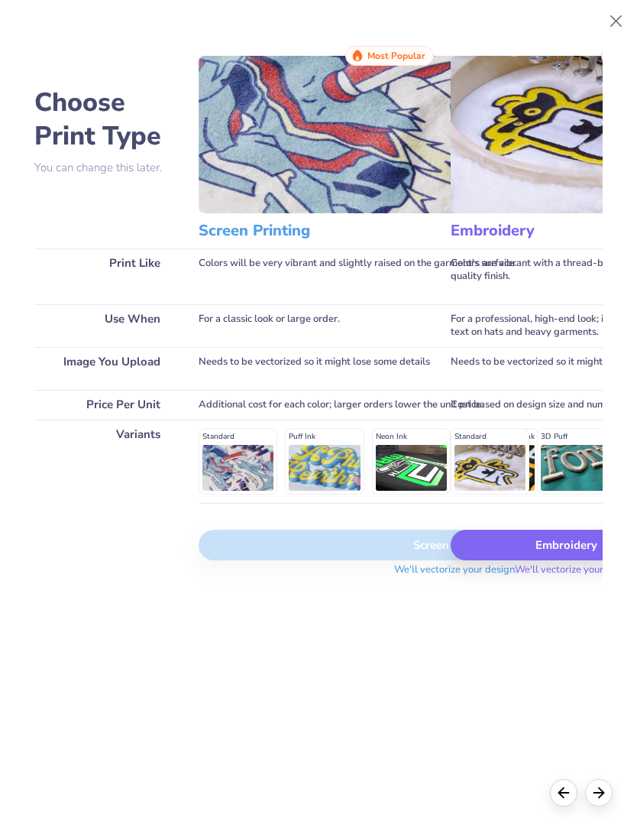
click at [539, 554] on div "Embroidery" at bounding box center [577, 544] width 252 height 31
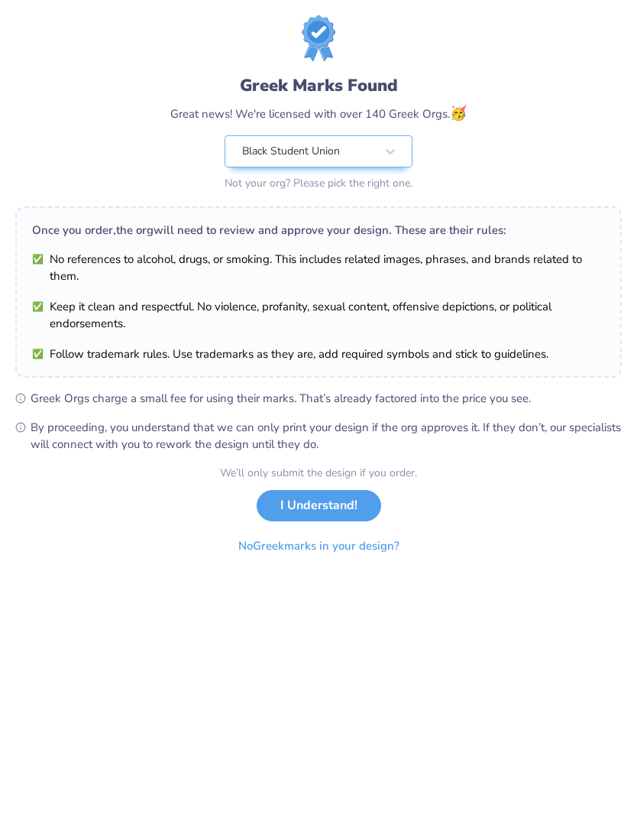
click at [365, 543] on button "No Greek marks in your design?" at bounding box center [318, 545] width 187 height 31
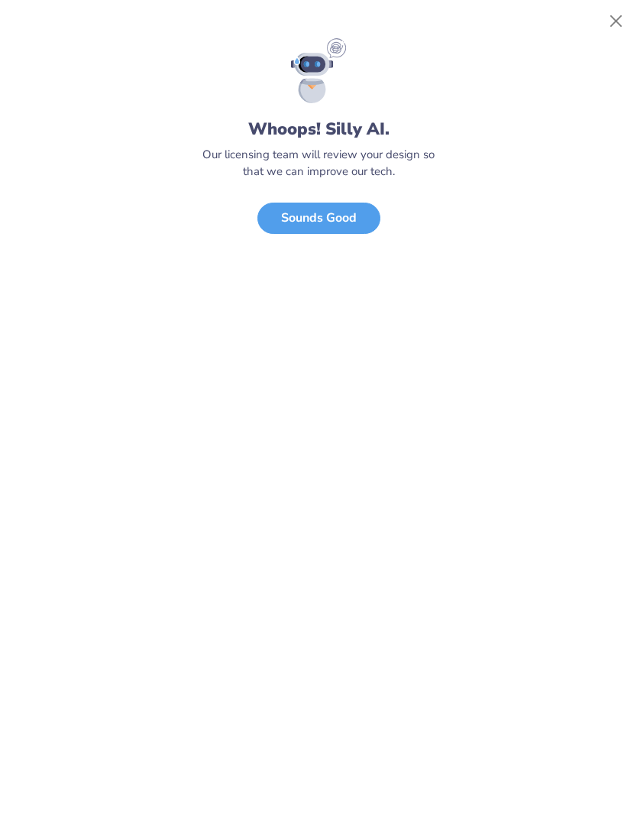
click at [617, 32] on button "Close" at bounding box center [616, 21] width 29 height 29
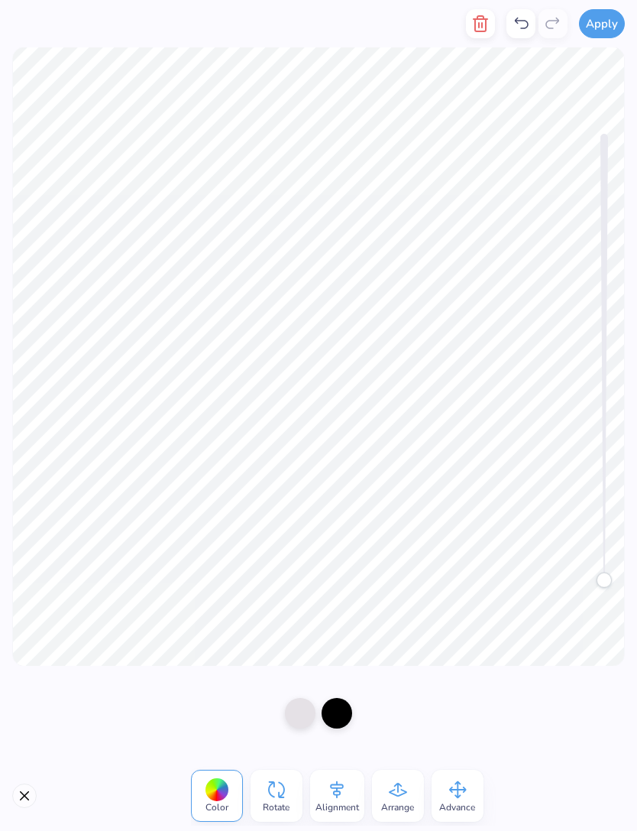
click at [344, 715] on div at bounding box center [337, 713] width 31 height 31
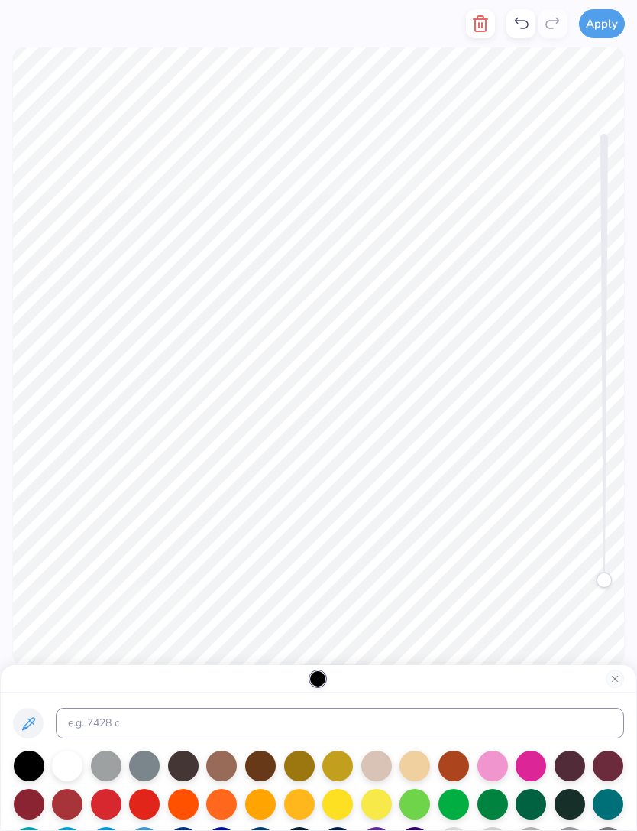
click at [609, 675] on button "Close" at bounding box center [615, 678] width 18 height 18
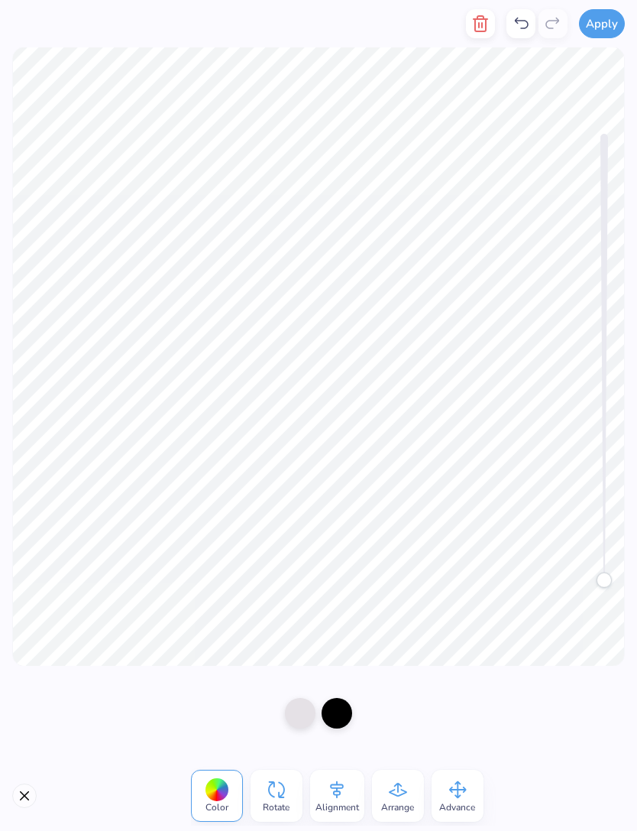
click at [219, 792] on div at bounding box center [217, 790] width 24 height 24
click at [215, 795] on div at bounding box center [217, 790] width 24 height 24
click at [340, 702] on div at bounding box center [337, 713] width 31 height 31
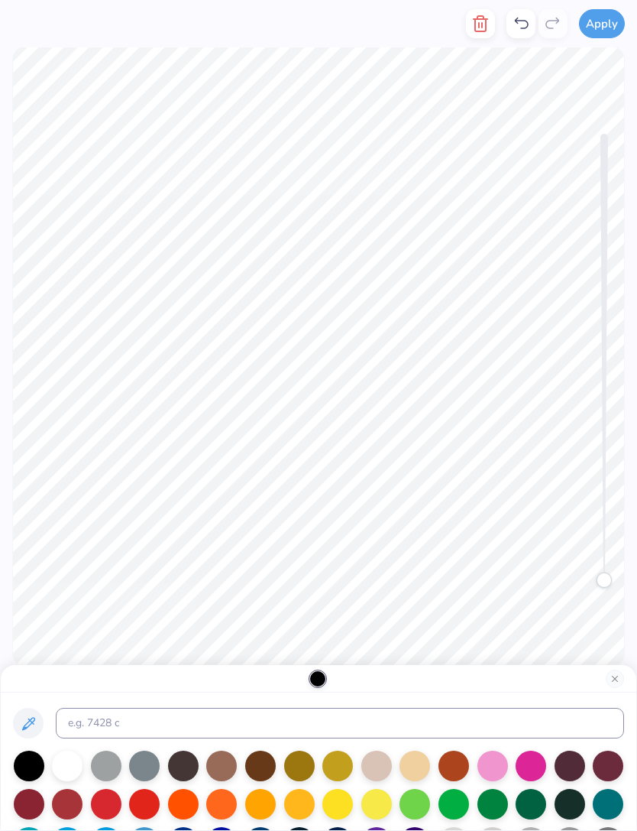
click at [412, 766] on div at bounding box center [415, 765] width 31 height 31
click at [32, 727] on icon at bounding box center [28, 723] width 18 height 18
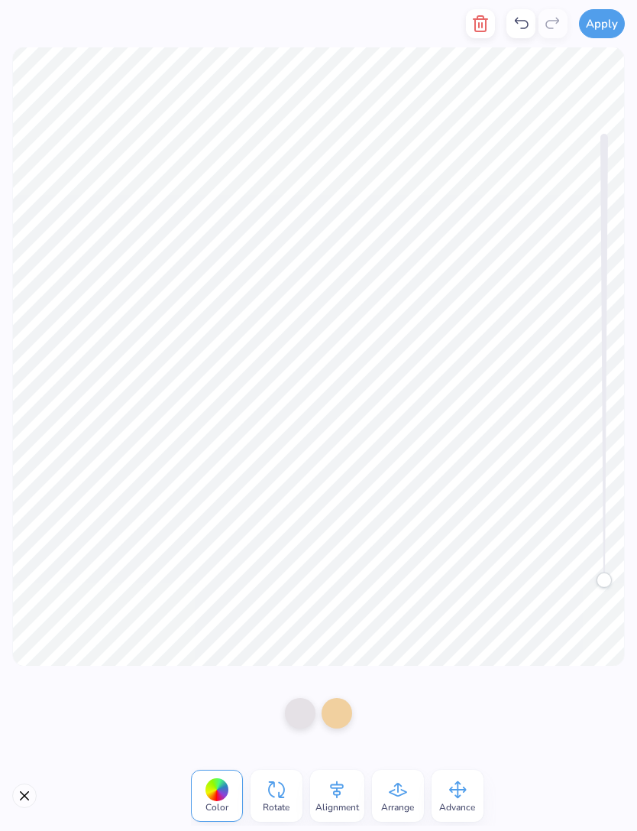
click at [340, 709] on div at bounding box center [337, 713] width 31 height 31
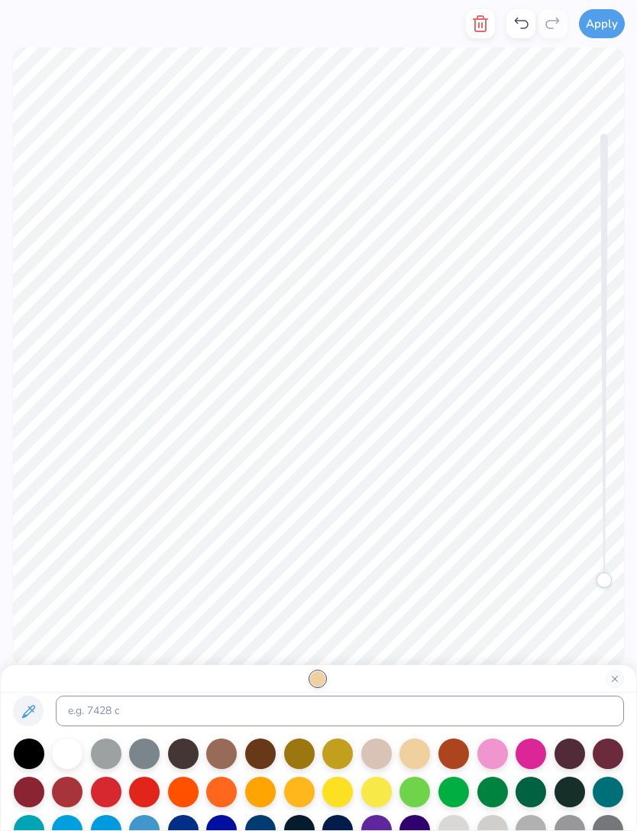
scroll to position [13, 0]
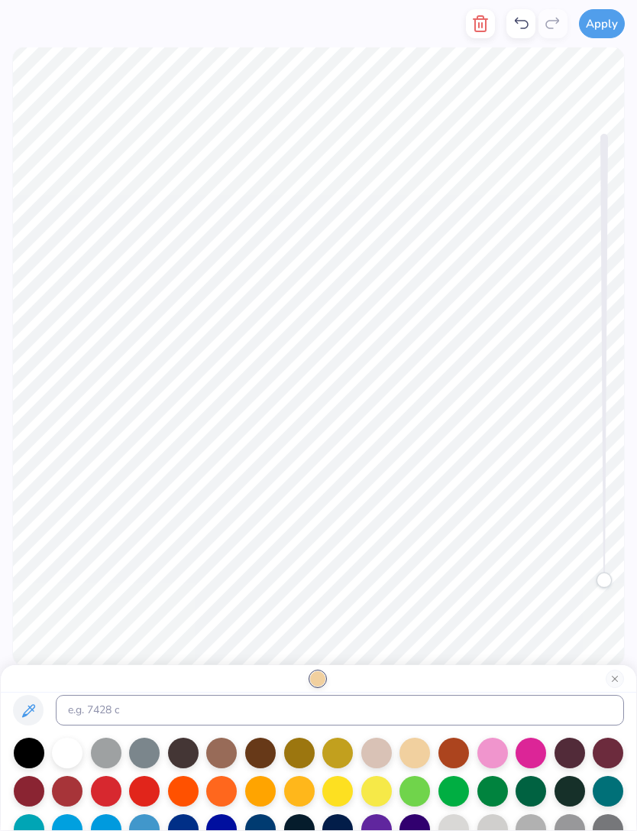
click at [34, 710] on icon at bounding box center [28, 710] width 18 height 18
click at [32, 711] on icon at bounding box center [28, 710] width 18 height 18
click at [31, 710] on icon at bounding box center [28, 710] width 13 height 13
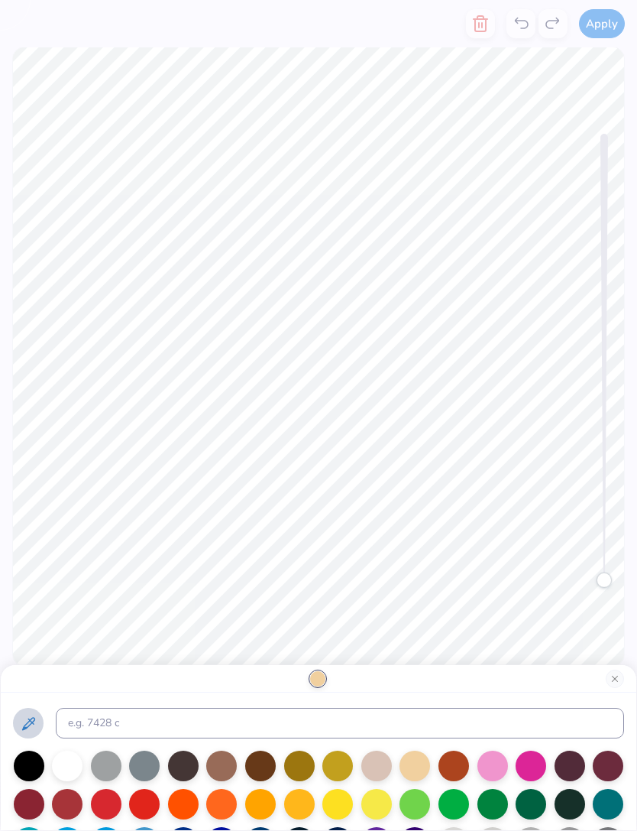
click at [378, 693] on div at bounding box center [319, 761] width 636 height 138
click at [25, 720] on icon at bounding box center [28, 723] width 18 height 18
click at [36, 726] on icon at bounding box center [28, 723] width 18 height 18
click at [116, 723] on input at bounding box center [340, 722] width 568 height 31
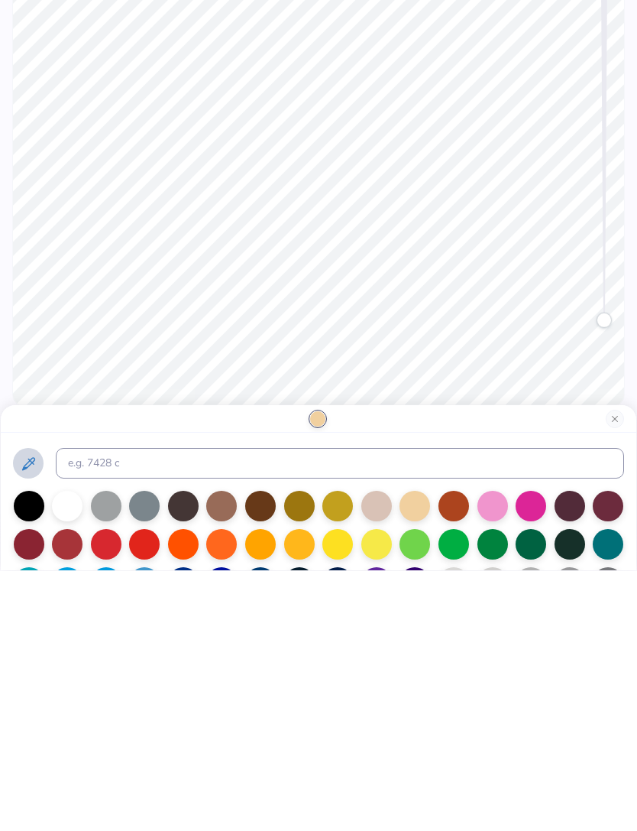
click at [27, 707] on button at bounding box center [28, 722] width 31 height 31
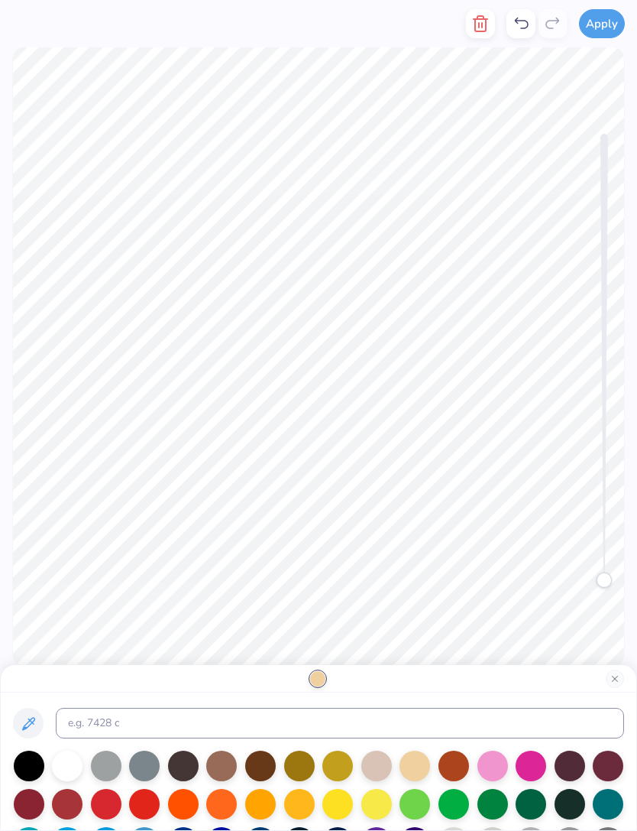
click at [37, 718] on button at bounding box center [28, 722] width 31 height 31
click at [37, 718] on icon at bounding box center [28, 723] width 18 height 18
click at [34, 725] on icon at bounding box center [28, 723] width 18 height 18
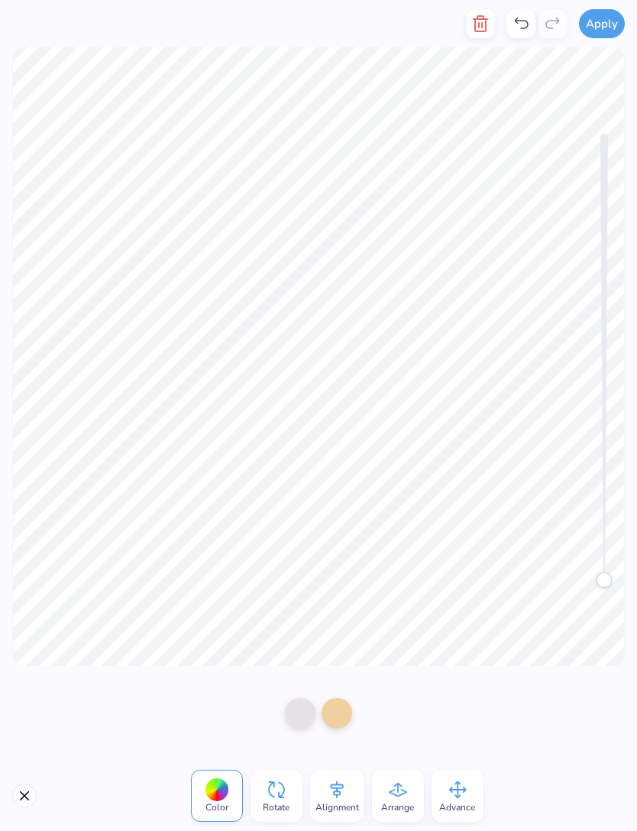
click at [342, 703] on div at bounding box center [337, 713] width 31 height 31
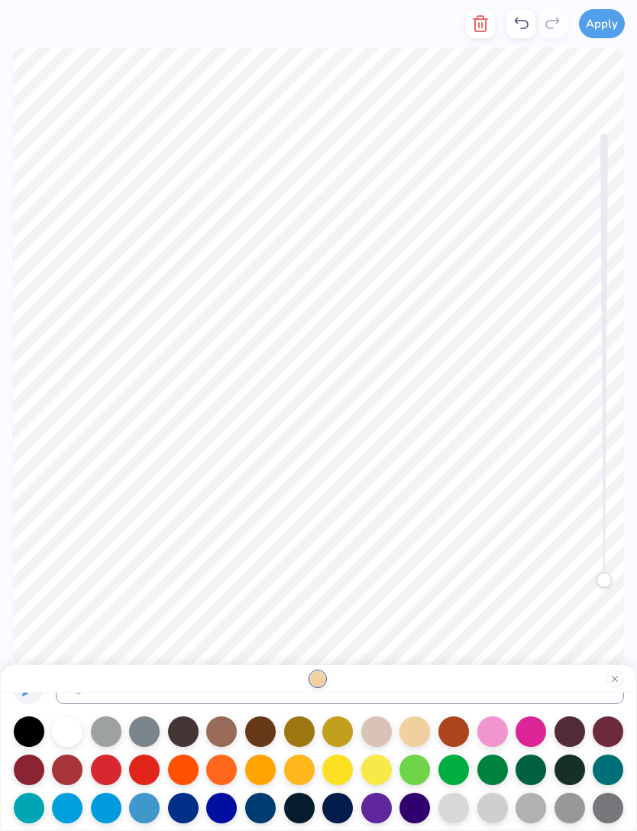
scroll to position [35, 0]
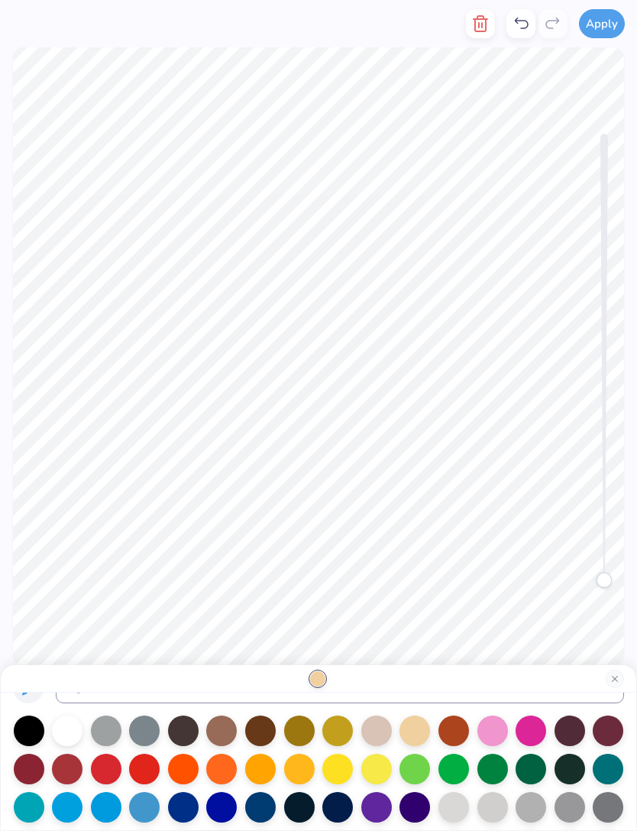
click at [109, 763] on div at bounding box center [106, 768] width 31 height 31
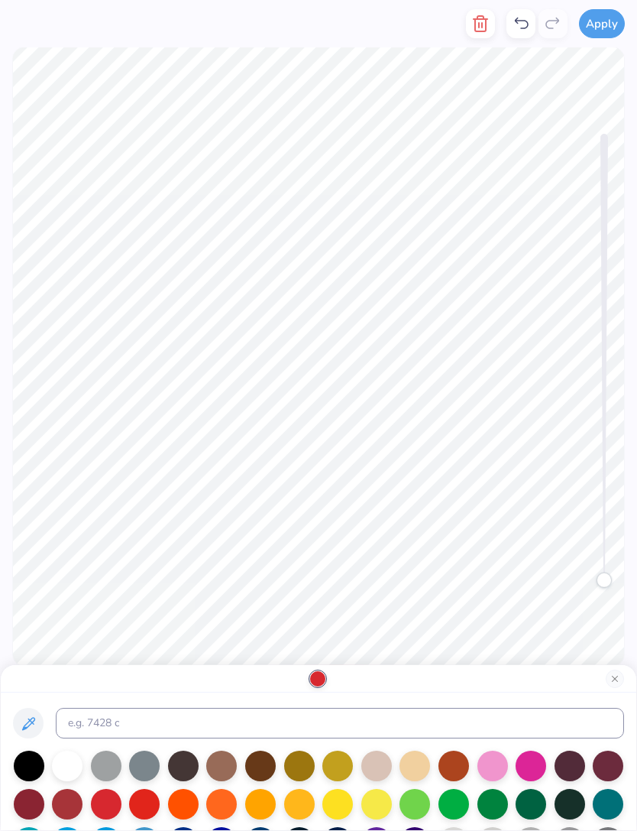
scroll to position [0, 0]
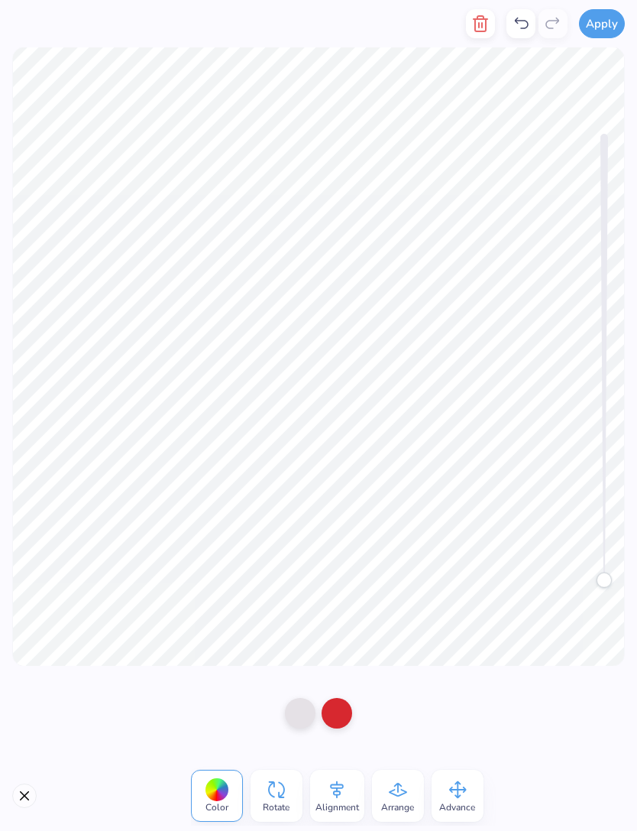
click at [295, 728] on div at bounding box center [300, 713] width 31 height 31
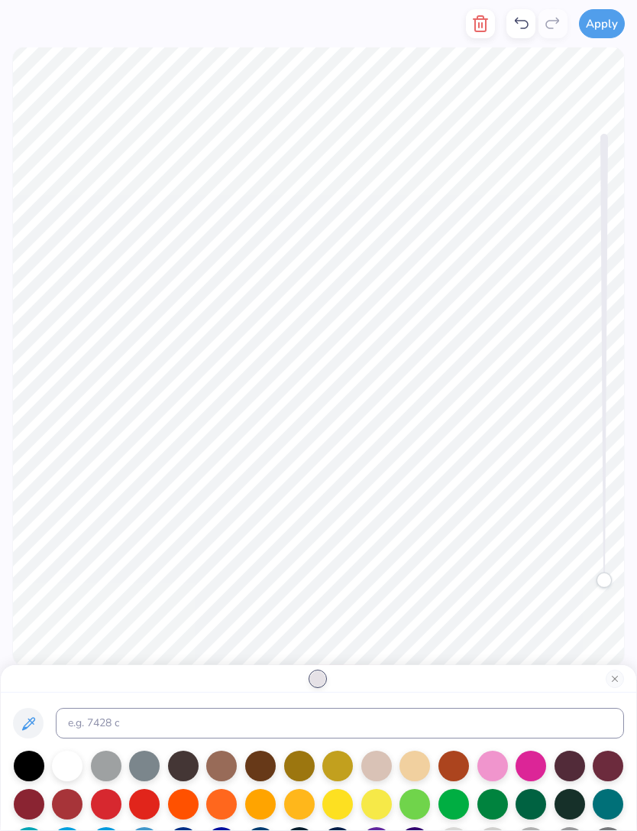
click at [43, 772] on div at bounding box center [29, 765] width 31 height 31
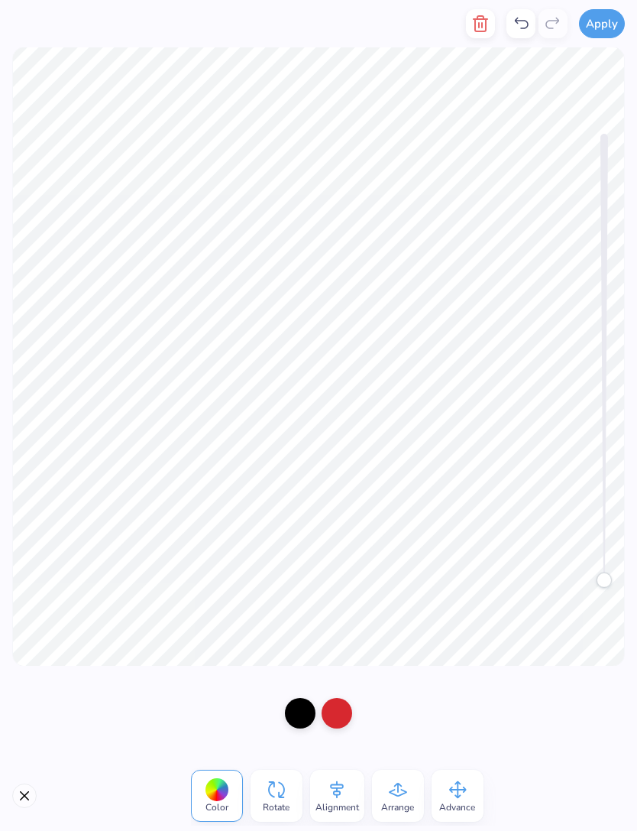
click at [307, 703] on div at bounding box center [300, 713] width 31 height 31
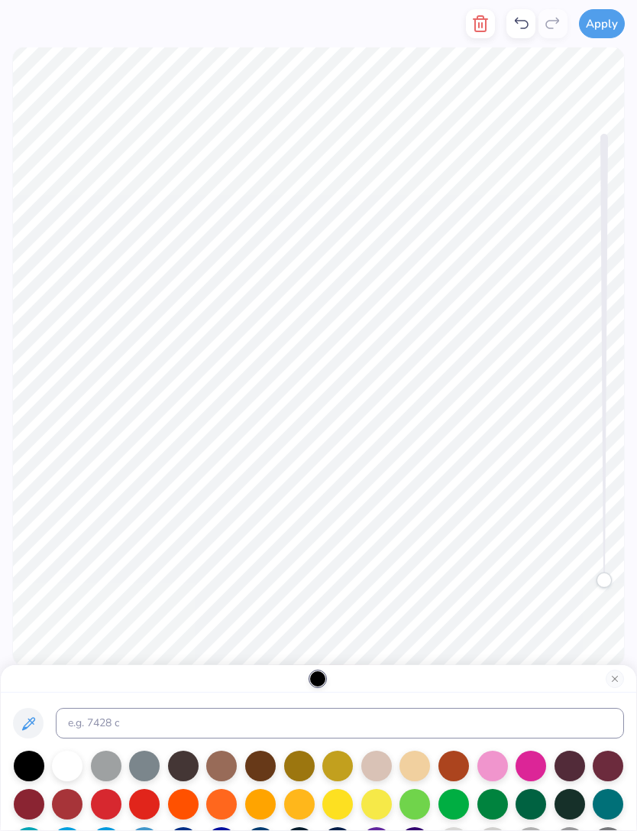
click at [73, 769] on div at bounding box center [67, 765] width 31 height 31
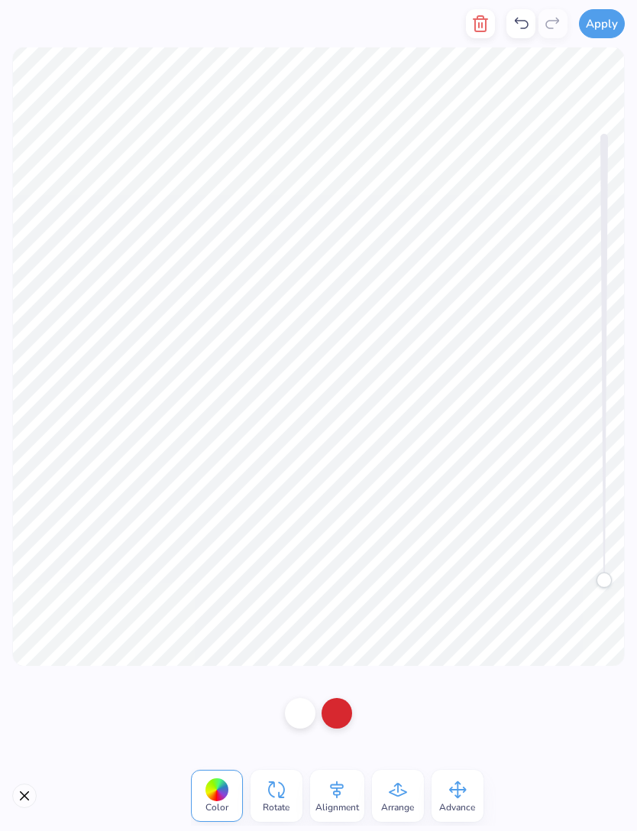
click at [332, 711] on div at bounding box center [337, 713] width 31 height 31
click at [300, 717] on div at bounding box center [300, 713] width 31 height 31
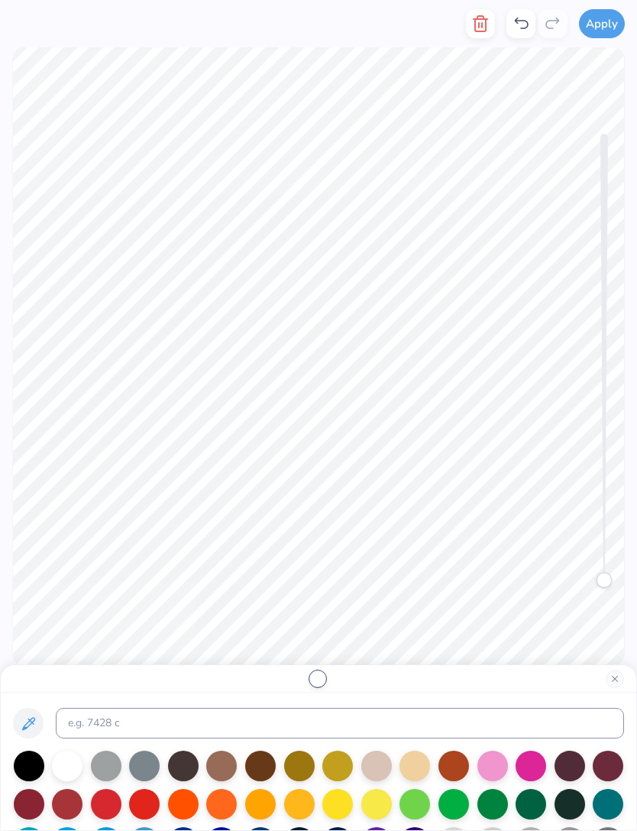
click at [77, 761] on div at bounding box center [67, 765] width 31 height 31
click at [105, 809] on div at bounding box center [106, 803] width 31 height 31
click at [133, 811] on div at bounding box center [144, 803] width 31 height 31
click at [212, 806] on div at bounding box center [221, 803] width 31 height 31
click at [617, 672] on button "Close" at bounding box center [615, 678] width 18 height 18
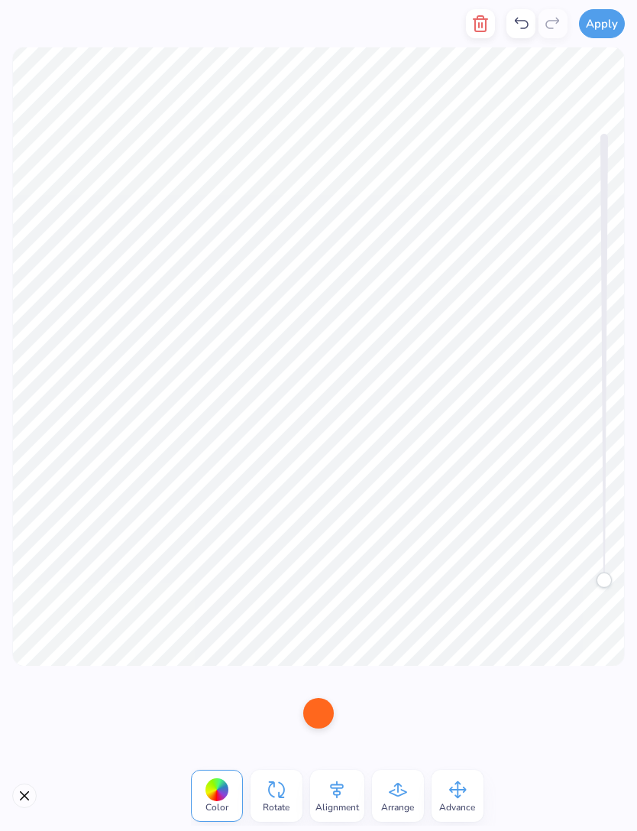
click at [486, 21] on icon "button" at bounding box center [480, 23] width 11 height 15
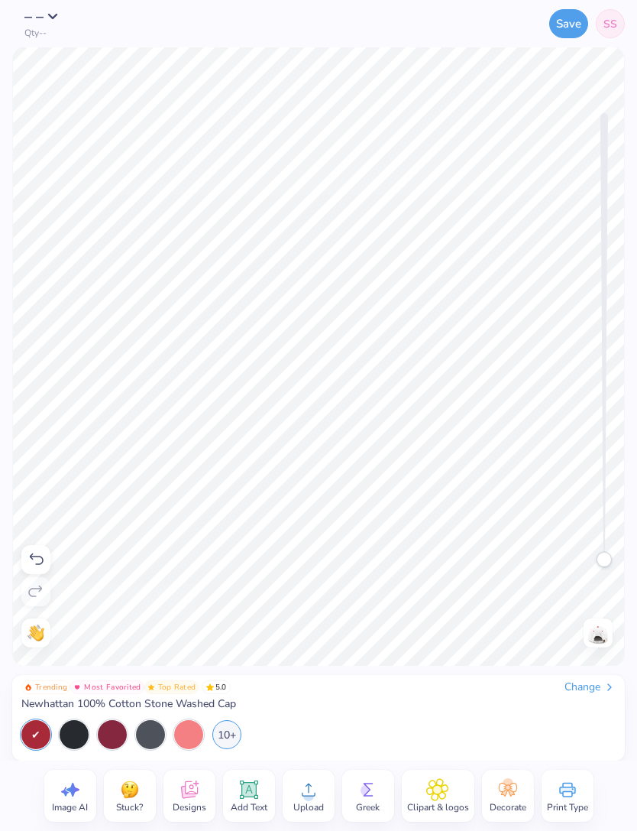
click at [473, 29] on div "Save SS" at bounding box center [412, 23] width 425 height 47
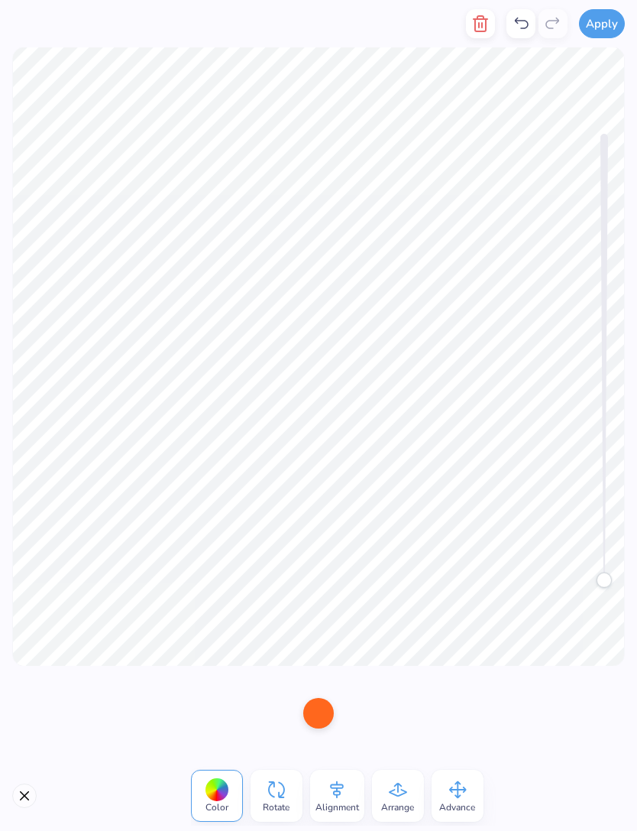
click at [484, 28] on icon "button" at bounding box center [480, 24] width 18 height 18
click at [481, 34] on button "button" at bounding box center [480, 23] width 29 height 29
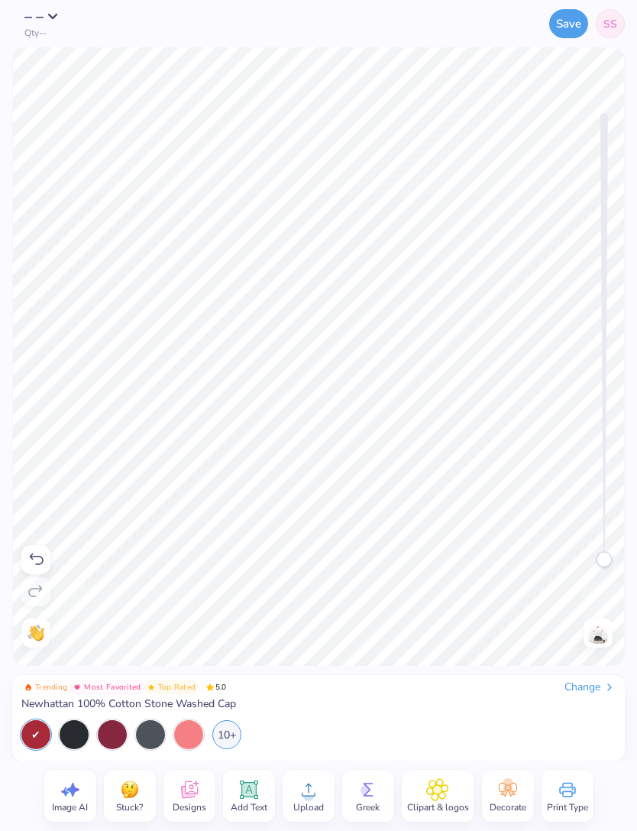
click at [480, 34] on div "Save SS" at bounding box center [412, 23] width 425 height 47
click at [481, 27] on div "Save SS" at bounding box center [412, 23] width 425 height 47
click at [578, 682] on div "Change" at bounding box center [590, 687] width 51 height 14
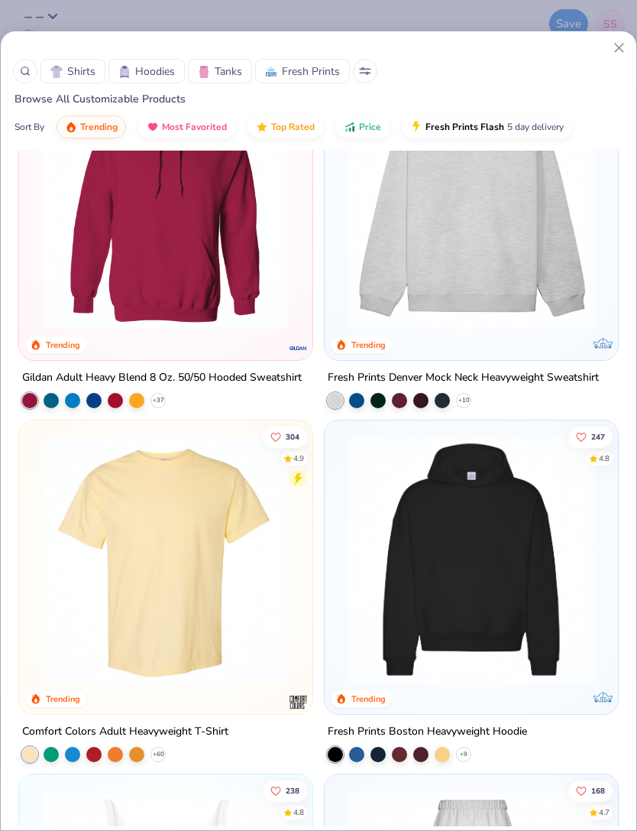
scroll to position [102, 0]
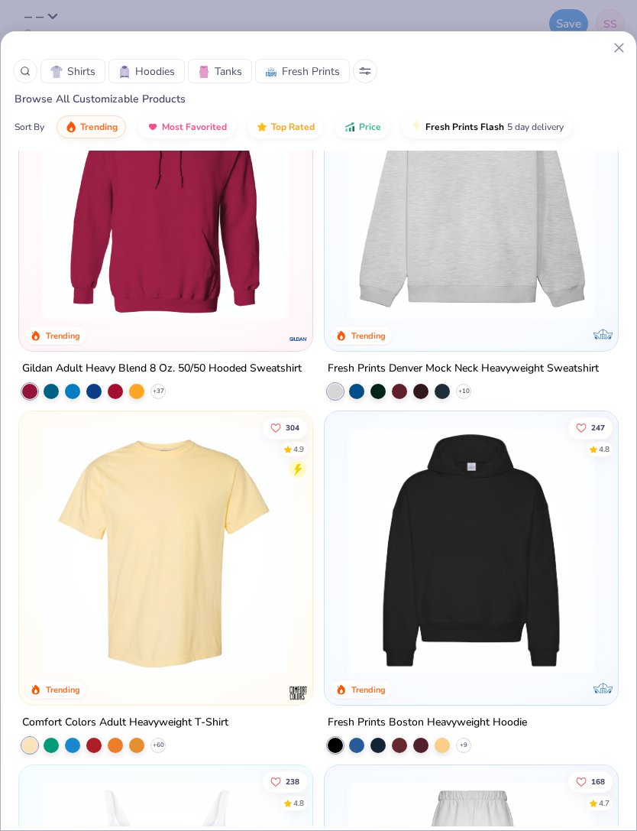
click at [421, 236] on img at bounding box center [471, 197] width 263 height 248
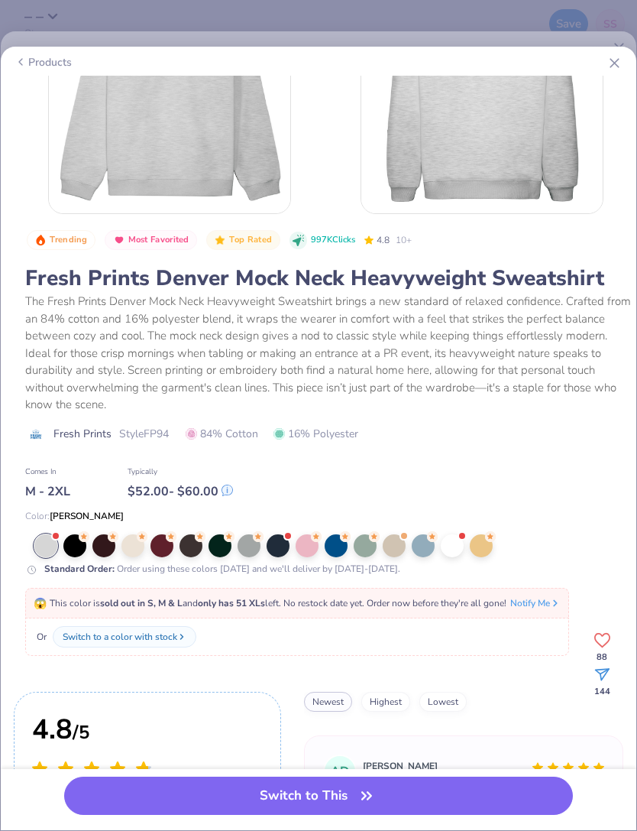
scroll to position [105, 0]
click at [164, 540] on div at bounding box center [162, 544] width 23 height 23
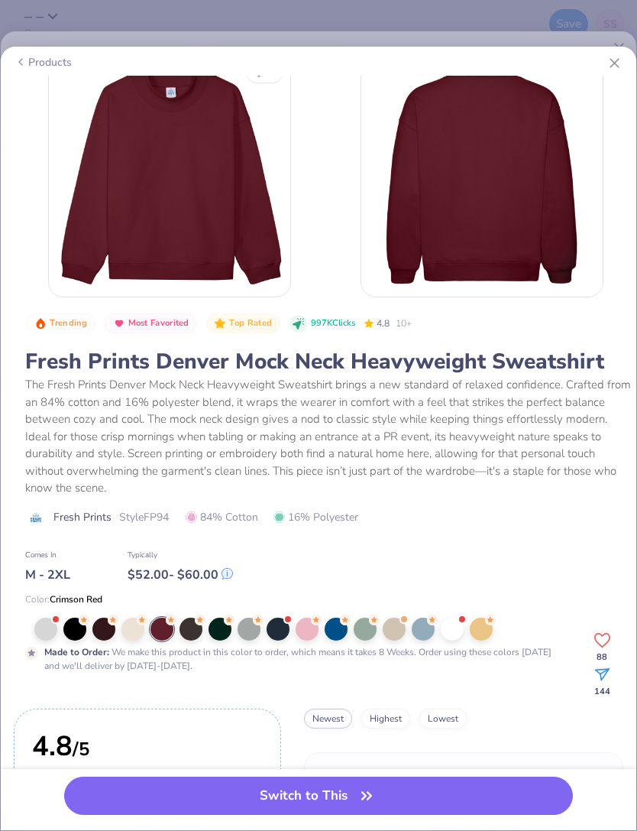
scroll to position [8, 0]
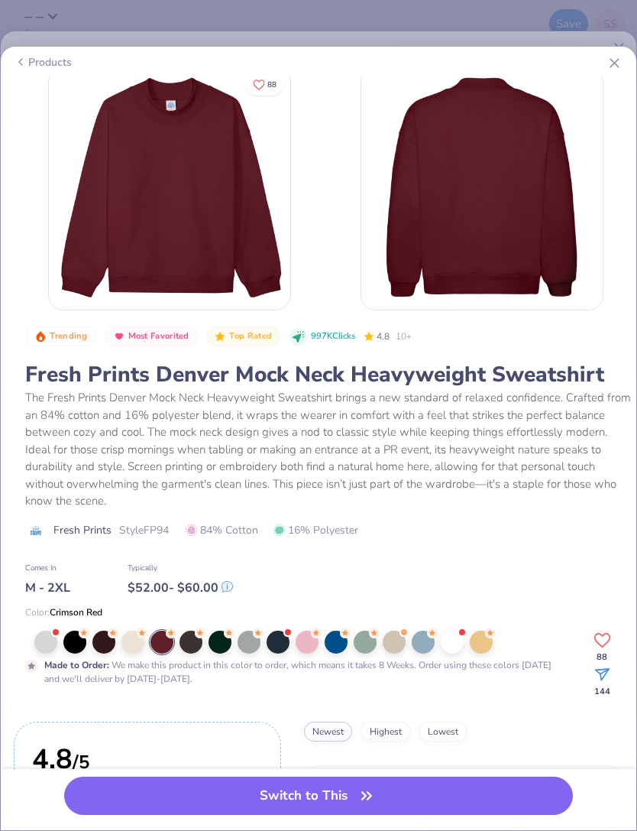
click at [312, 638] on div at bounding box center [307, 641] width 23 height 23
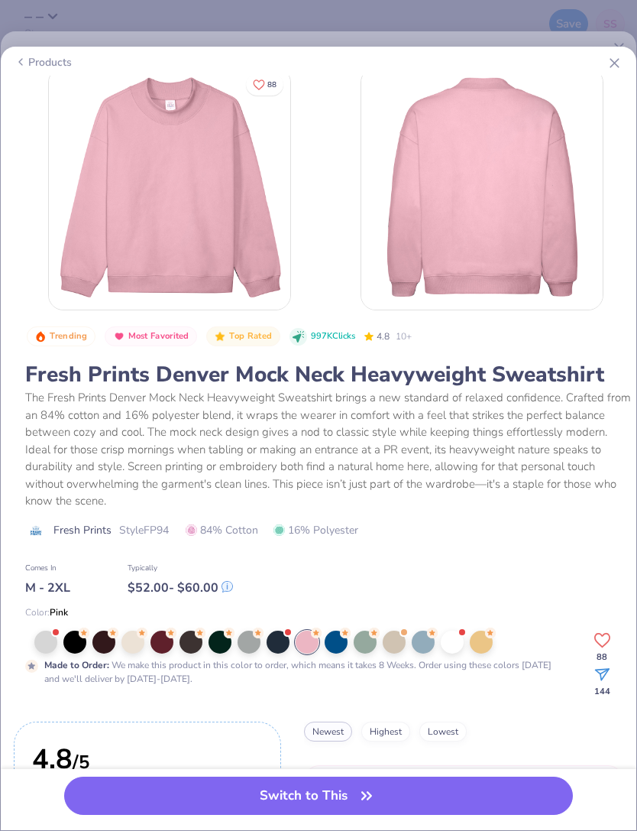
click at [274, 801] on button "Switch to This" at bounding box center [318, 795] width 509 height 38
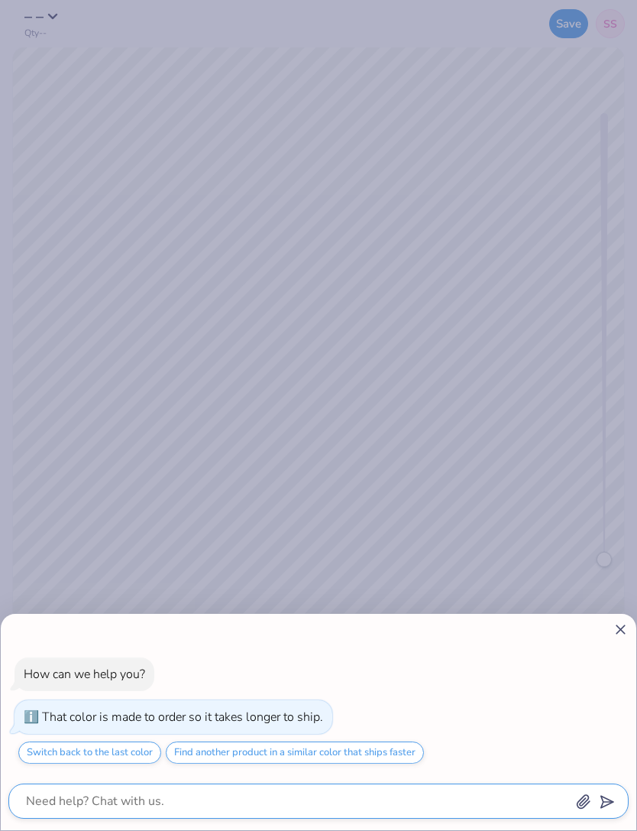
click at [226, 805] on textarea at bounding box center [297, 800] width 546 height 21
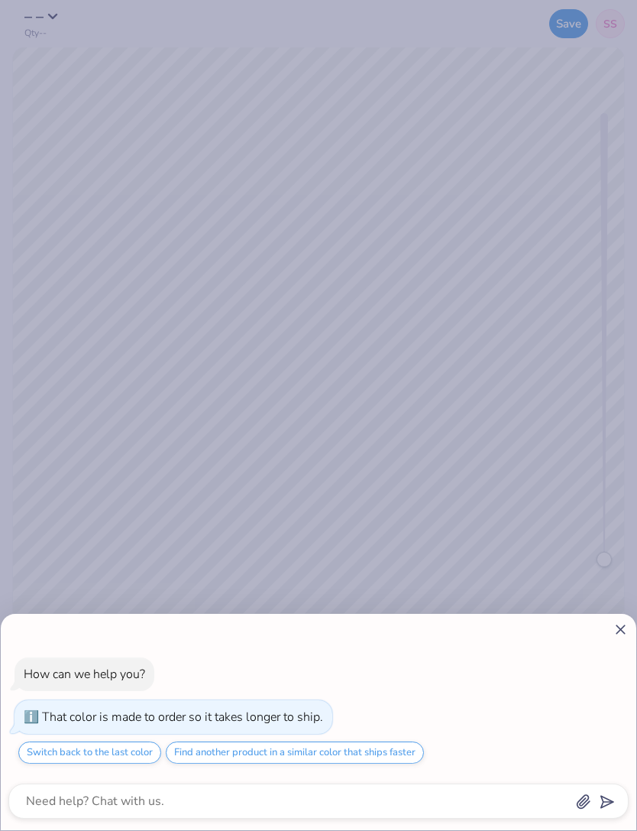
click at [597, 633] on div at bounding box center [318, 629] width 620 height 16
click at [608, 618] on div "How can we help you? That color is made to order so it takes longer to ship. Sw…" at bounding box center [319, 722] width 636 height 216
click at [627, 622] on icon at bounding box center [621, 629] width 16 height 16
type textarea "x"
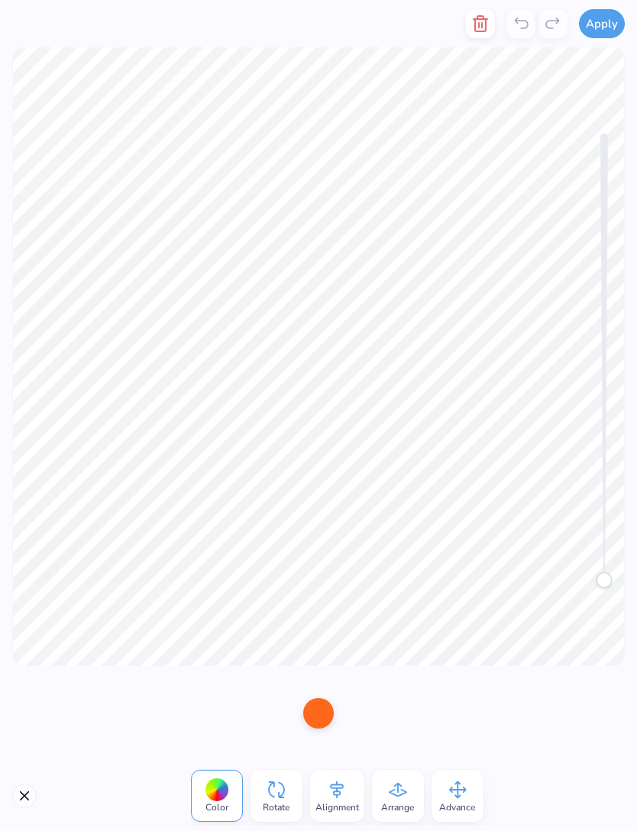
click at [478, 36] on button "button" at bounding box center [480, 23] width 29 height 29
click at [478, 35] on button "button" at bounding box center [480, 23] width 29 height 29
click at [475, 21] on icon "button" at bounding box center [480, 24] width 18 height 18
click at [472, 24] on icon "button" at bounding box center [480, 24] width 18 height 18
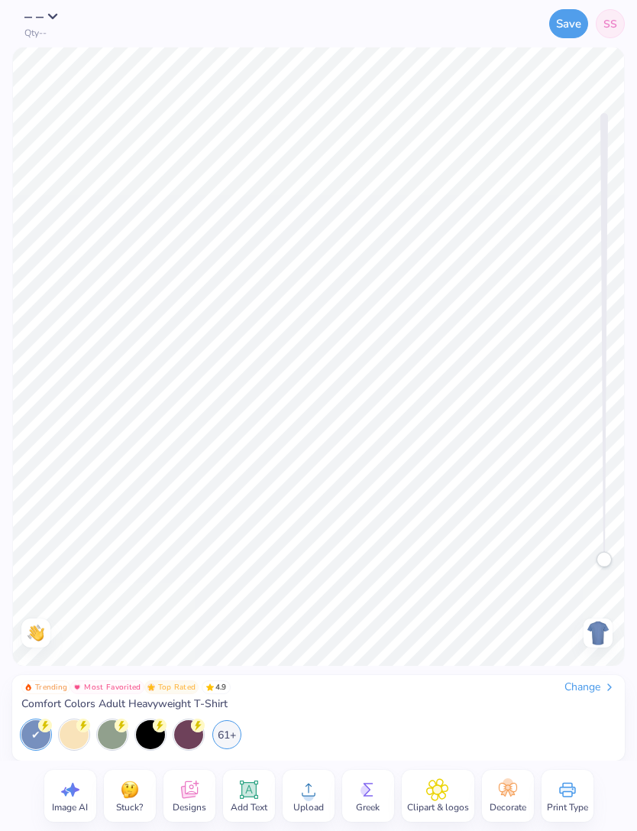
click at [569, 684] on div "Change" at bounding box center [590, 687] width 51 height 14
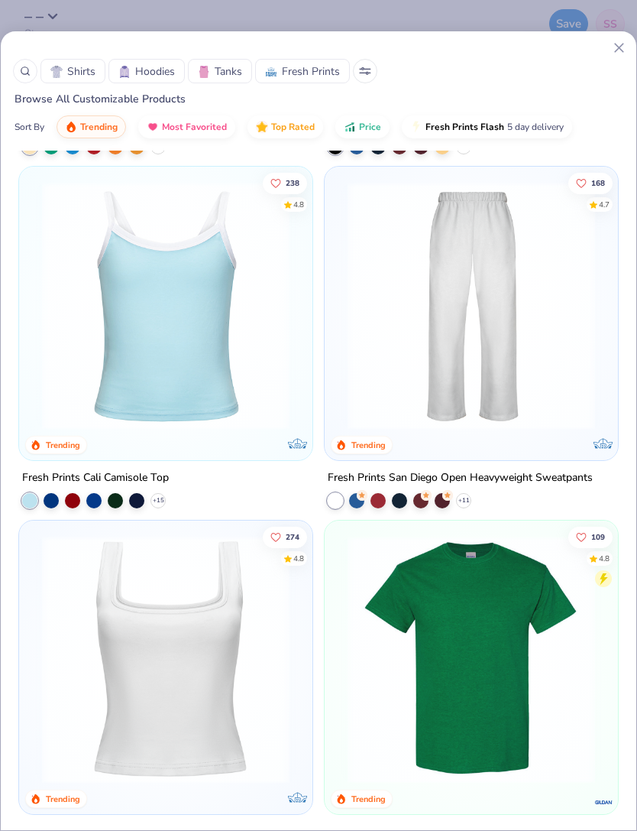
scroll to position [701, 0]
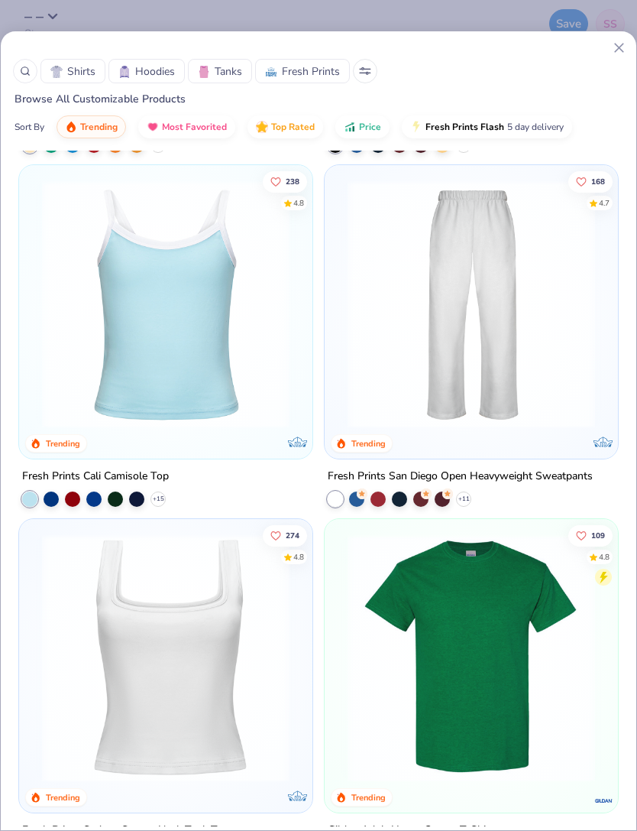
click at [213, 335] on img at bounding box center [165, 304] width 263 height 248
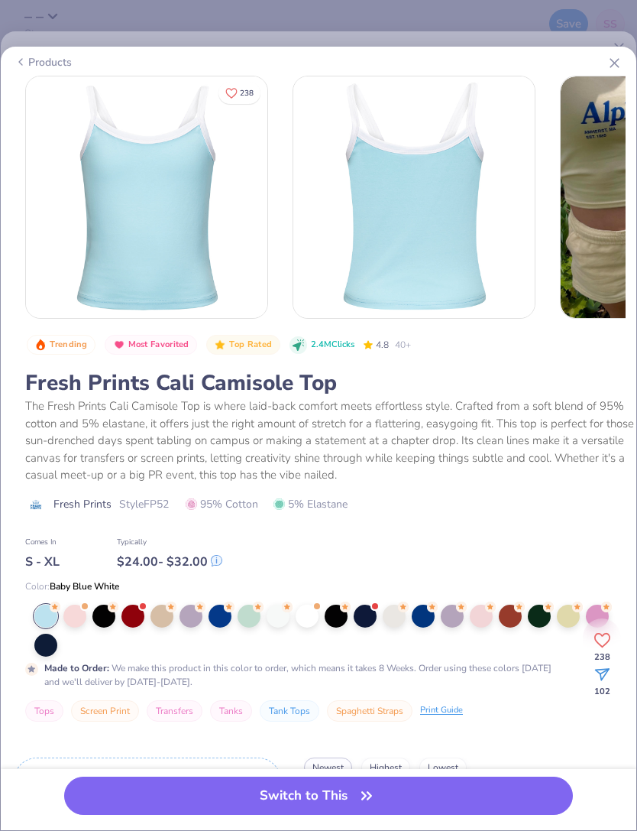
click at [141, 612] on div at bounding box center [132, 615] width 23 height 23
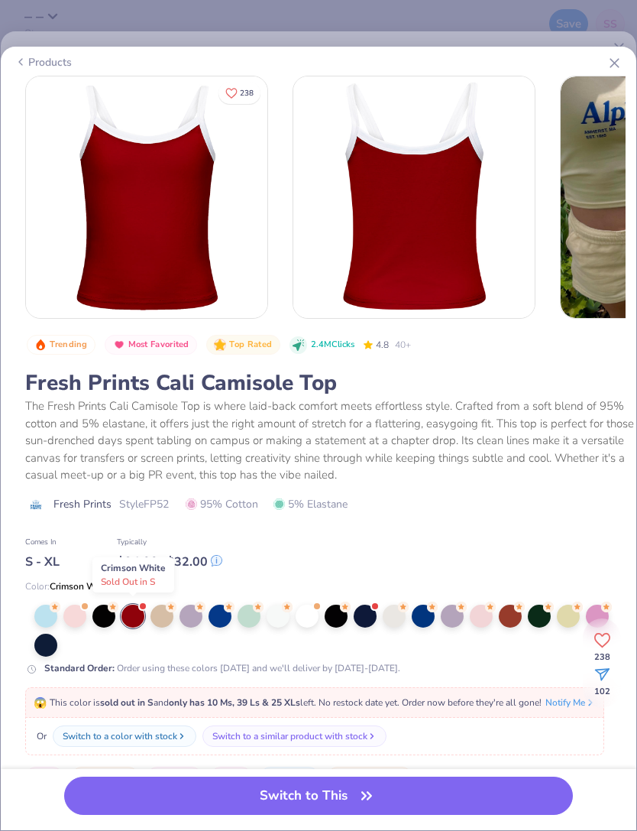
click at [400, 791] on button "Switch to This" at bounding box center [318, 795] width 509 height 38
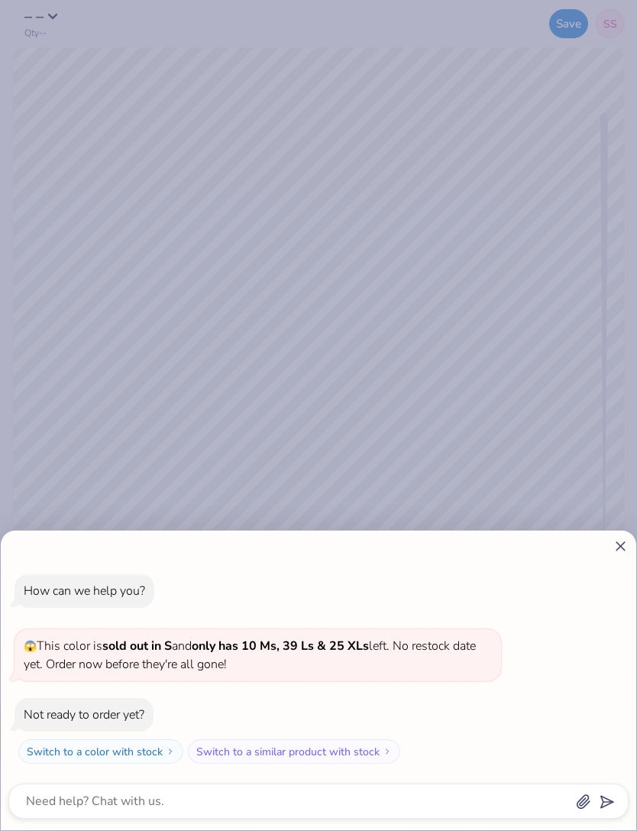
click at [616, 540] on icon at bounding box center [621, 546] width 16 height 16
type textarea "x"
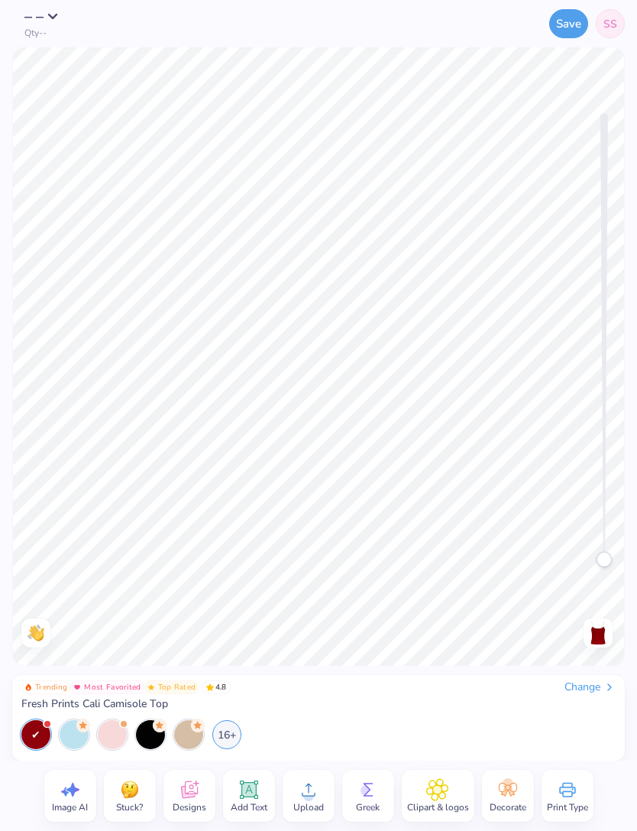
click at [312, 801] on span "Upload" at bounding box center [308, 807] width 31 height 12
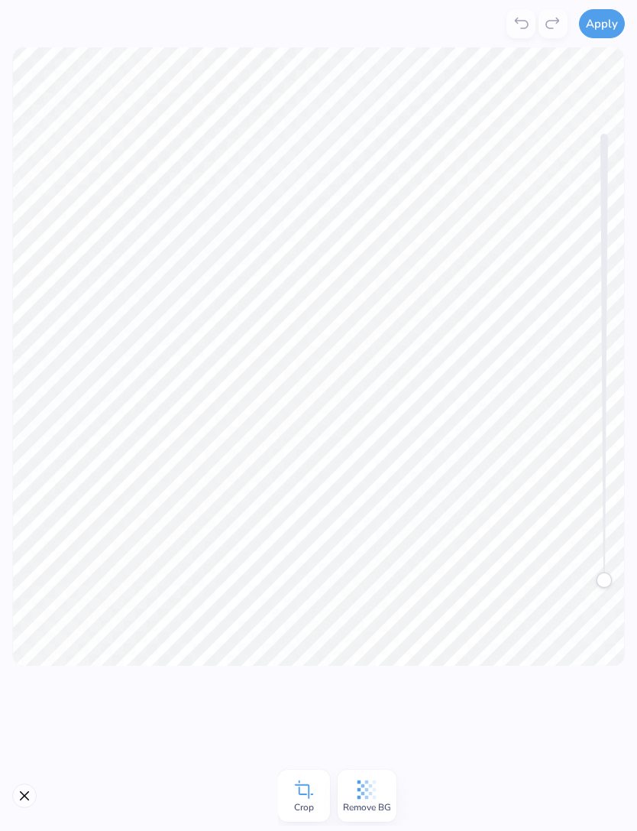
click at [601, 32] on button "Apply" at bounding box center [602, 23] width 46 height 29
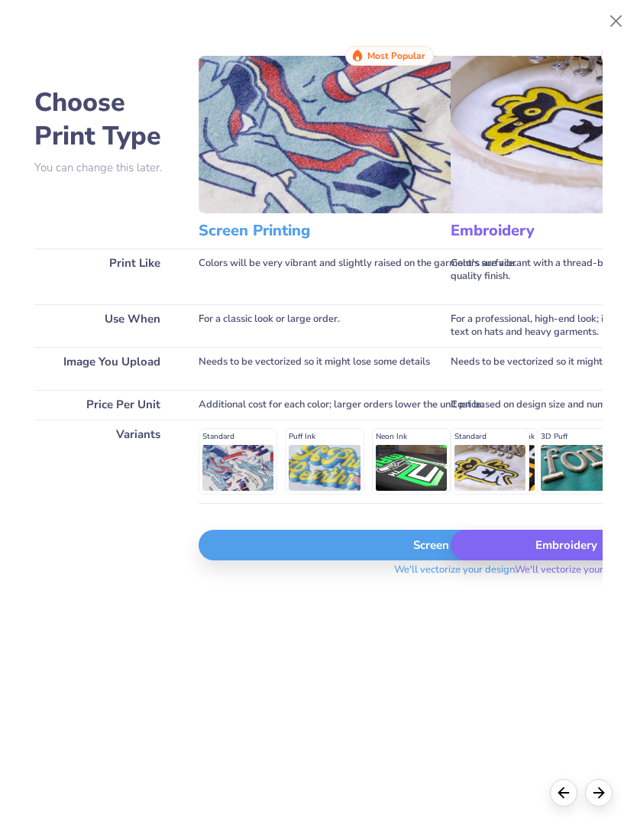
click at [549, 549] on div "Embroidery" at bounding box center [577, 544] width 252 height 31
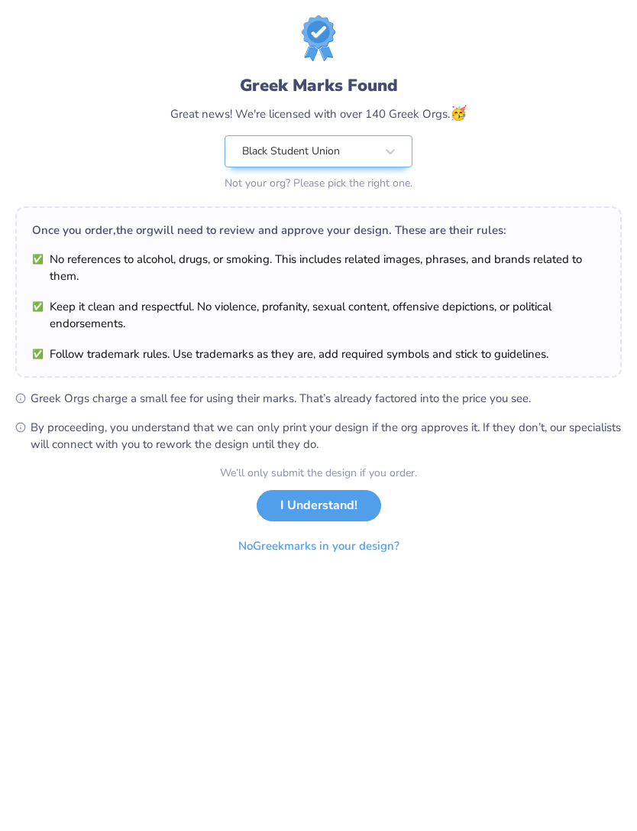
click at [387, 539] on button "No Greek marks in your design?" at bounding box center [318, 545] width 187 height 31
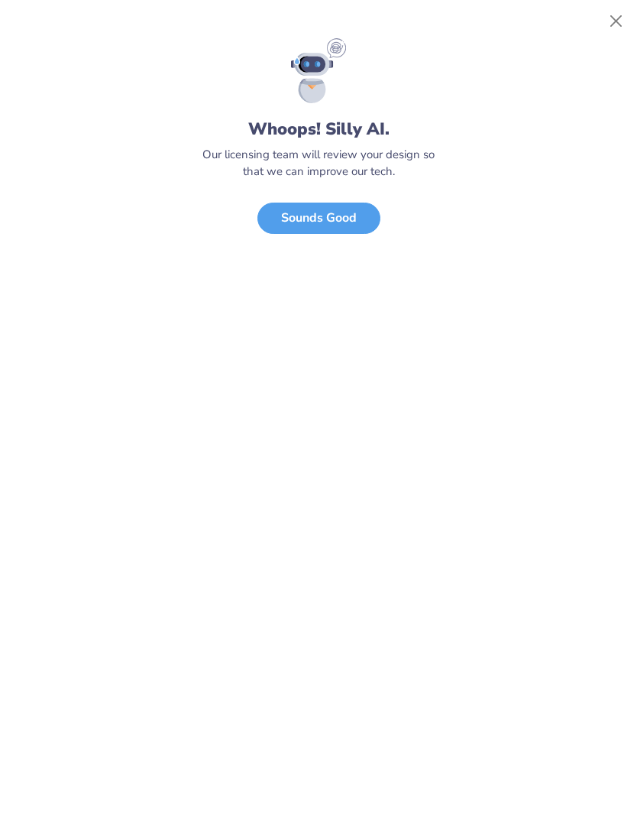
click at [617, 18] on button "Close" at bounding box center [616, 21] width 29 height 29
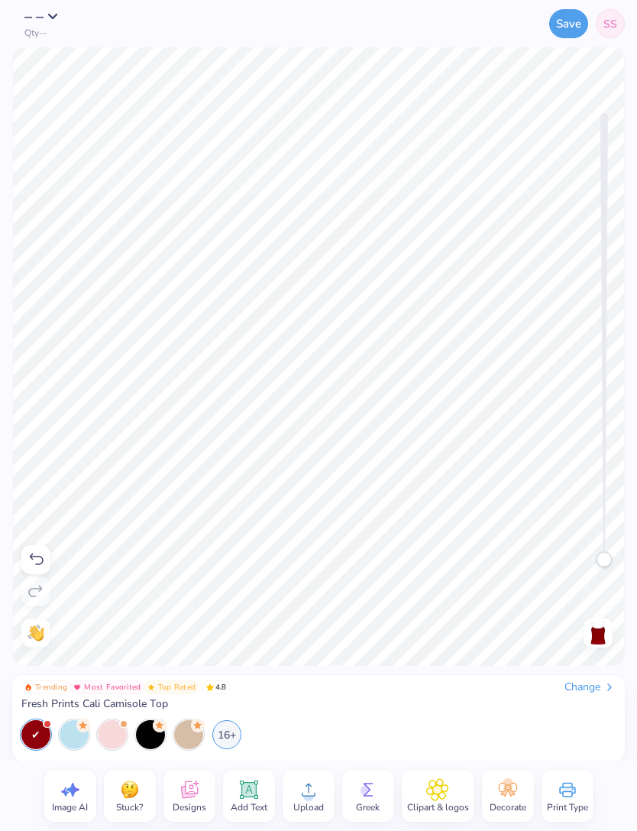
click at [568, 27] on button "Save" at bounding box center [568, 23] width 39 height 29
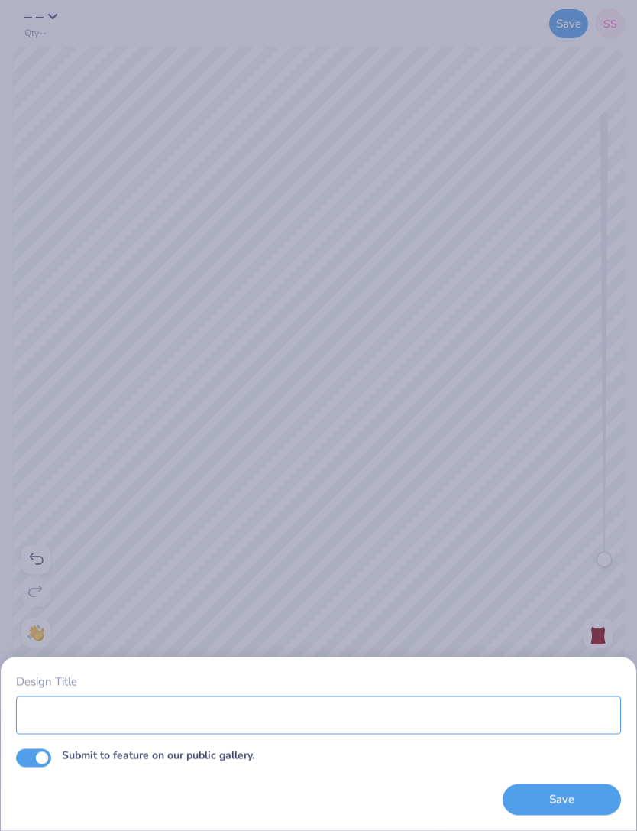
click at [454, 713] on input "Design Title" at bounding box center [318, 714] width 605 height 38
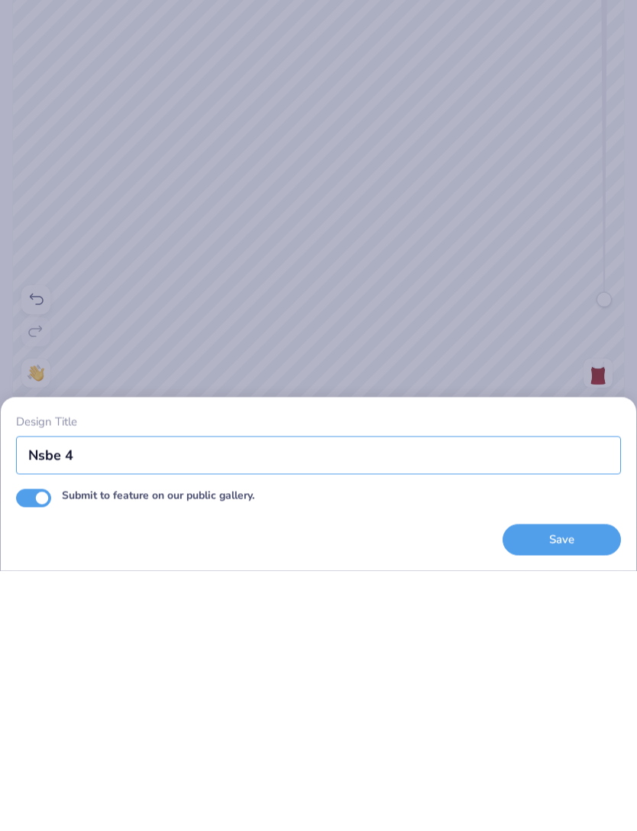
type input "Nsbe 4"
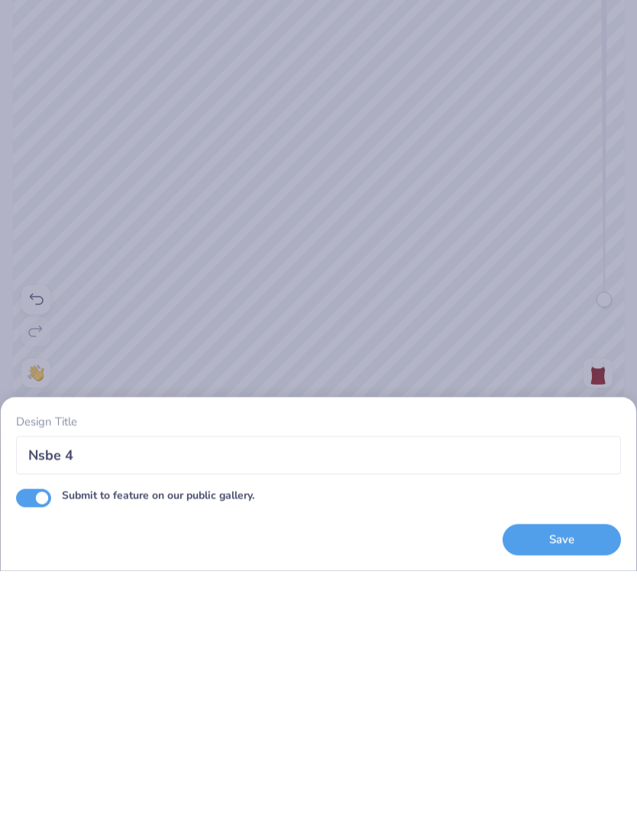
click at [588, 784] on button "Save" at bounding box center [562, 799] width 118 height 31
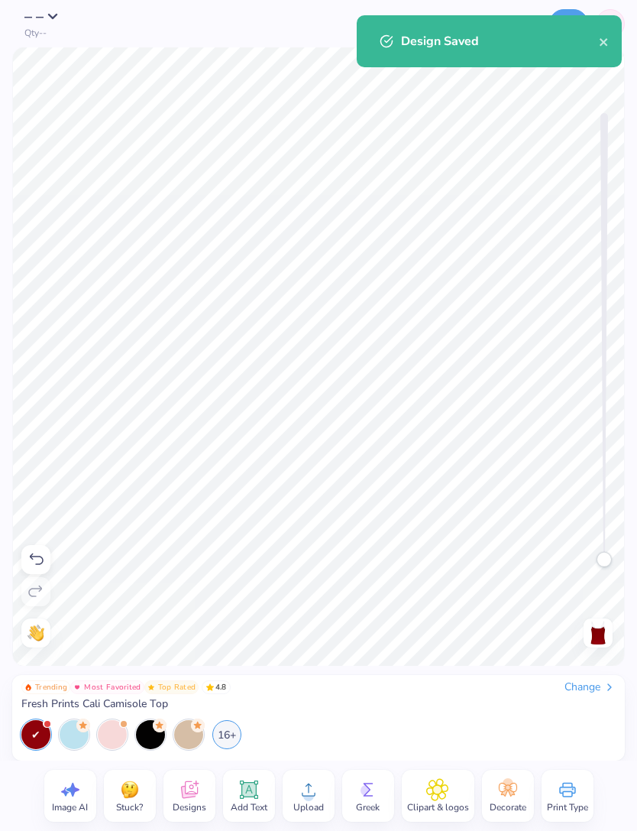
click at [605, 50] on button "close" at bounding box center [604, 41] width 11 height 18
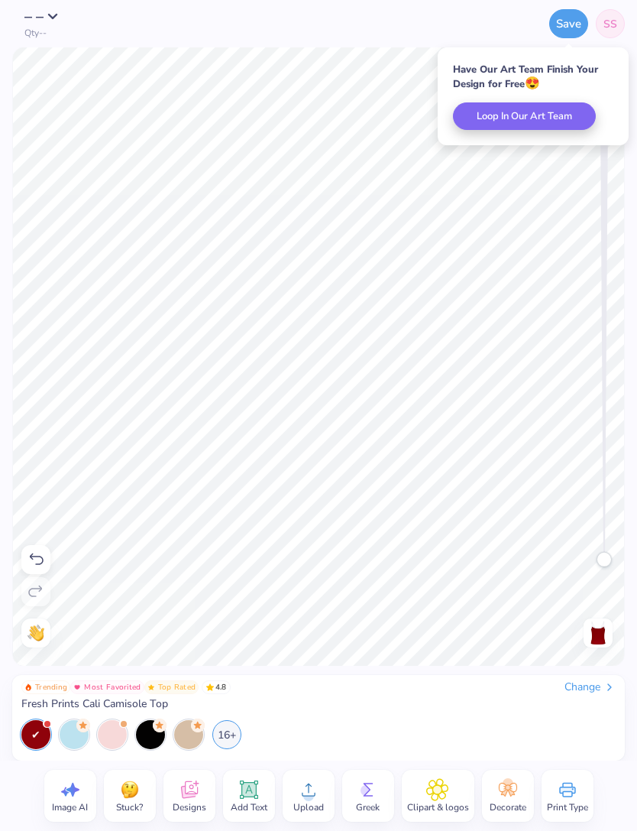
click at [613, 34] on link "SS" at bounding box center [610, 23] width 29 height 29
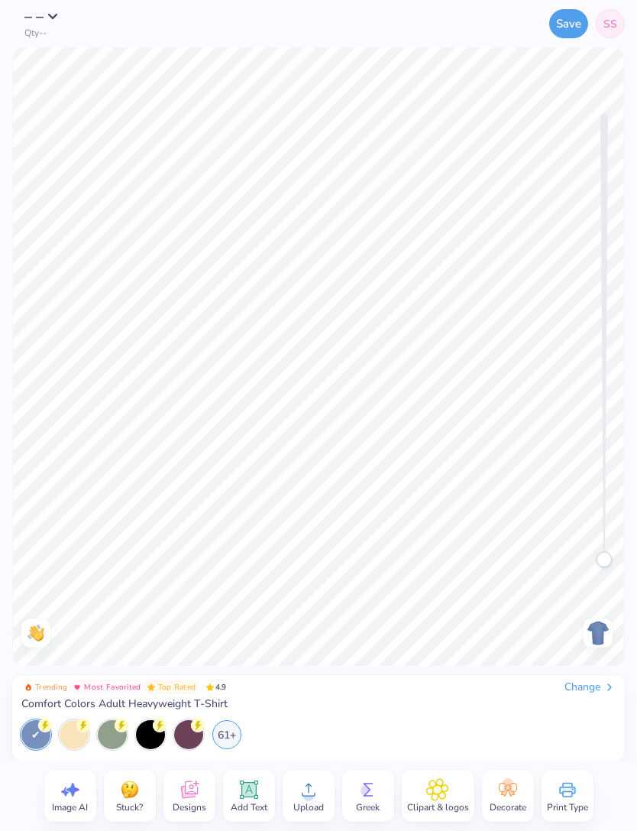
click at [594, 685] on div "Change" at bounding box center [590, 687] width 51 height 14
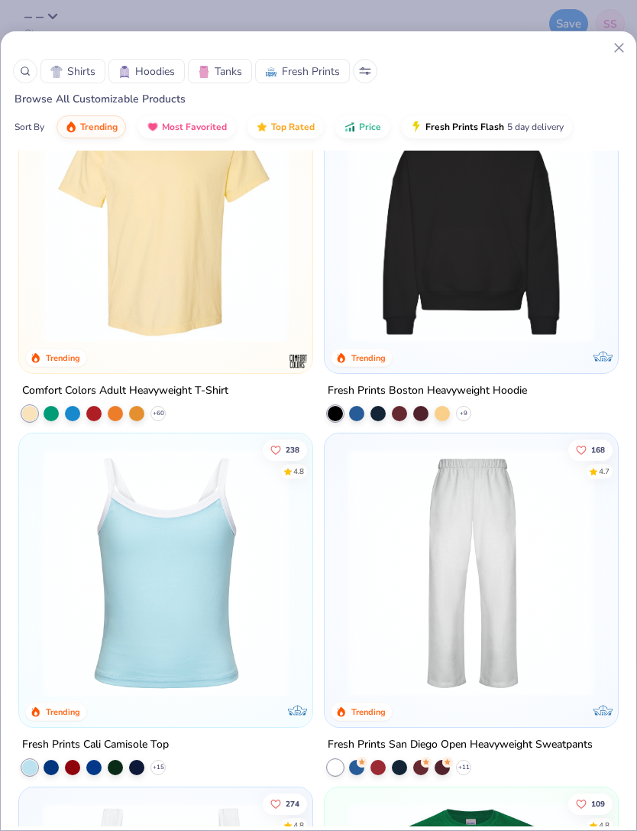
scroll to position [432, 0]
click at [468, 290] on img at bounding box center [471, 220] width 263 height 248
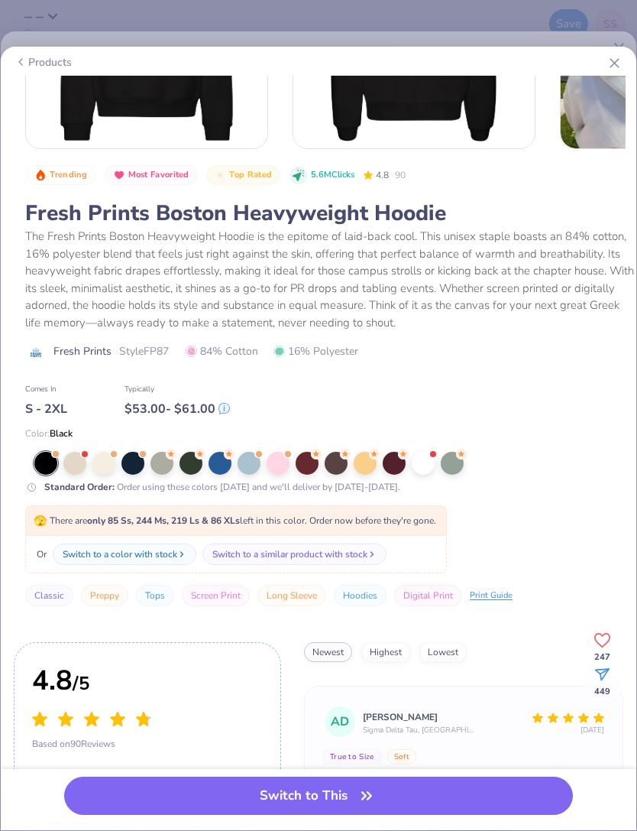
scroll to position [171, 0]
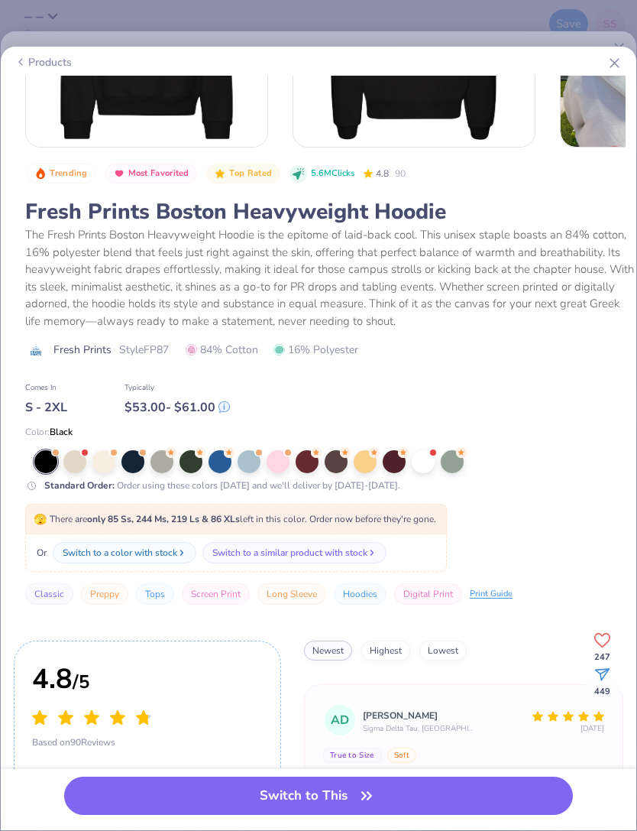
click at [319, 458] on div at bounding box center [307, 461] width 23 height 23
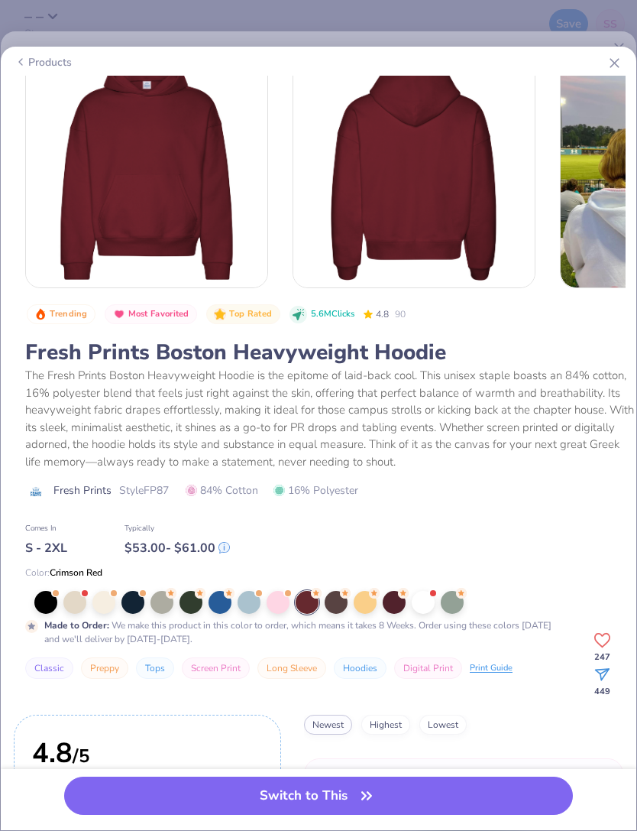
scroll to position [-2, 0]
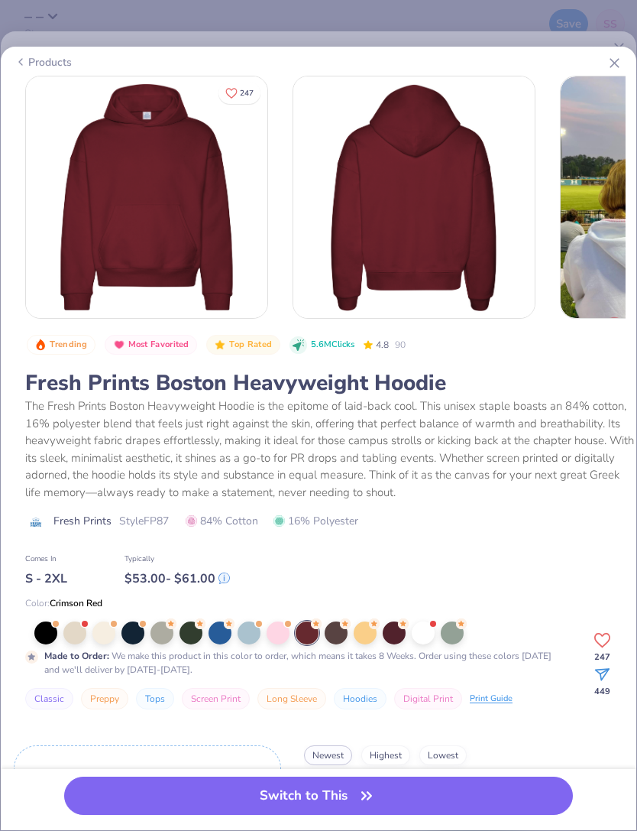
click at [426, 792] on button "Switch to This" at bounding box center [318, 795] width 509 height 38
click at [441, 788] on button "Switch to This" at bounding box center [318, 795] width 509 height 38
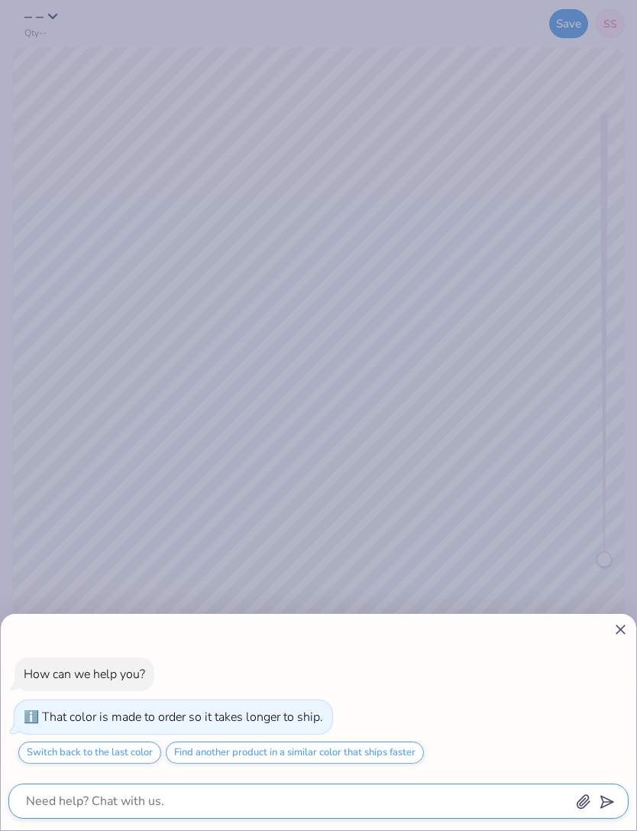
click at [447, 792] on textarea at bounding box center [297, 800] width 546 height 21
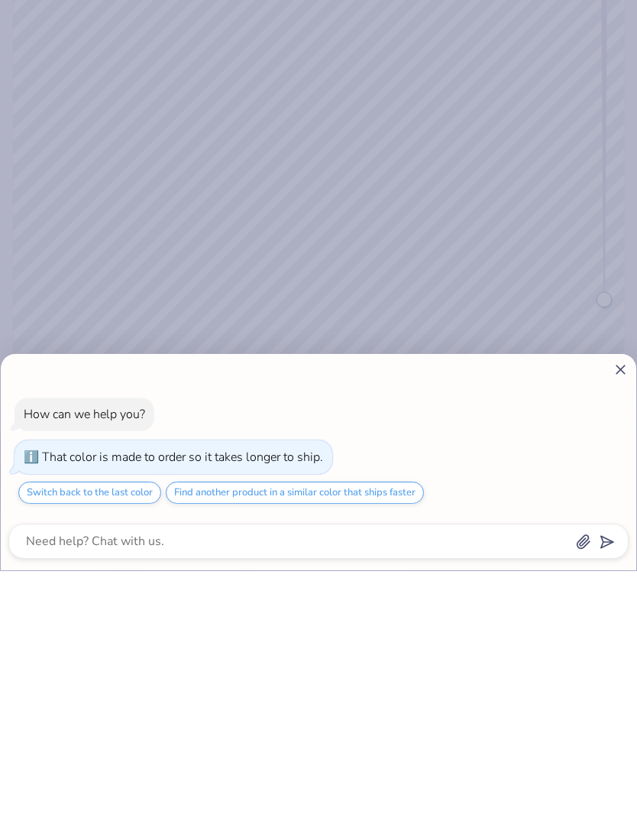
click at [608, 621] on div at bounding box center [318, 629] width 620 height 16
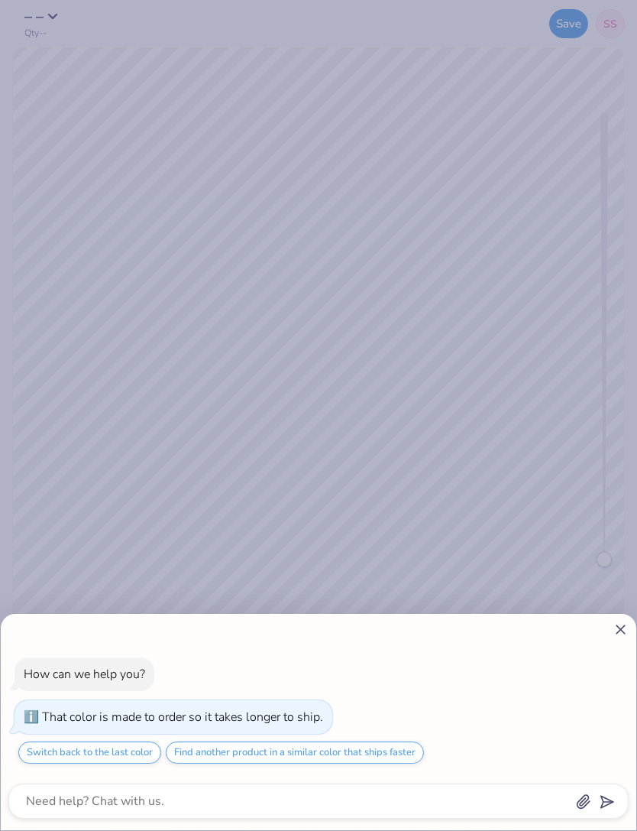
click at [610, 633] on div at bounding box center [318, 629] width 620 height 16
click at [627, 623] on icon at bounding box center [621, 629] width 16 height 16
type textarea "x"
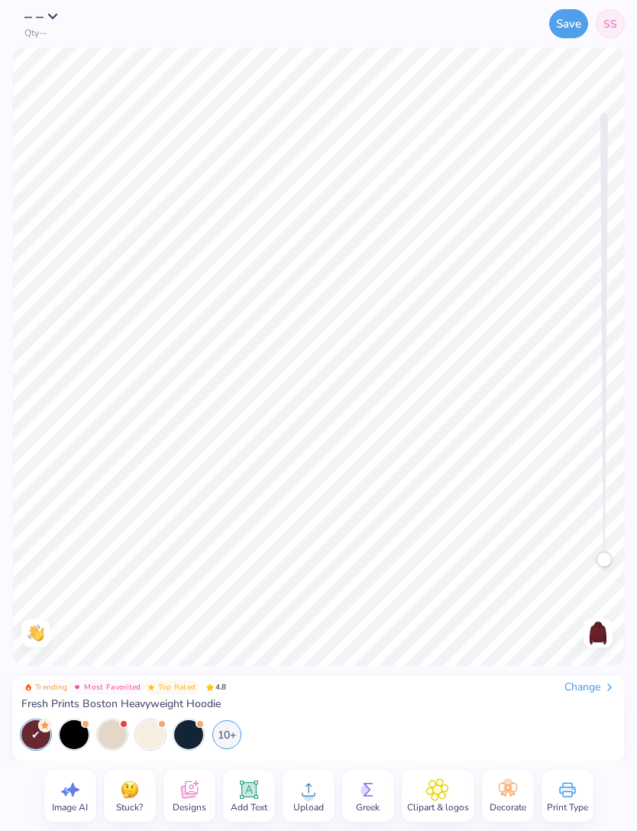
click at [309, 792] on circle at bounding box center [308, 795] width 11 height 11
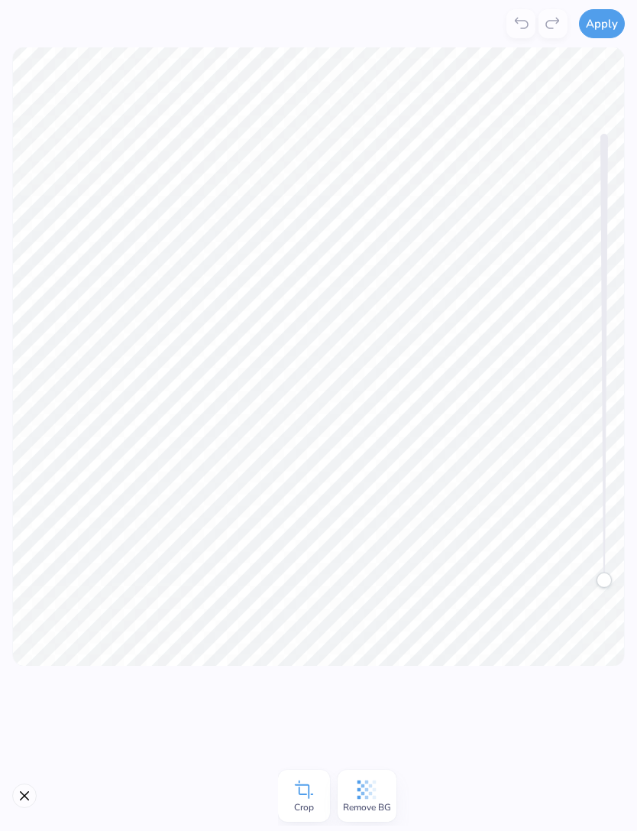
click at [597, 23] on button "Apply" at bounding box center [602, 23] width 46 height 29
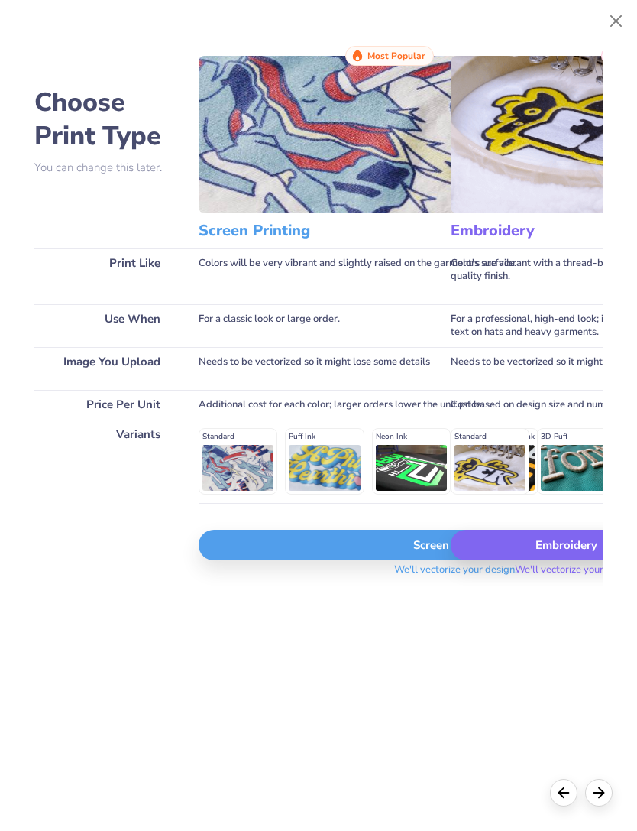
click at [573, 555] on div "Embroidery" at bounding box center [577, 544] width 252 height 31
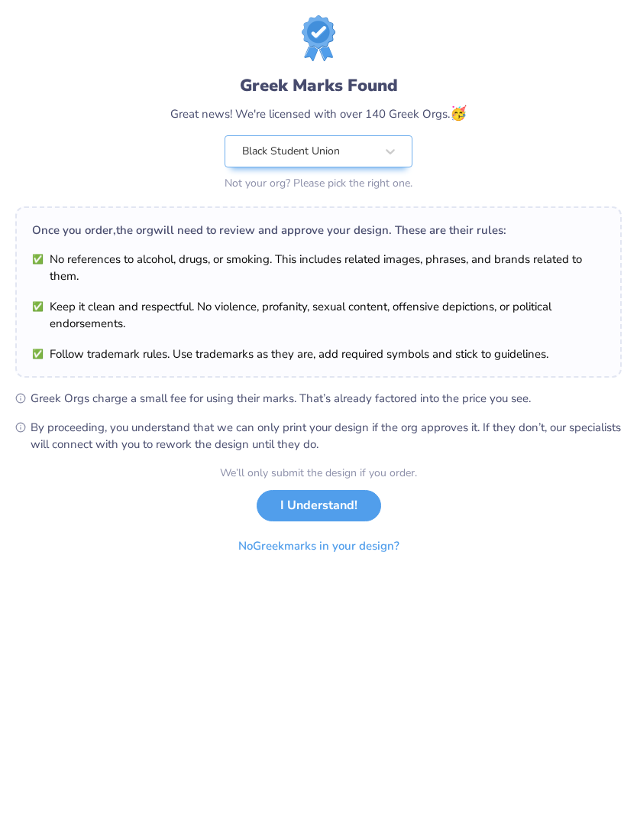
click at [384, 538] on button "No Greek marks in your design?" at bounding box center [318, 545] width 187 height 31
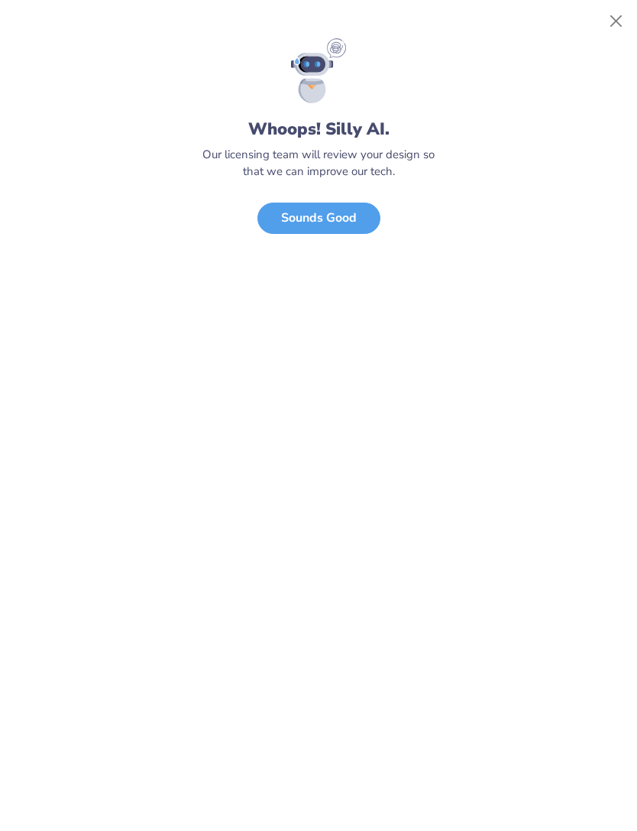
click at [610, 28] on button "Close" at bounding box center [616, 21] width 29 height 29
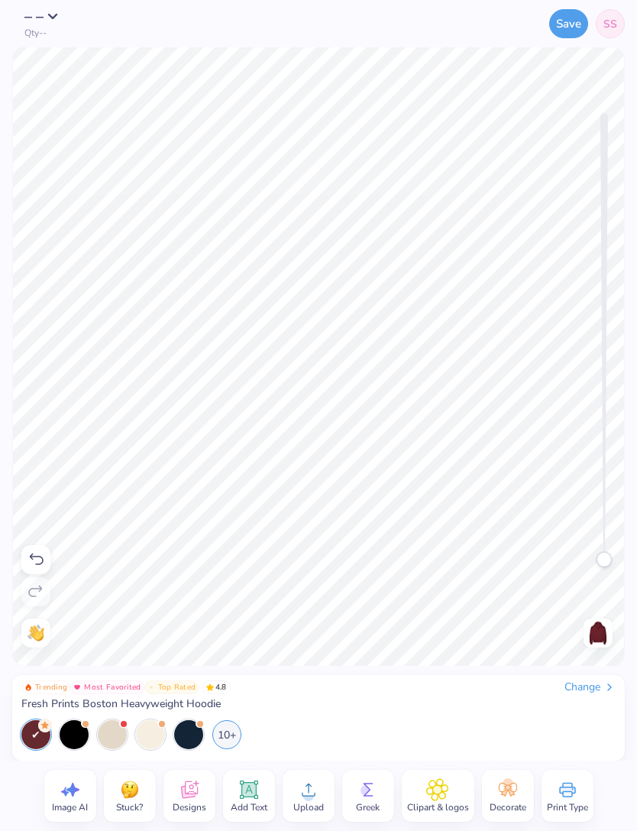
click at [554, 28] on button "Save" at bounding box center [568, 23] width 39 height 29
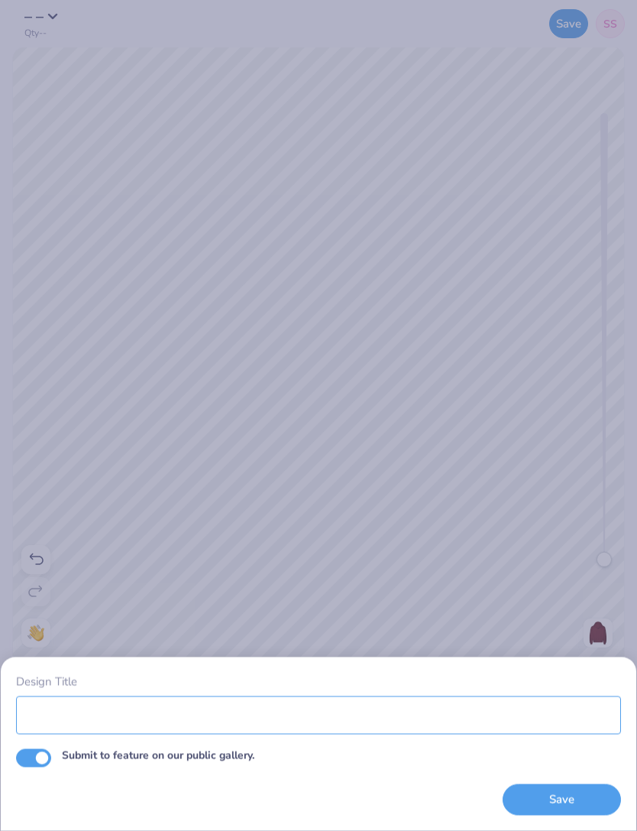
click at [421, 712] on input "Design Title" at bounding box center [318, 714] width 605 height 38
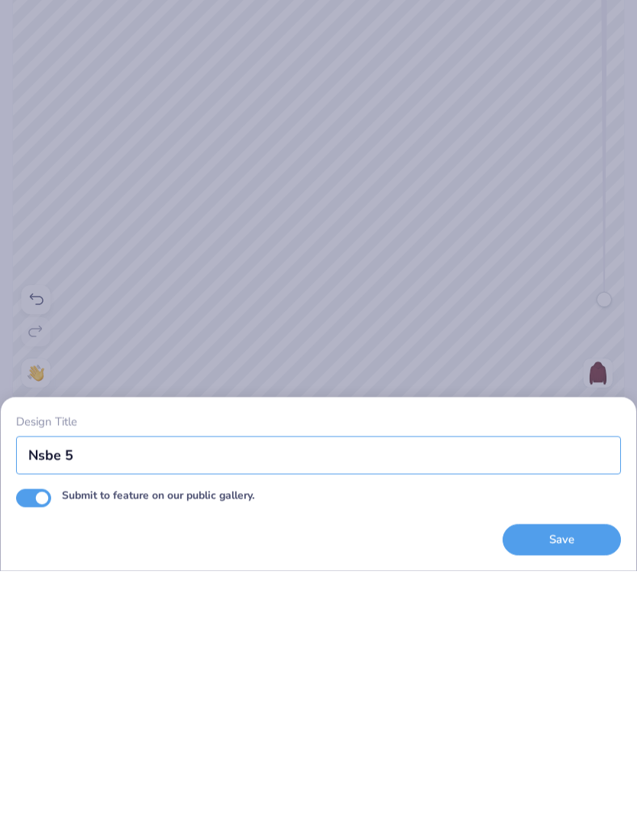
type input "Nsbe 5"
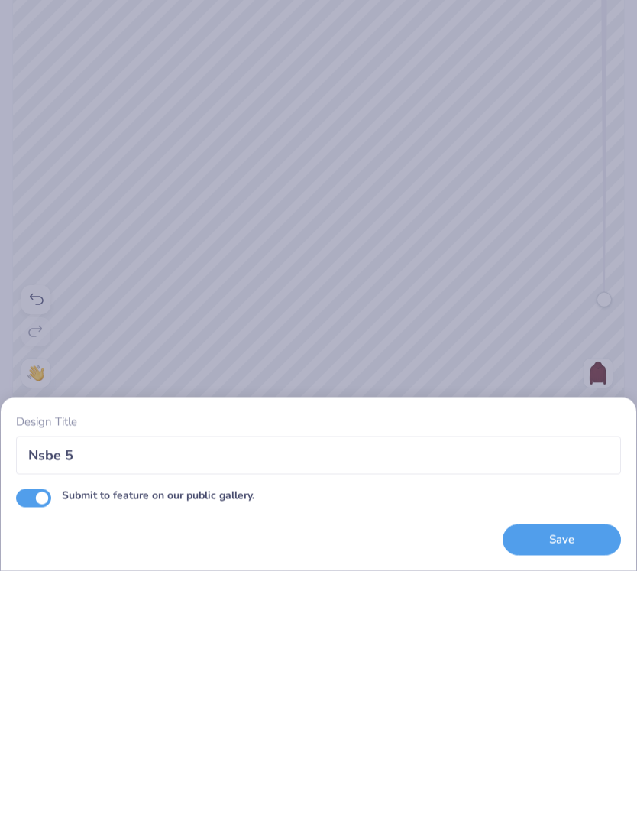
click at [574, 784] on button "Save" at bounding box center [562, 799] width 118 height 31
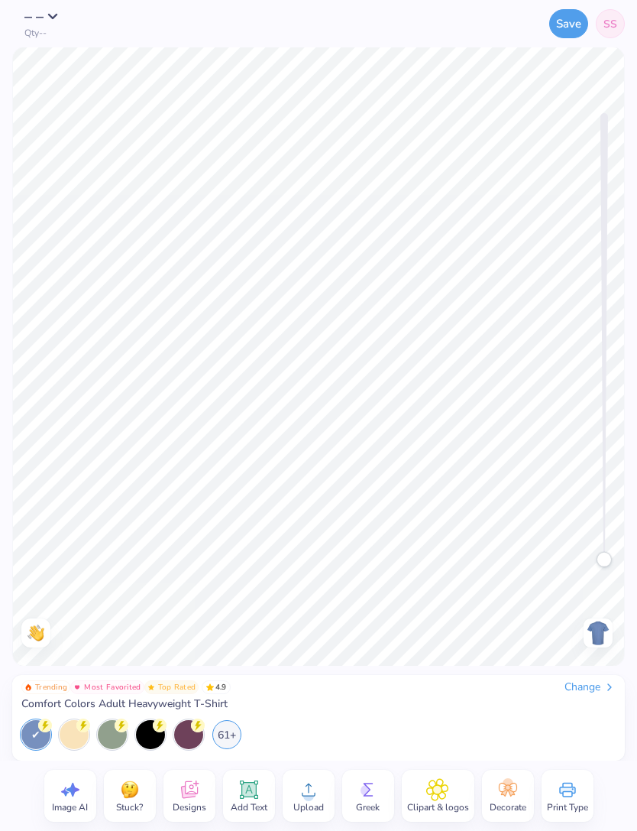
click at [610, 31] on span "SS" at bounding box center [611, 24] width 14 height 16
click at [595, 681] on div "Change" at bounding box center [590, 687] width 51 height 14
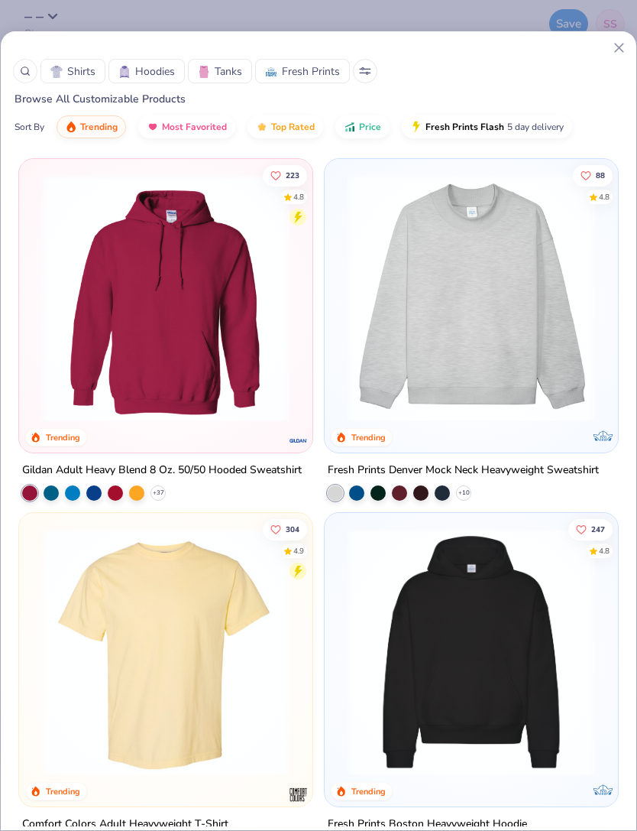
click at [248, 342] on img at bounding box center [165, 298] width 263 height 248
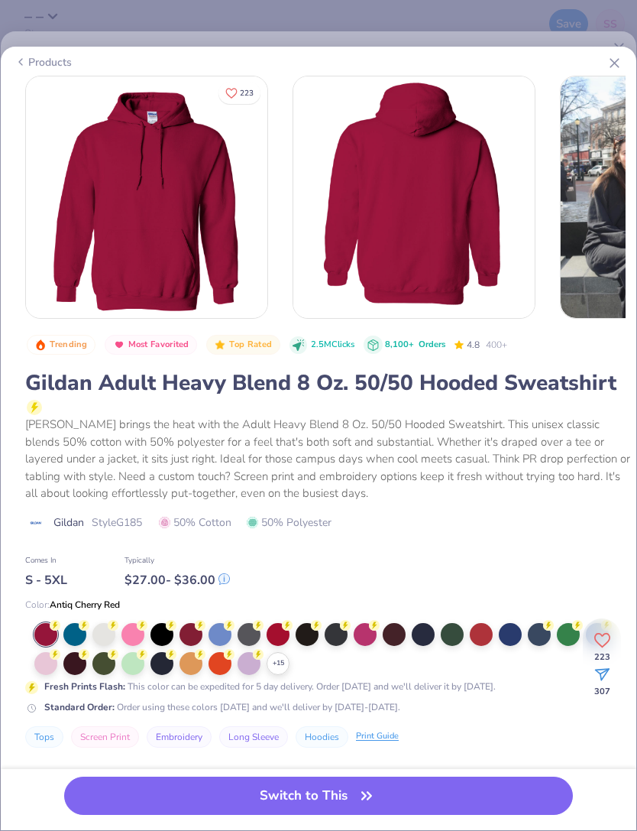
click at [614, 64] on line at bounding box center [614, 63] width 8 height 8
click at [608, 69] on icon at bounding box center [615, 63] width 16 height 16
click at [610, 64] on icon at bounding box center [615, 63] width 16 height 16
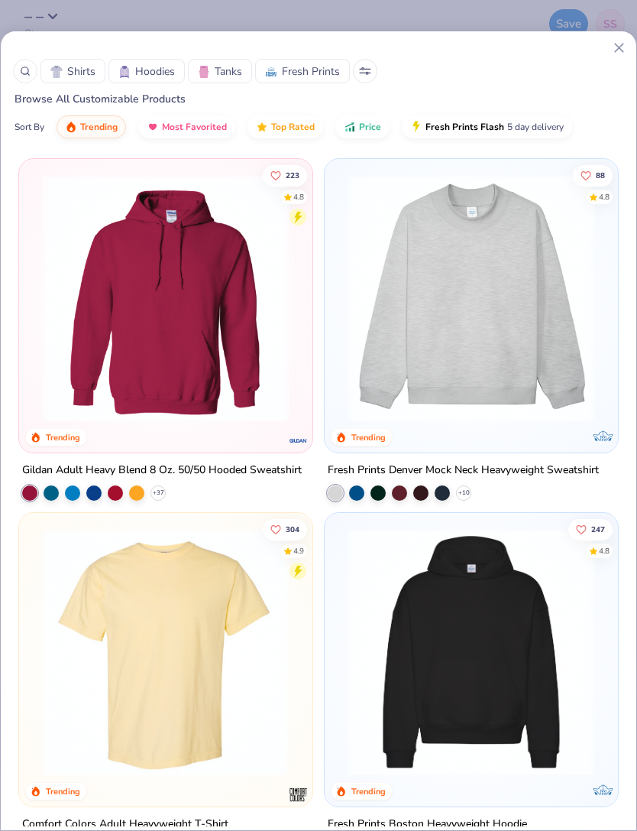
scroll to position [154, 0]
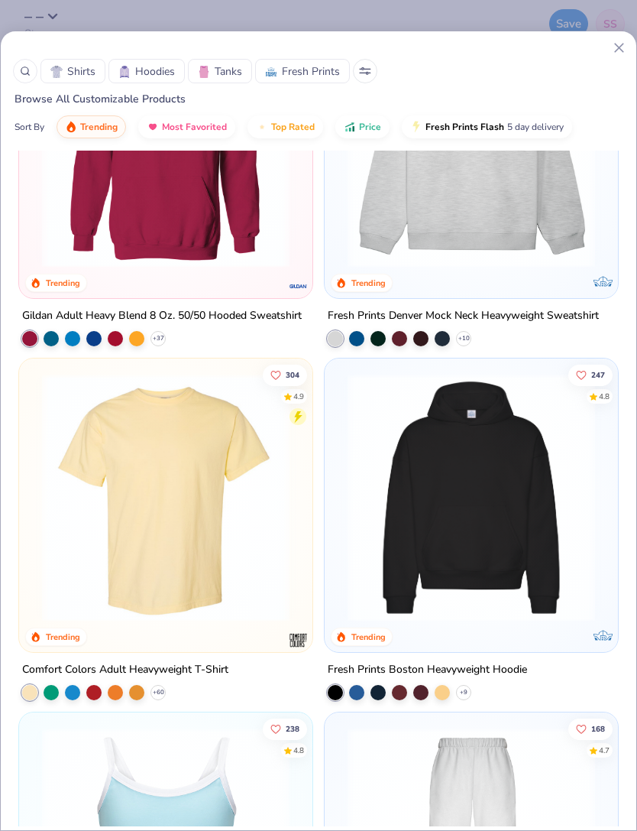
click at [501, 491] on div "223 4.8 Trending Gildan Adult Heavy Blend 8 Oz. 50/50 Hooded Sweatshirt + 37 88…" at bounding box center [319, 542] width 636 height 783
click at [533, 488] on img at bounding box center [471, 498] width 263 height 248
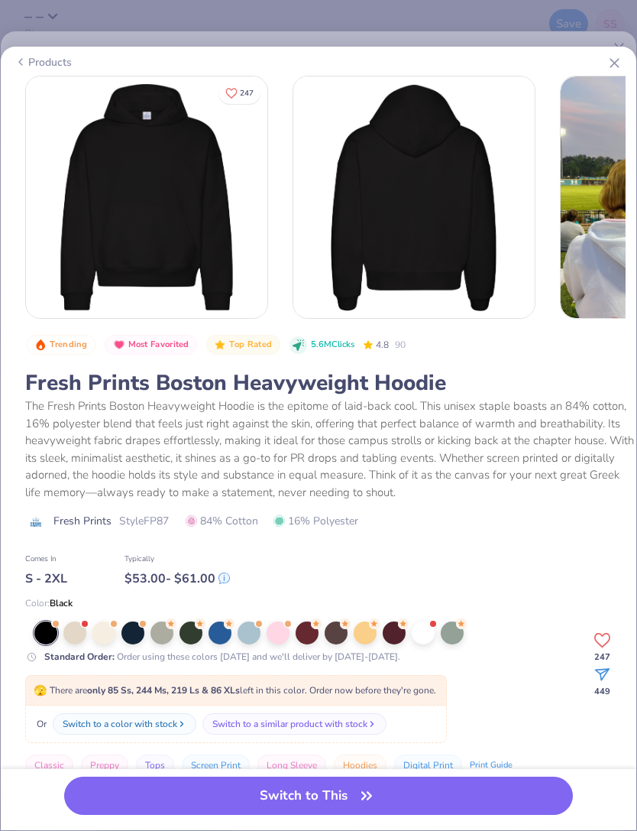
scroll to position [108, 0]
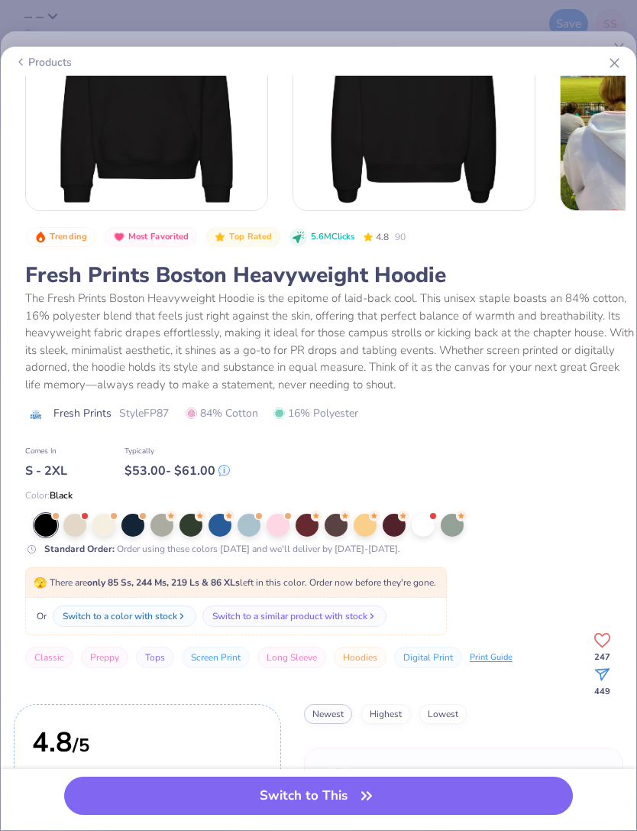
click at [308, 523] on div at bounding box center [307, 524] width 23 height 23
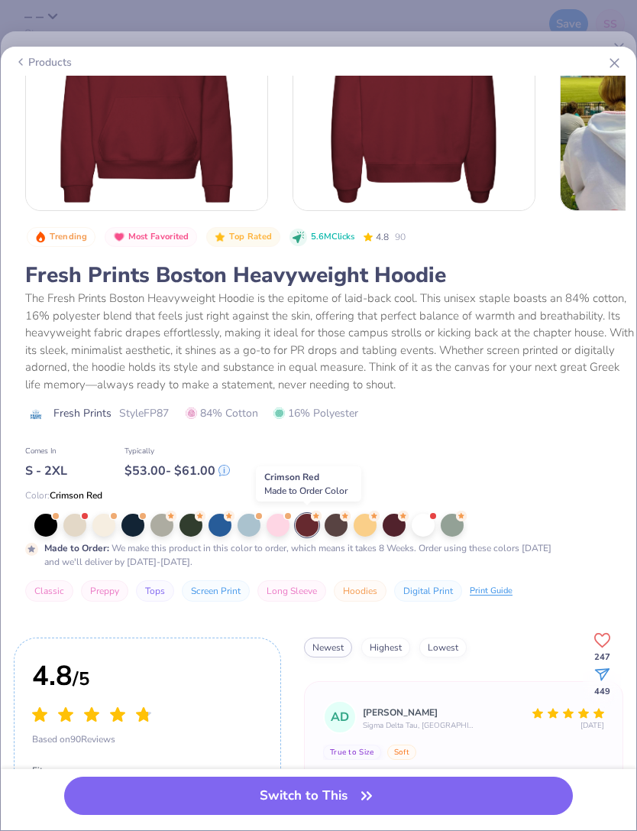
click at [342, 805] on button "Switch to This" at bounding box center [318, 795] width 509 height 38
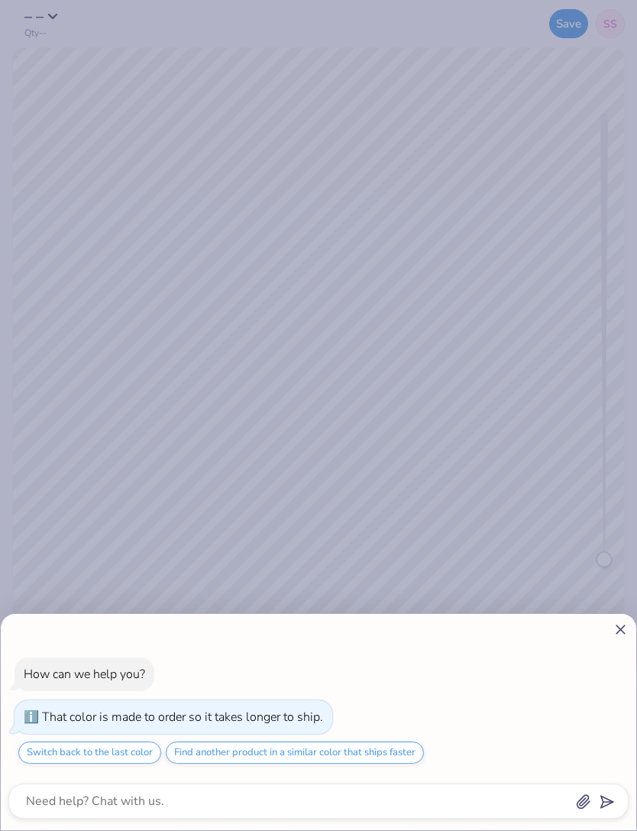
click at [608, 634] on div at bounding box center [318, 629] width 620 height 16
click at [619, 627] on line at bounding box center [621, 629] width 8 height 8
type textarea "x"
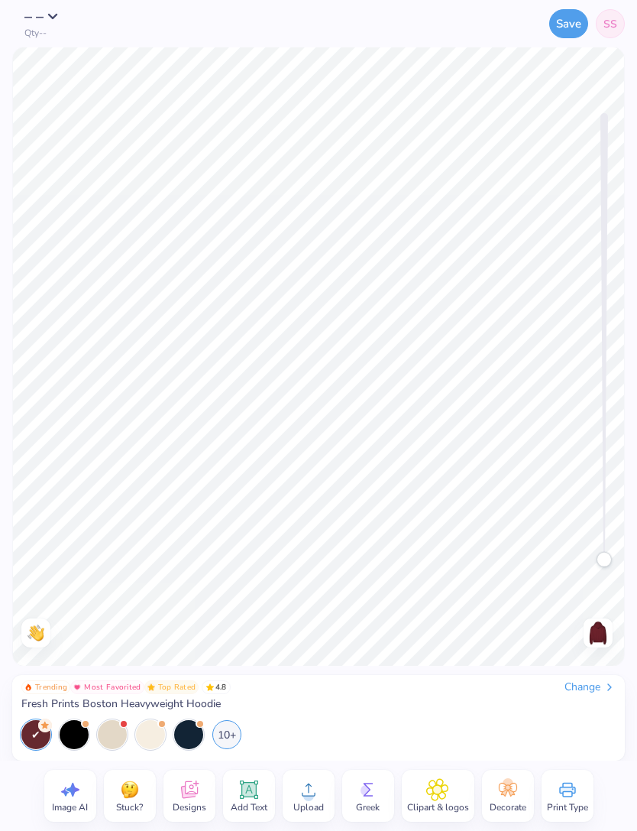
click at [308, 795] on circle at bounding box center [308, 795] width 11 height 11
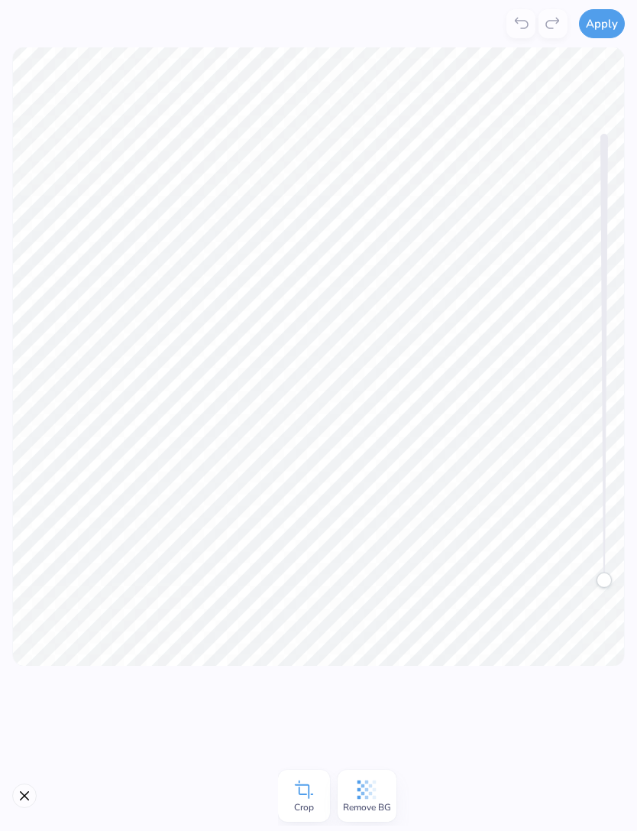
click at [602, 33] on button "Apply" at bounding box center [602, 23] width 46 height 29
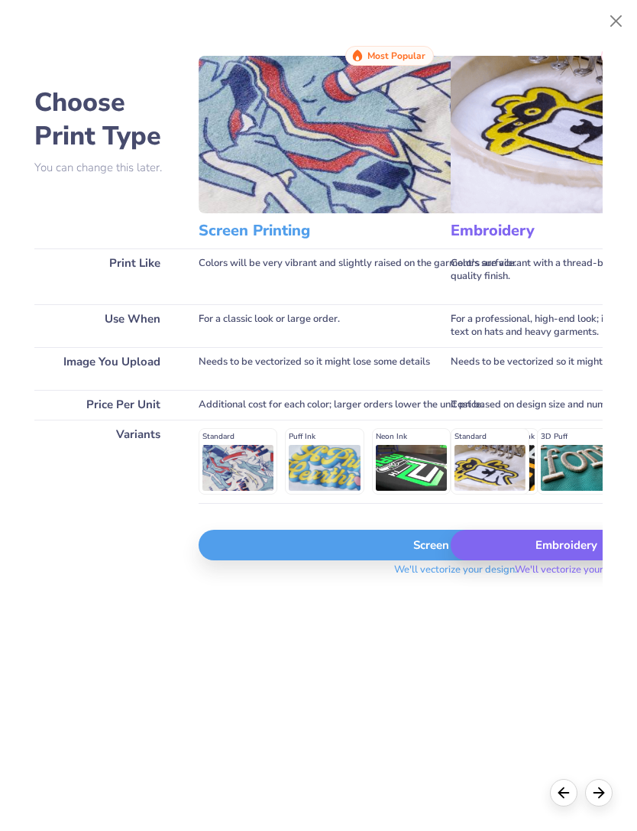
click at [542, 555] on div "Embroidery" at bounding box center [577, 544] width 252 height 31
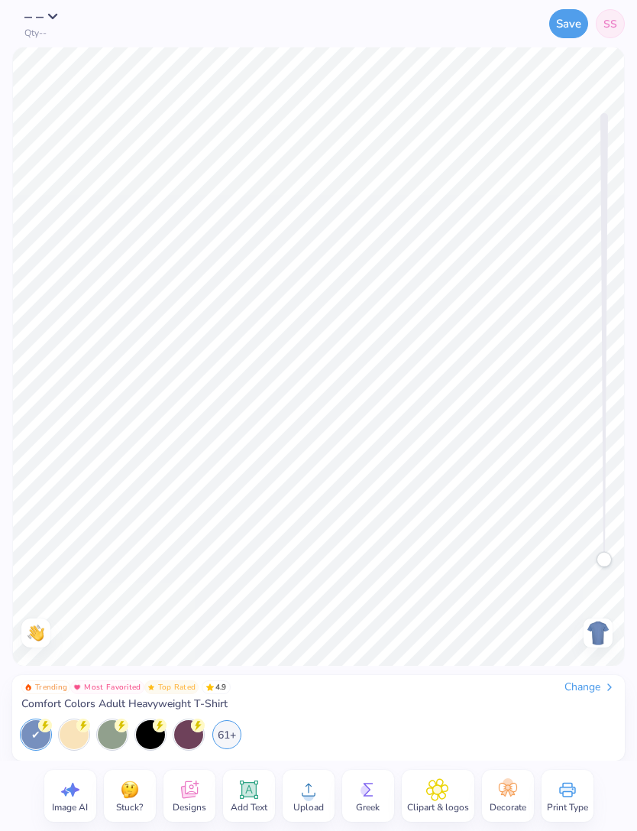
click at [590, 693] on div "Change" at bounding box center [590, 687] width 51 height 14
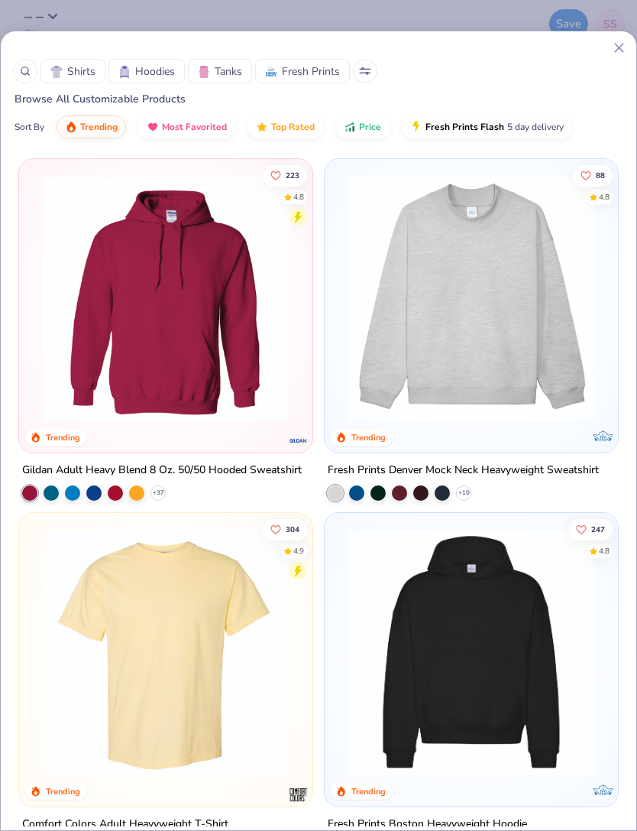
click at [384, 565] on img at bounding box center [471, 652] width 263 height 248
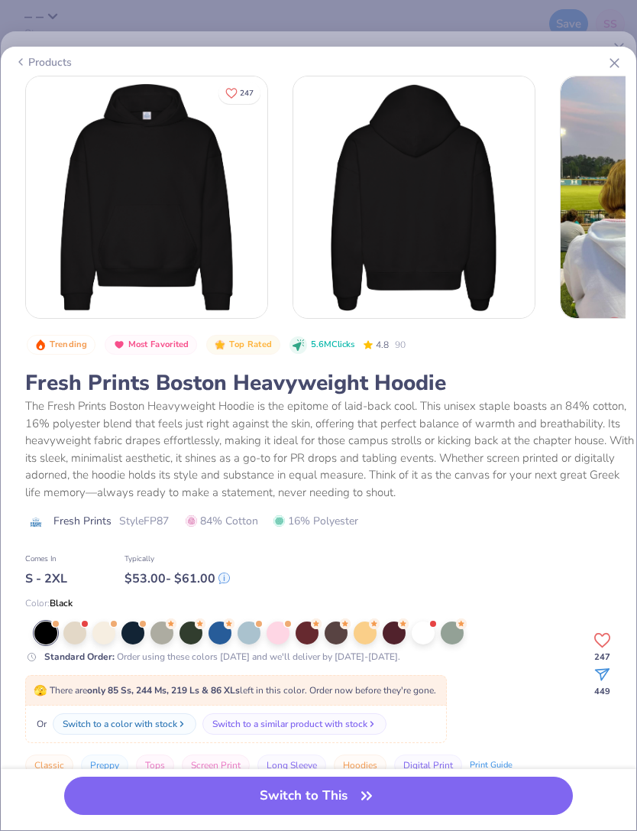
click at [393, 634] on div at bounding box center [394, 632] width 23 height 23
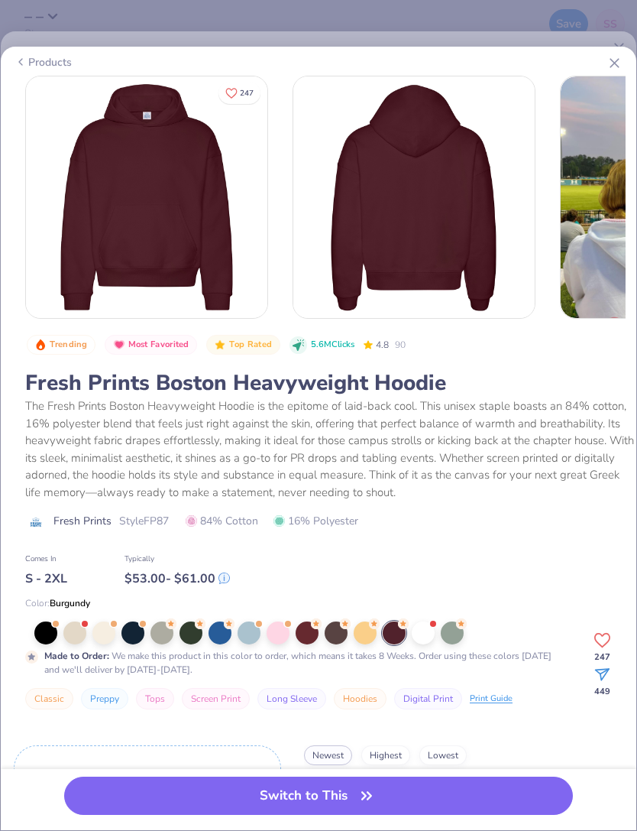
click at [432, 796] on button "Switch to This" at bounding box center [318, 795] width 509 height 38
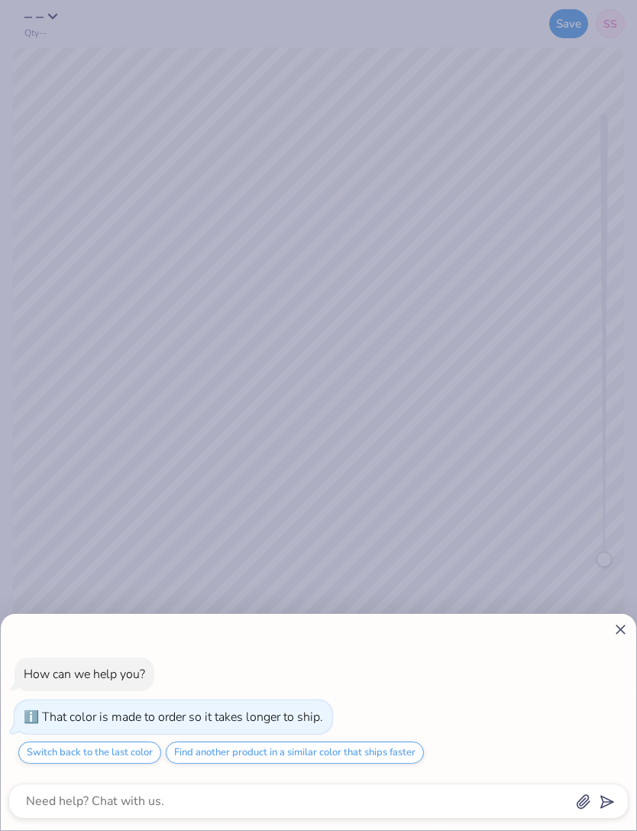
click at [614, 625] on icon at bounding box center [621, 629] width 16 height 16
type textarea "x"
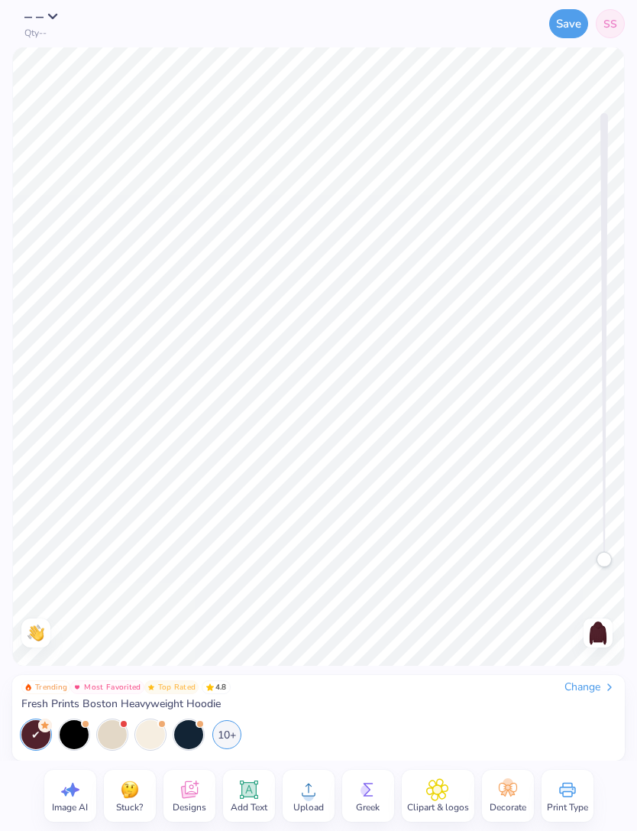
click at [319, 788] on icon at bounding box center [308, 789] width 23 height 23
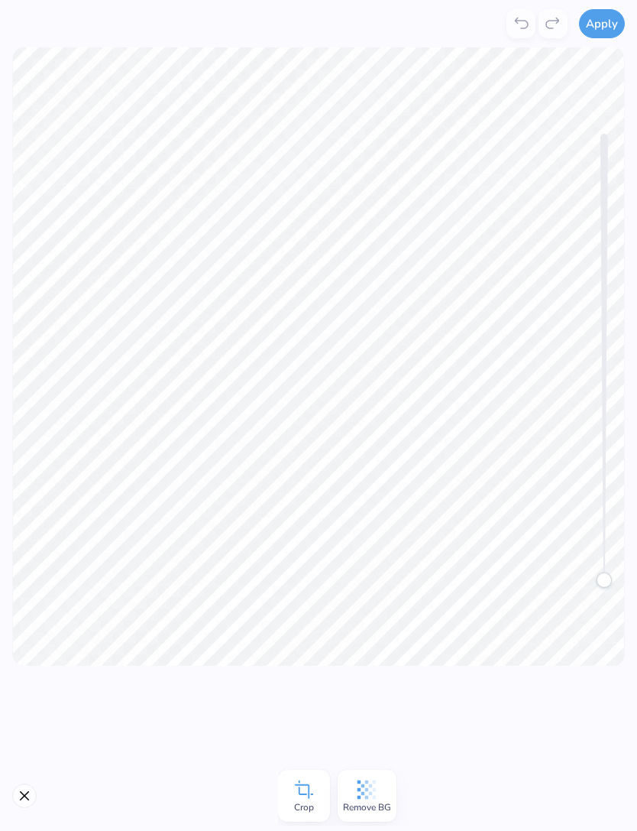
click at [588, 36] on button "Apply" at bounding box center [602, 23] width 46 height 29
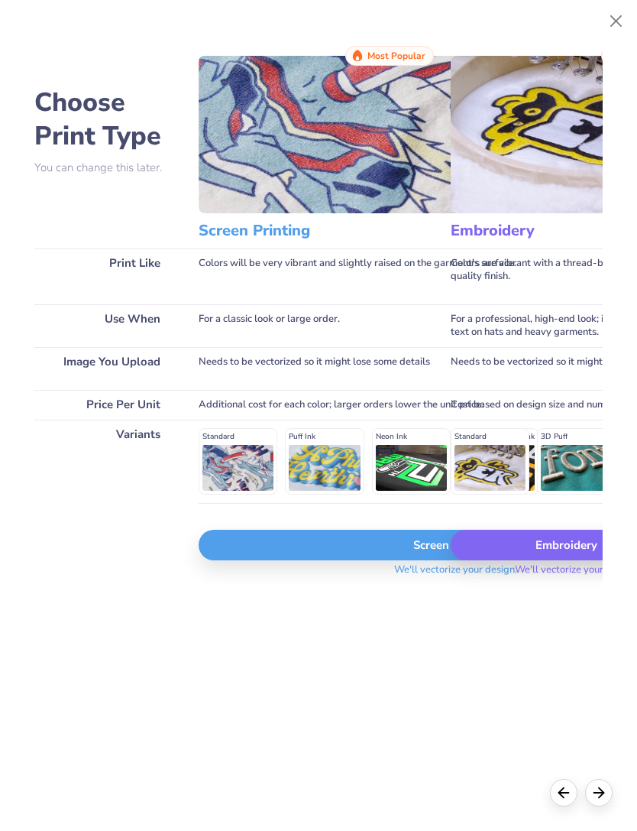
click at [554, 560] on div "Embroidery" at bounding box center [577, 544] width 252 height 31
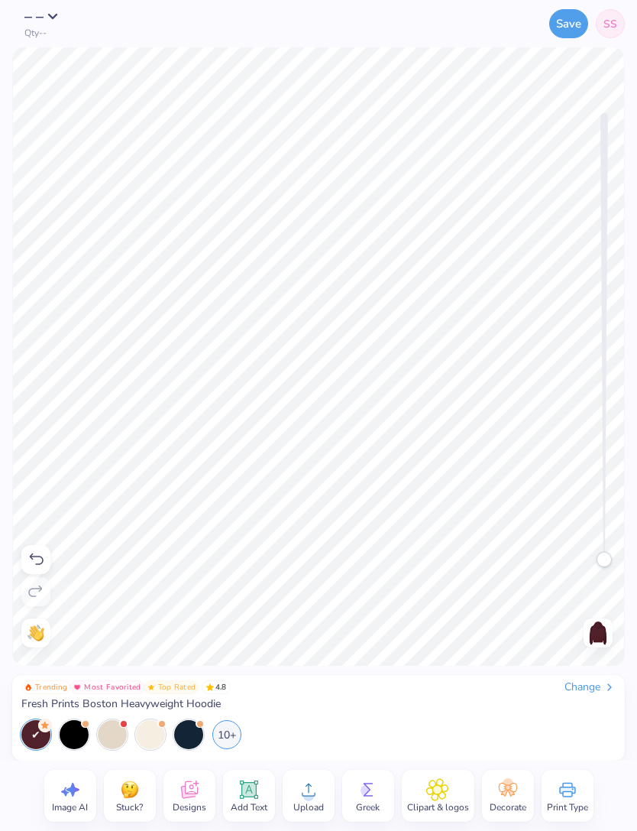
click at [601, 626] on img at bounding box center [598, 632] width 24 height 24
click at [305, 782] on icon at bounding box center [308, 789] width 23 height 23
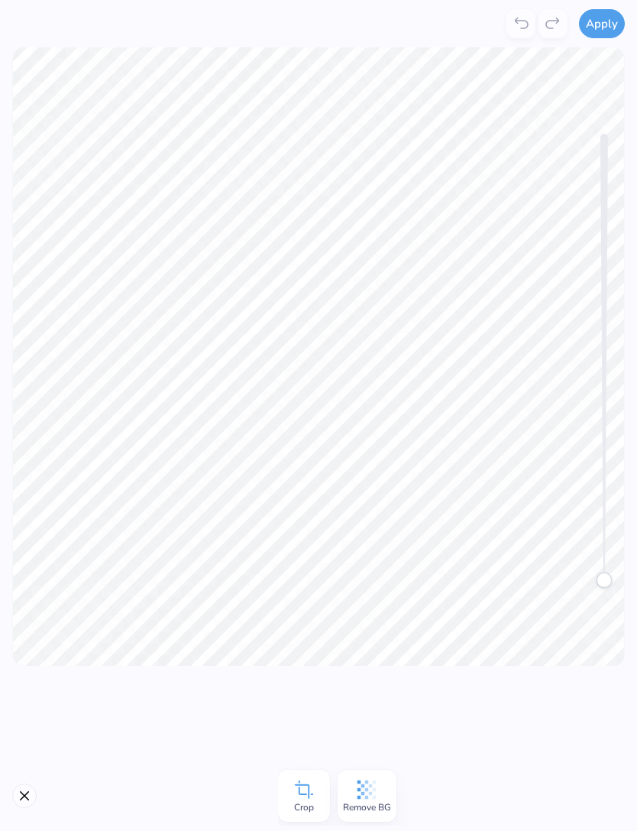
click at [600, 36] on button "Apply" at bounding box center [602, 23] width 46 height 29
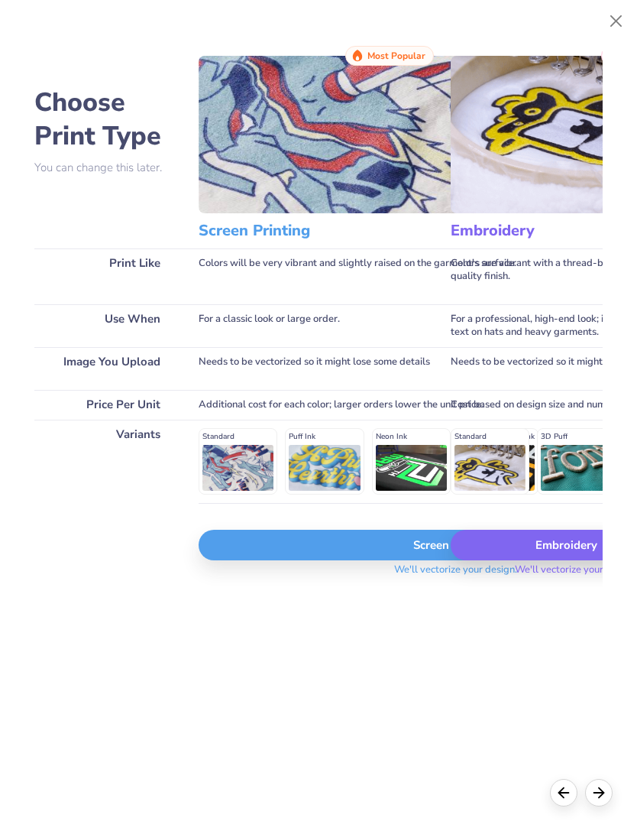
click at [513, 552] on div "Embroidery" at bounding box center [577, 544] width 252 height 31
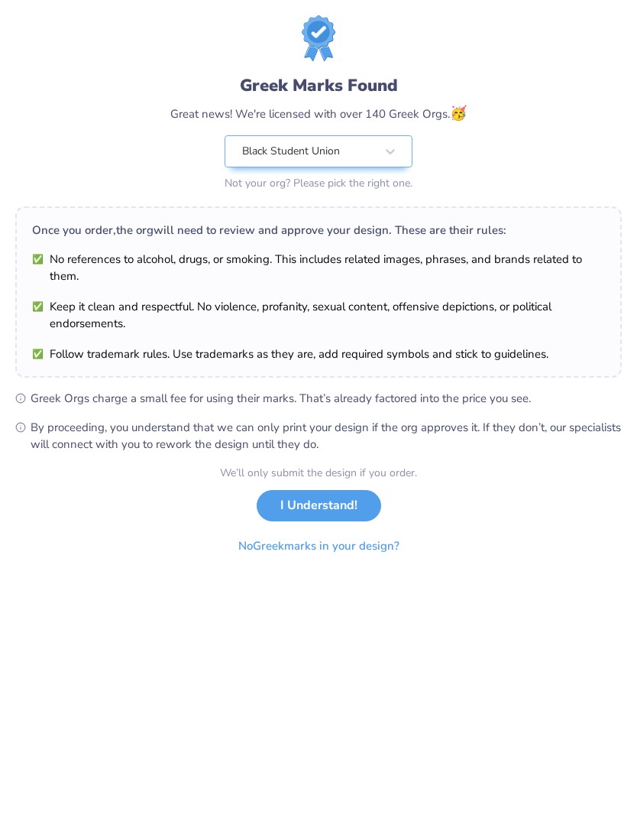
click at [366, 541] on button "No Greek marks in your design?" at bounding box center [318, 545] width 187 height 31
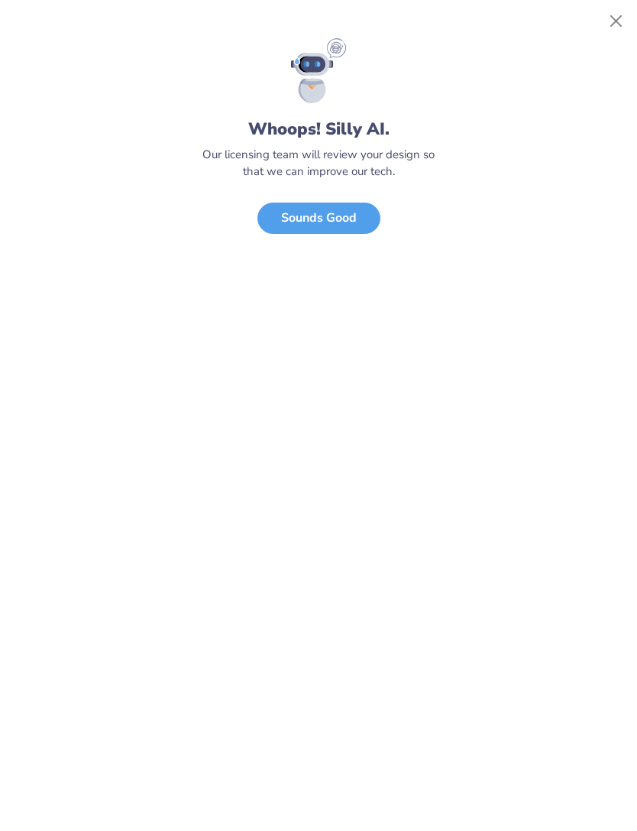
click at [623, 28] on button "Close" at bounding box center [616, 21] width 29 height 29
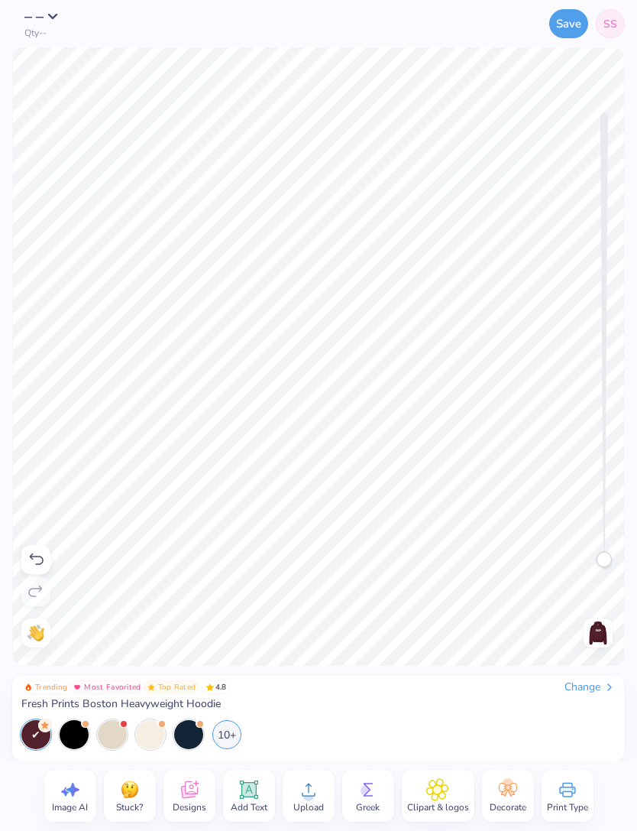
click at [559, 785] on icon at bounding box center [567, 789] width 23 height 23
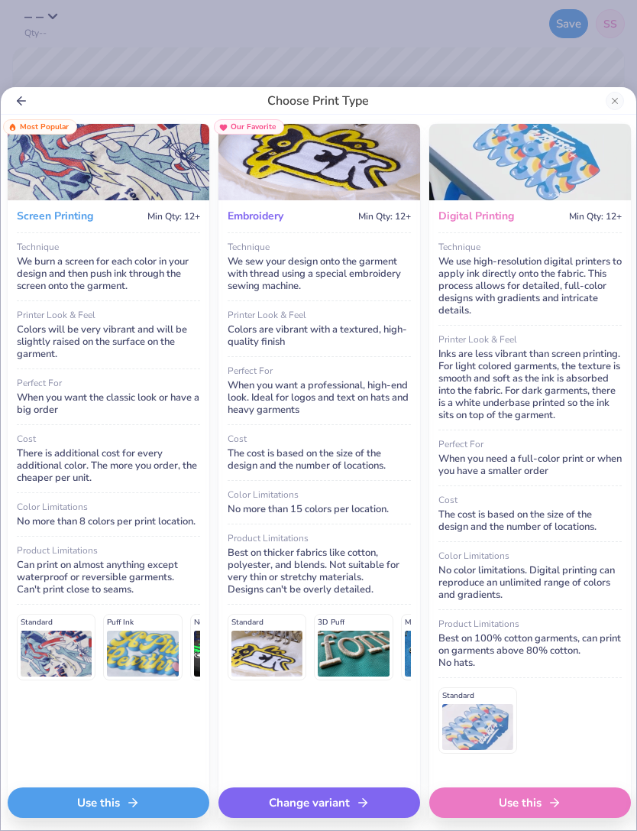
scroll to position [0, 3]
click at [154, 805] on div "Use this" at bounding box center [108, 802] width 202 height 31
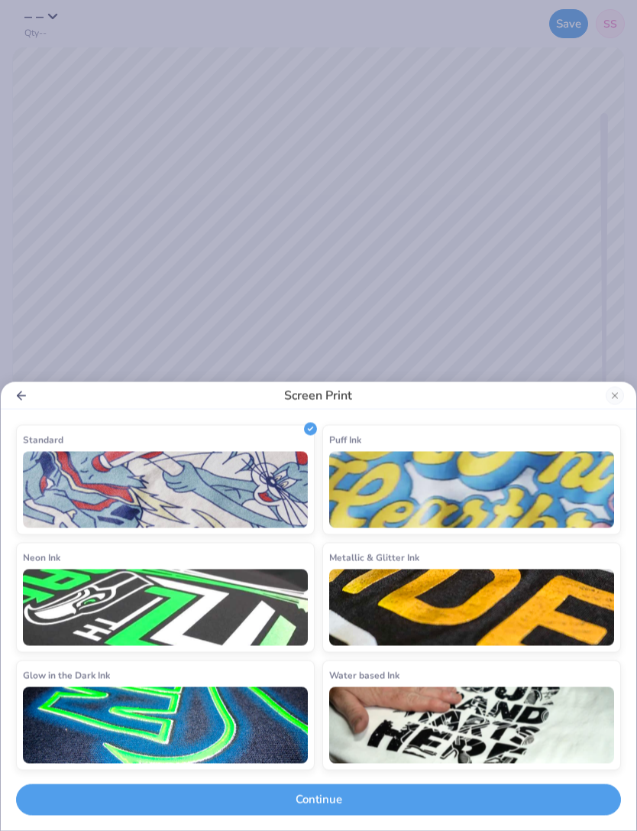
scroll to position [0, 0]
click at [497, 793] on button "Continue" at bounding box center [318, 799] width 605 height 31
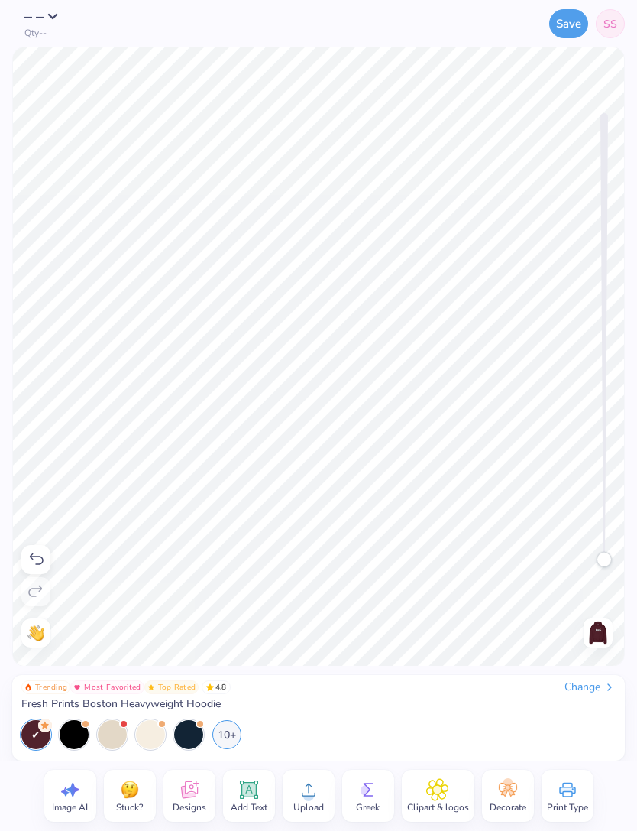
click at [584, 630] on div at bounding box center [598, 632] width 29 height 29
click at [582, 627] on div "Back" at bounding box center [598, 632] width 35 height 29
click at [581, 633] on div "Front" at bounding box center [598, 632] width 35 height 29
click at [592, 633] on img at bounding box center [598, 632] width 24 height 24
click at [588, 635] on img at bounding box center [598, 632] width 24 height 24
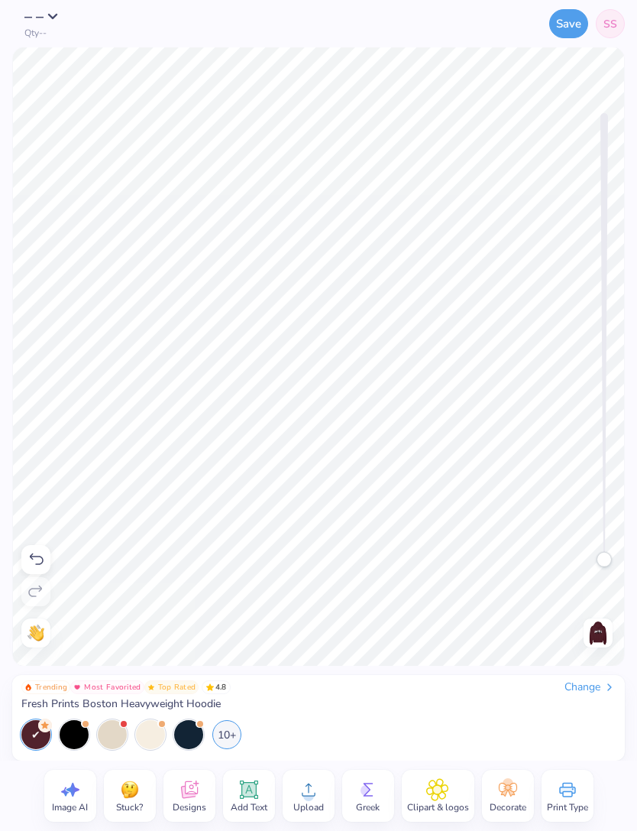
click at [581, 640] on div "Back" at bounding box center [598, 632] width 35 height 29
click at [563, 21] on button "Save" at bounding box center [568, 23] width 39 height 29
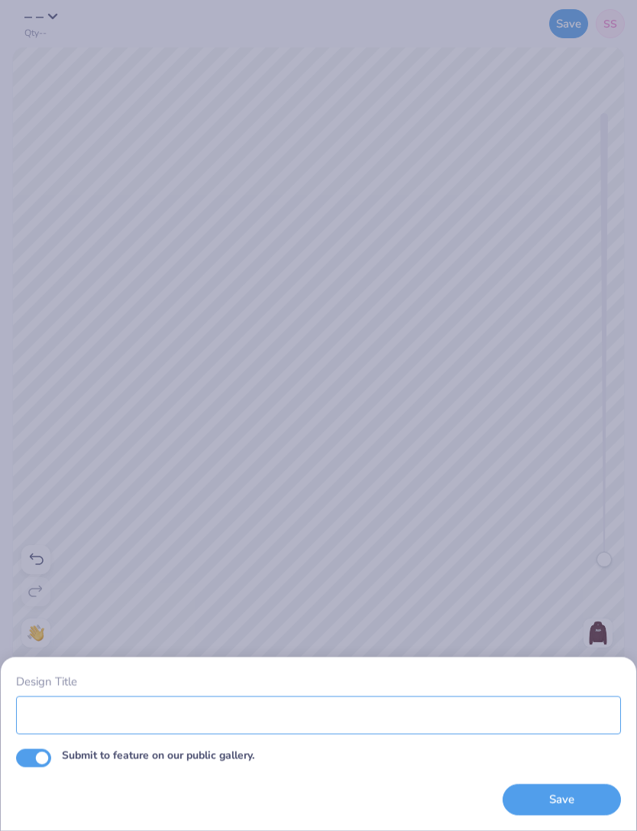
click at [449, 704] on input "Design Title" at bounding box center [318, 714] width 605 height 38
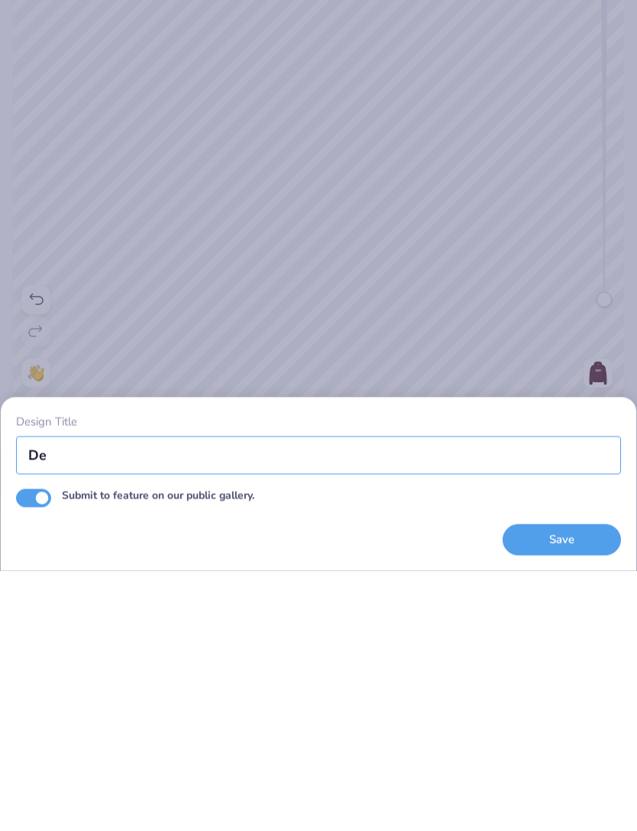
type input "D"
type input "Nsbe 5"
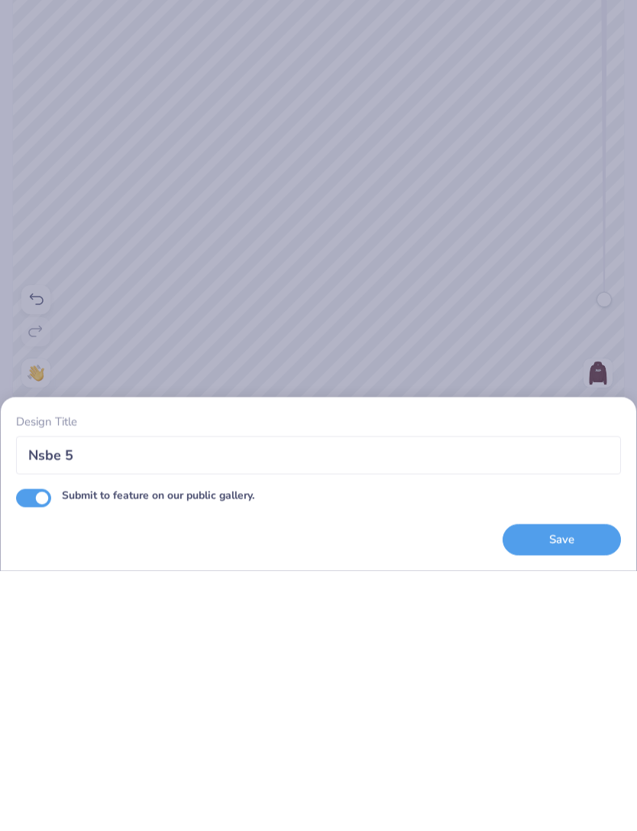
click at [557, 784] on button "Save" at bounding box center [562, 799] width 118 height 31
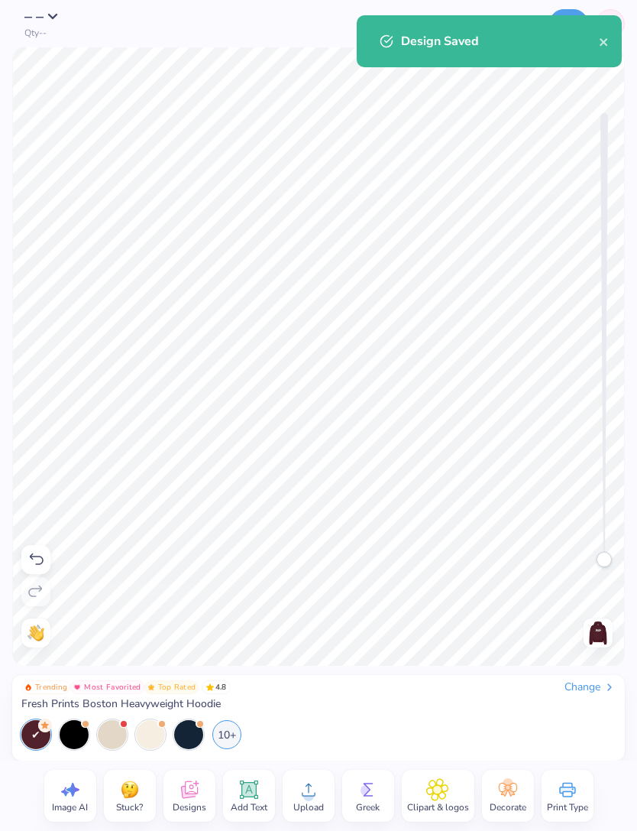
click at [607, 37] on icon "close" at bounding box center [604, 42] width 11 height 12
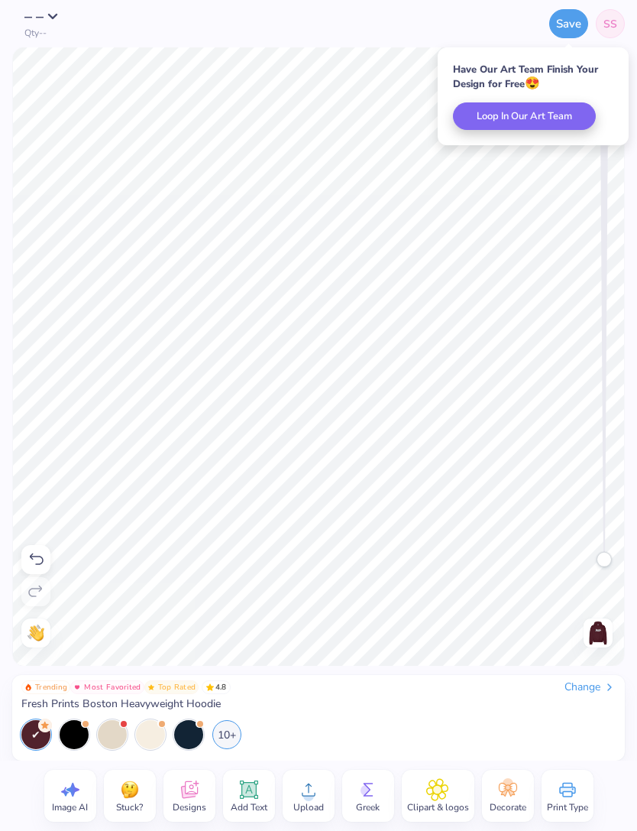
click at [607, 31] on span "SS" at bounding box center [611, 24] width 14 height 16
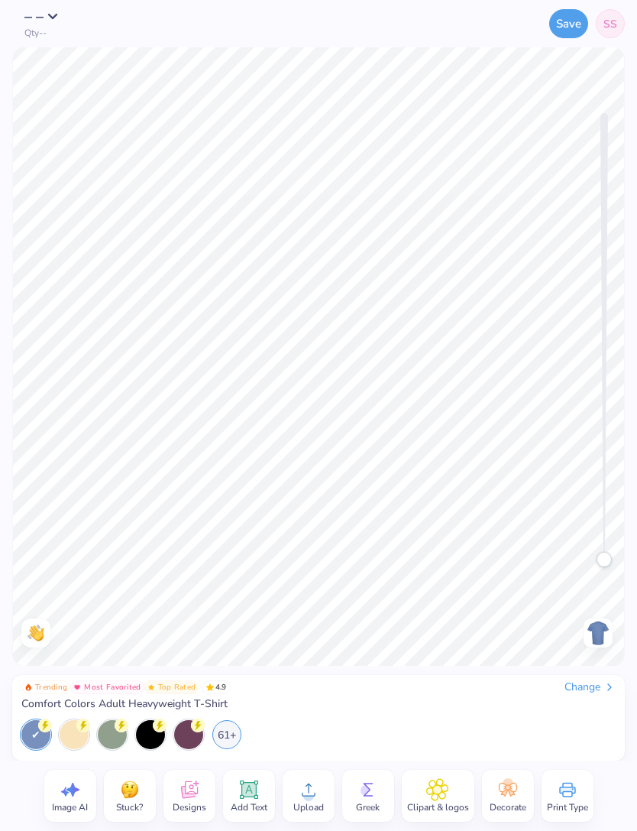
click at [593, 690] on div "Change" at bounding box center [590, 687] width 51 height 14
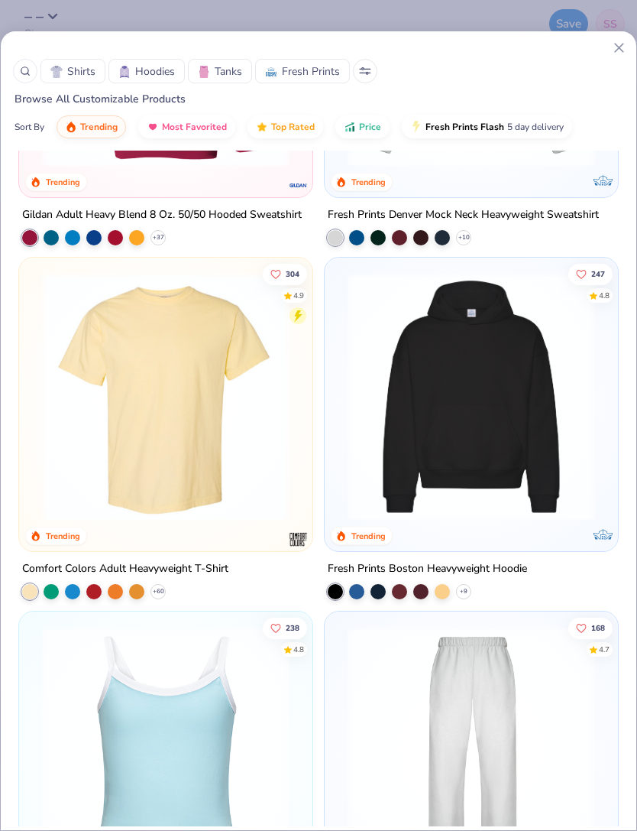
scroll to position [256, 0]
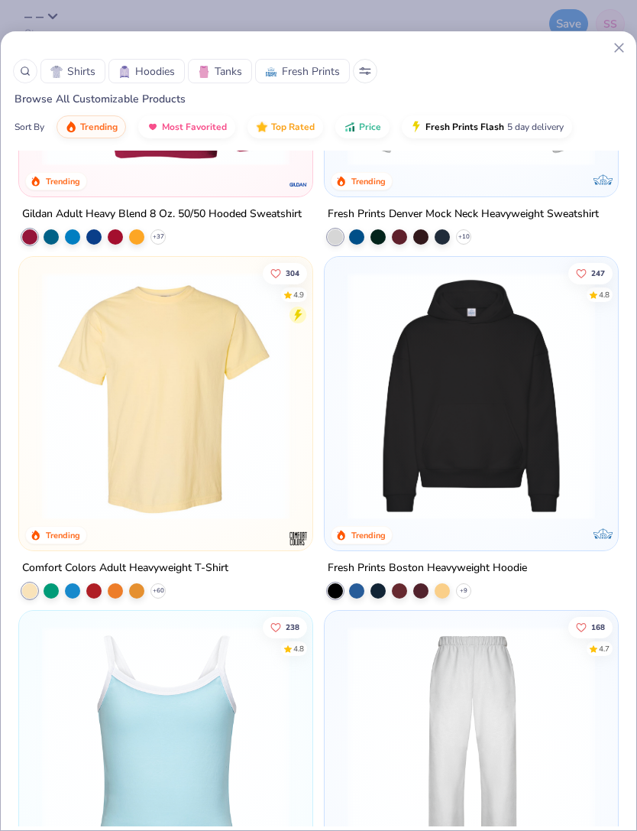
click at [552, 448] on img at bounding box center [471, 396] width 263 height 248
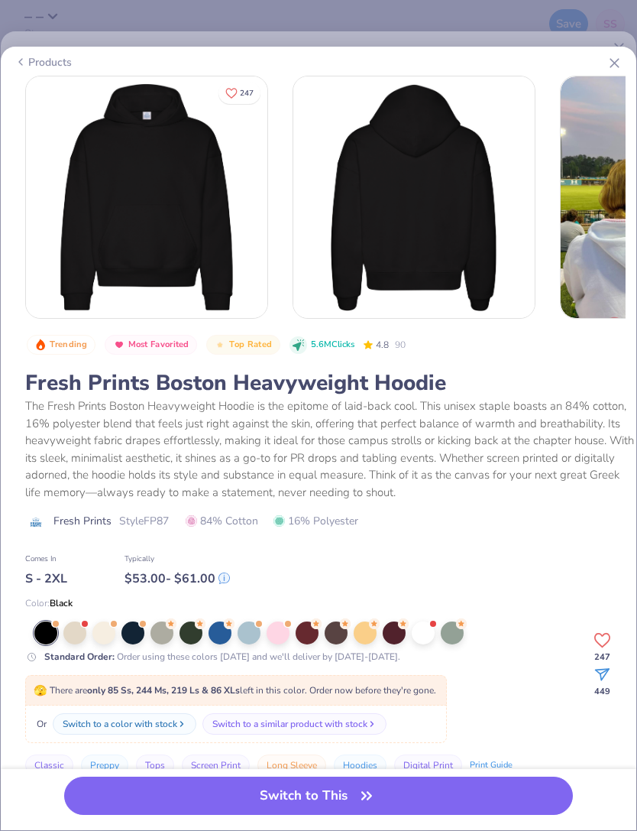
click at [303, 629] on div at bounding box center [307, 632] width 23 height 23
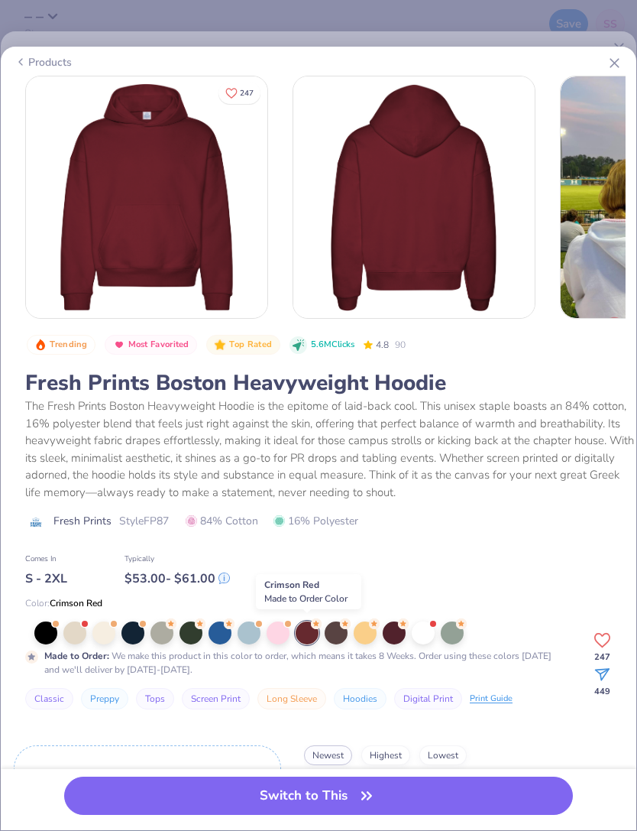
click at [396, 628] on div at bounding box center [394, 632] width 23 height 23
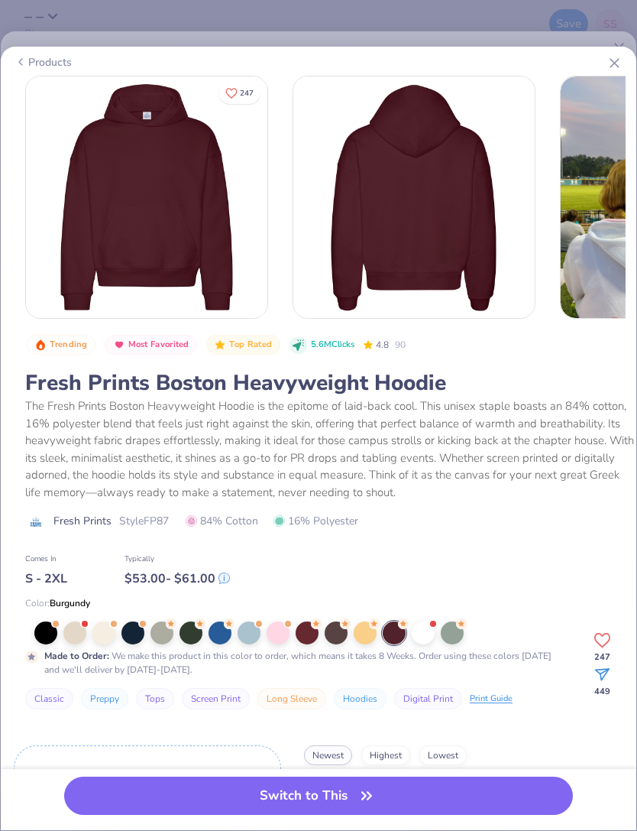
click at [307, 636] on div at bounding box center [307, 632] width 23 height 23
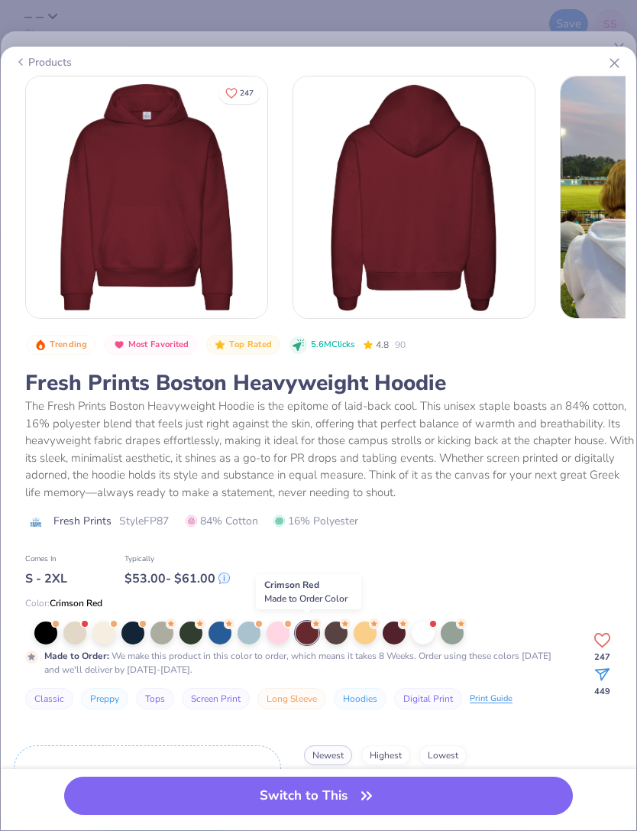
click at [413, 788] on button "Switch to This" at bounding box center [318, 795] width 509 height 38
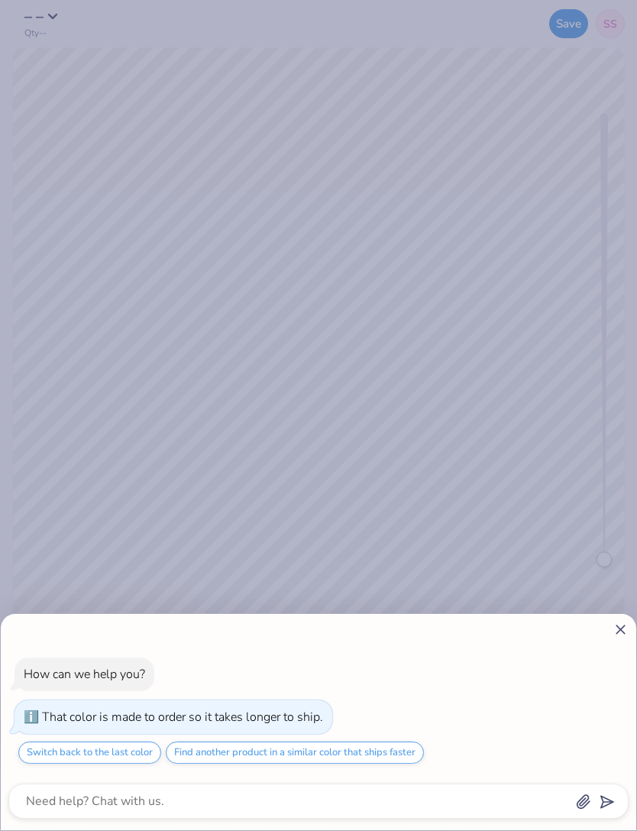
click at [599, 627] on div at bounding box center [318, 629] width 620 height 16
click at [618, 623] on icon at bounding box center [621, 629] width 16 height 16
type textarea "x"
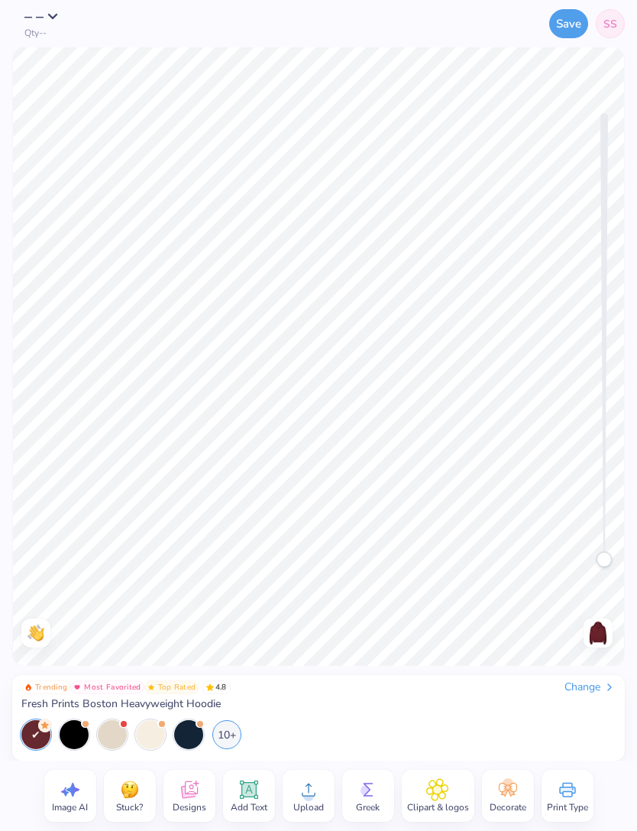
click at [311, 788] on icon at bounding box center [308, 789] width 23 height 23
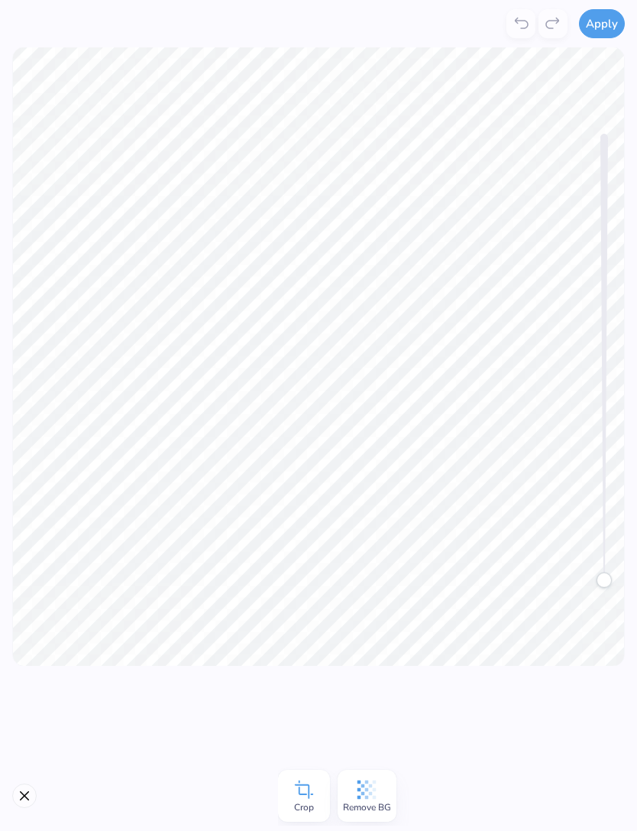
click at [607, 27] on button "Apply" at bounding box center [602, 23] width 46 height 29
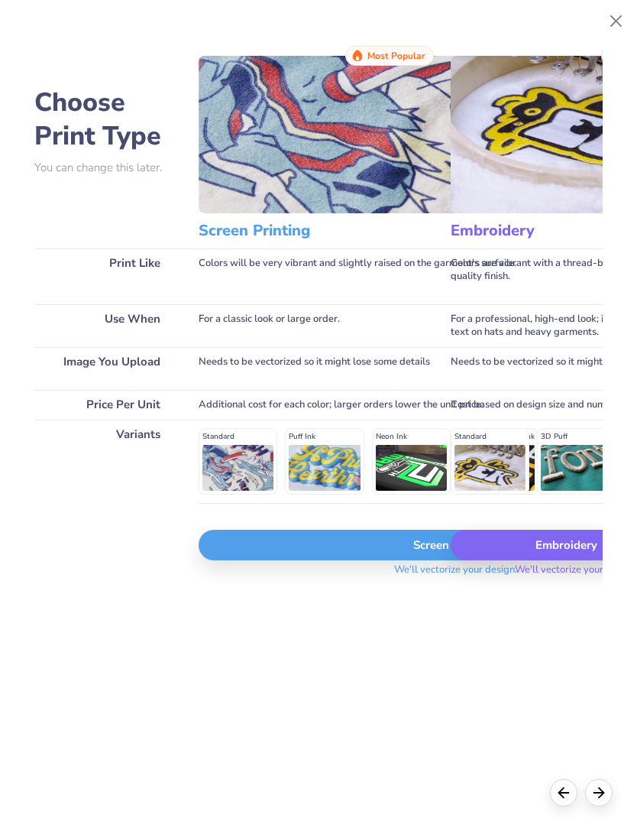
click at [533, 560] on div "Embroidery" at bounding box center [577, 544] width 252 height 31
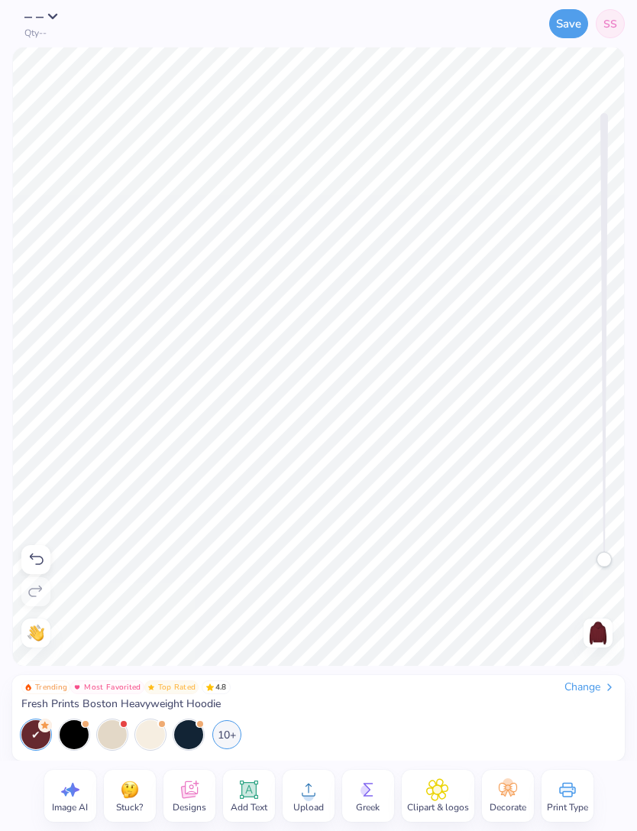
click at [593, 625] on img at bounding box center [598, 632] width 24 height 24
click at [311, 786] on icon at bounding box center [308, 789] width 23 height 23
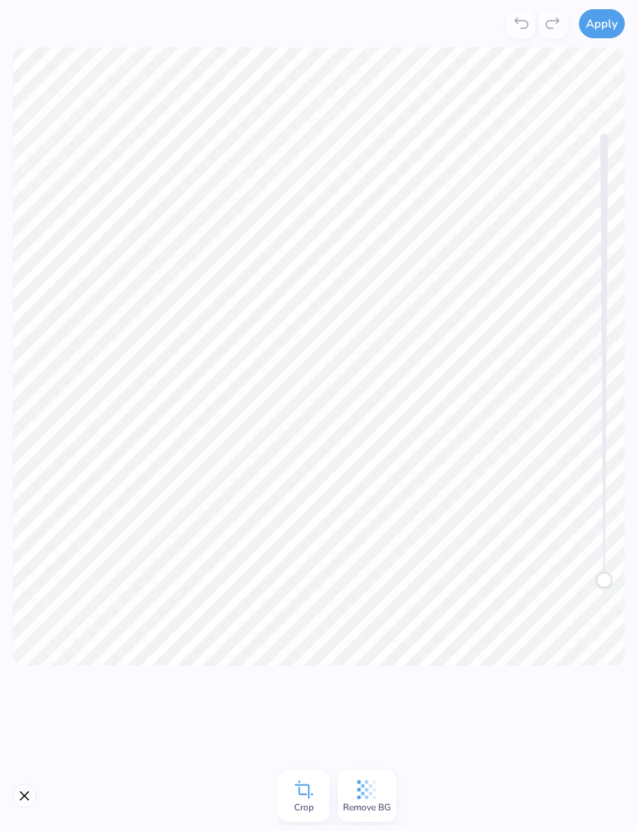
click at [604, 30] on button "Apply" at bounding box center [602, 23] width 46 height 29
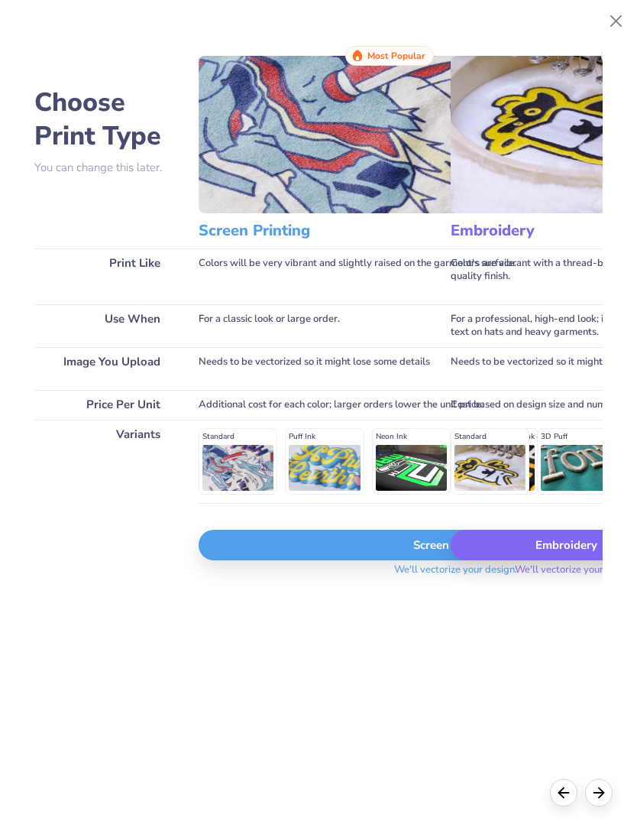
click at [397, 560] on div "Screen Print" at bounding box center [456, 544] width 514 height 31
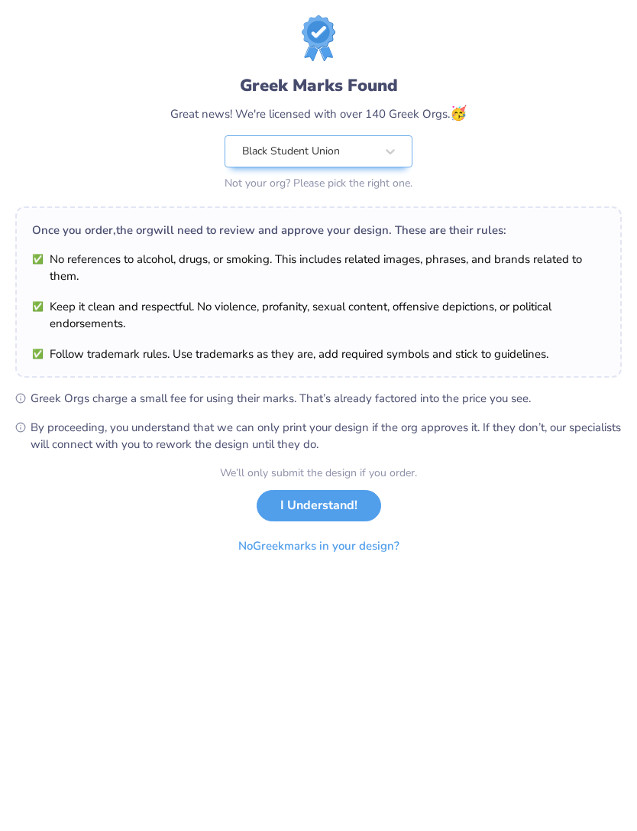
click at [379, 543] on button "No Greek marks in your design?" at bounding box center [318, 545] width 187 height 31
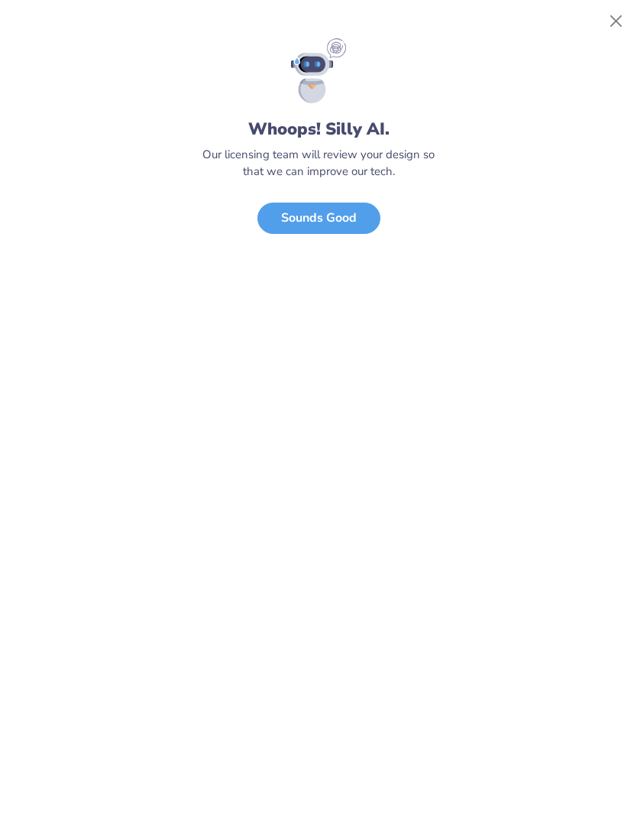
click at [630, 15] on button "Close" at bounding box center [616, 21] width 29 height 29
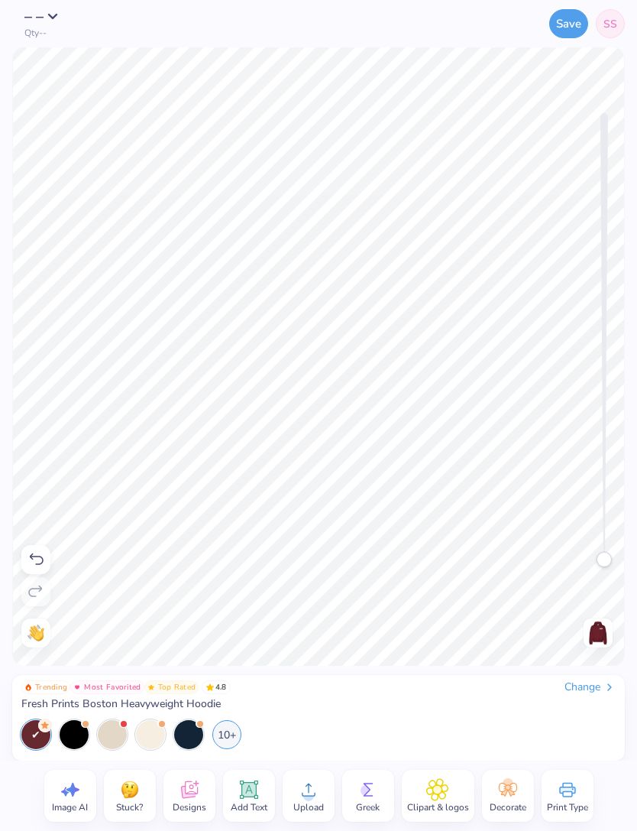
click at [588, 631] on img at bounding box center [598, 632] width 24 height 24
click at [592, 634] on img at bounding box center [598, 632] width 24 height 24
click at [589, 633] on img at bounding box center [598, 632] width 24 height 24
click at [573, 26] on button "Save" at bounding box center [568, 23] width 39 height 29
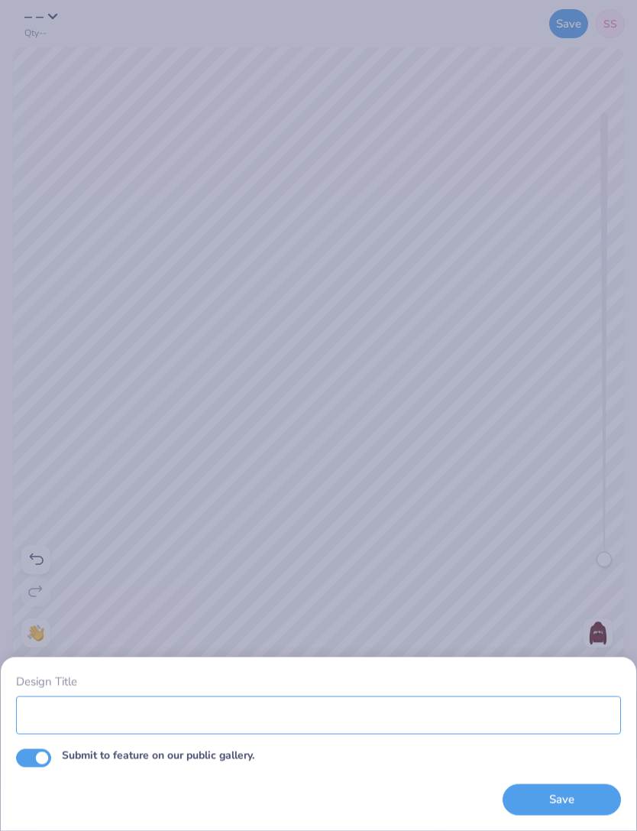
click at [455, 695] on input "Design Title" at bounding box center [318, 714] width 605 height 38
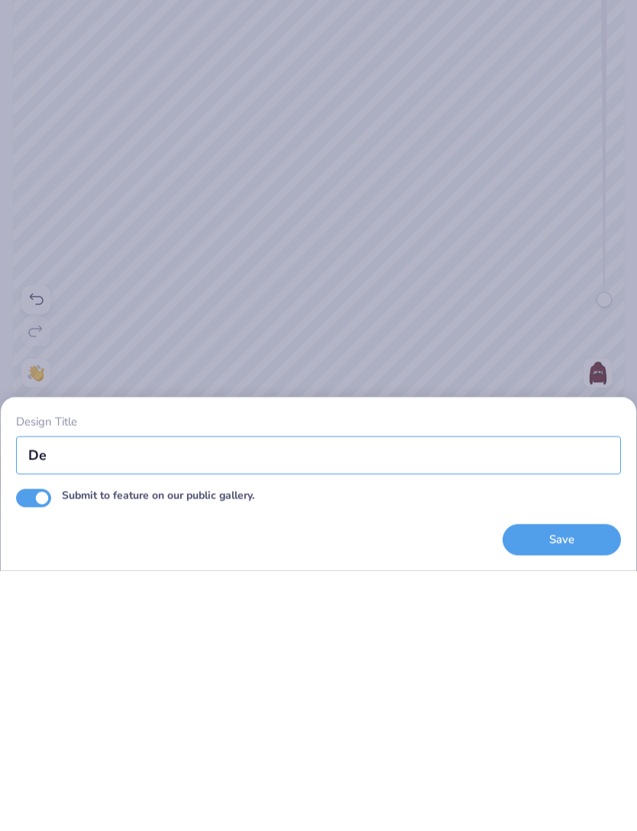
type input "D"
type input "Nsbe 6"
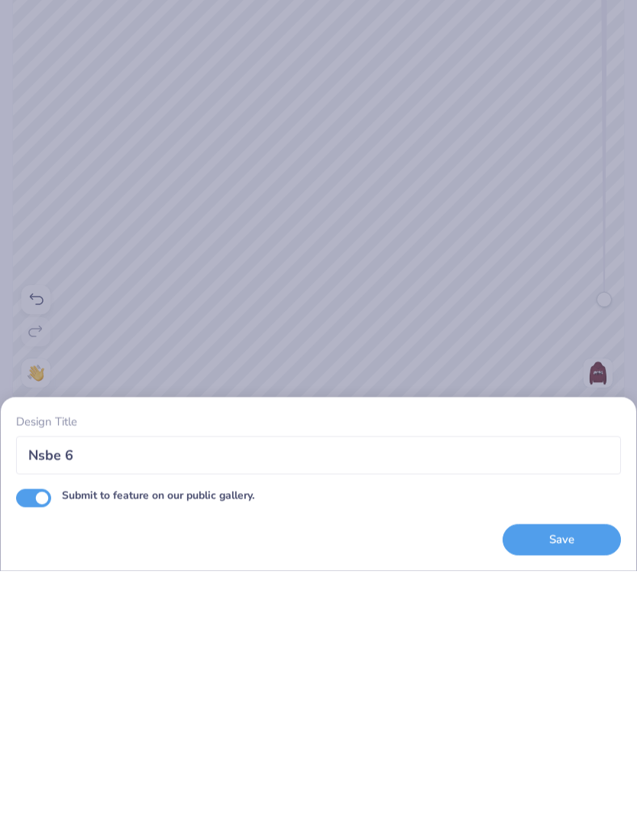
click at [552, 784] on button "Save" at bounding box center [562, 799] width 118 height 31
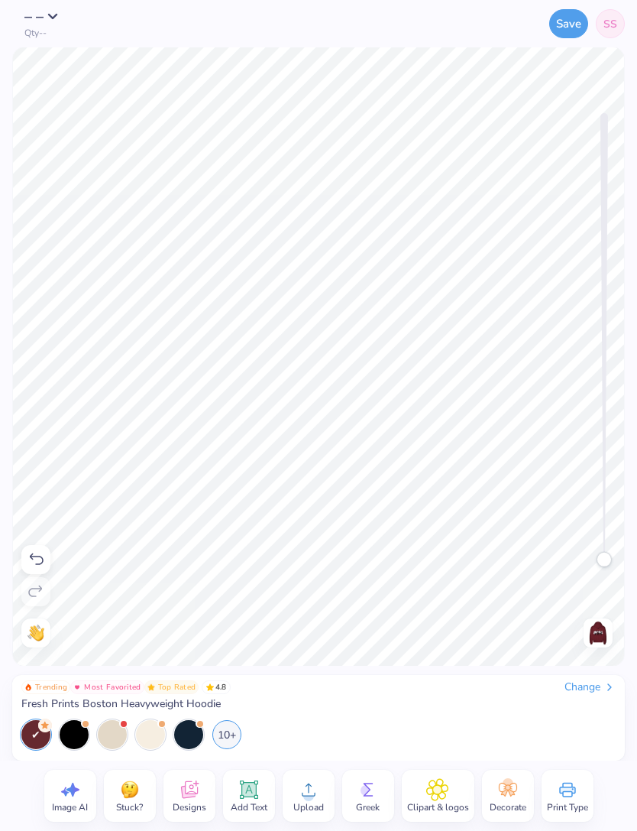
click at [609, 18] on span "SS" at bounding box center [611, 24] width 14 height 16
